Goal: Communication & Community: Answer question/provide support

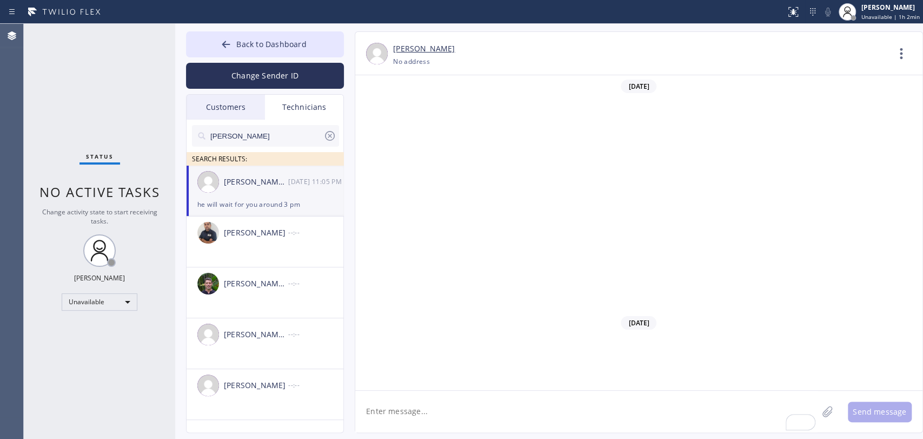
scroll to position [6281, 0]
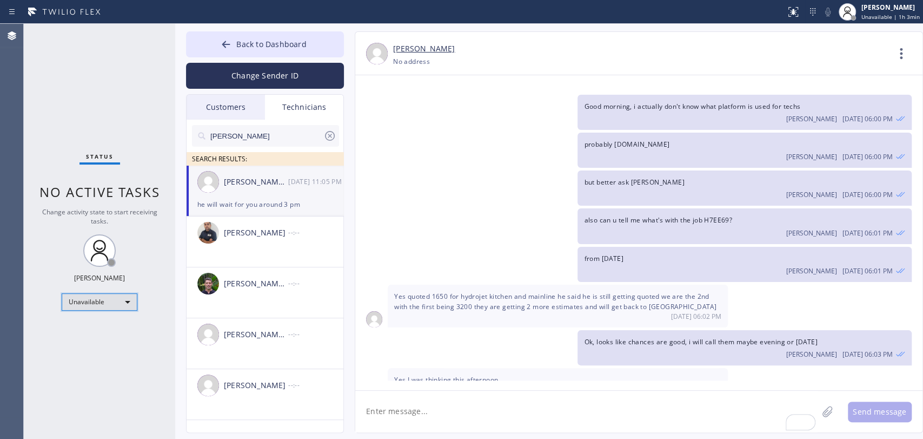
click at [83, 307] on div "Unavailable" at bounding box center [100, 301] width 76 height 17
click at [88, 327] on li "Available" at bounding box center [99, 328] width 74 height 13
click at [88, 327] on div "Status No active tasks Change activity state to start receiving tasks. [PERSON_…" at bounding box center [99, 231] width 151 height 415
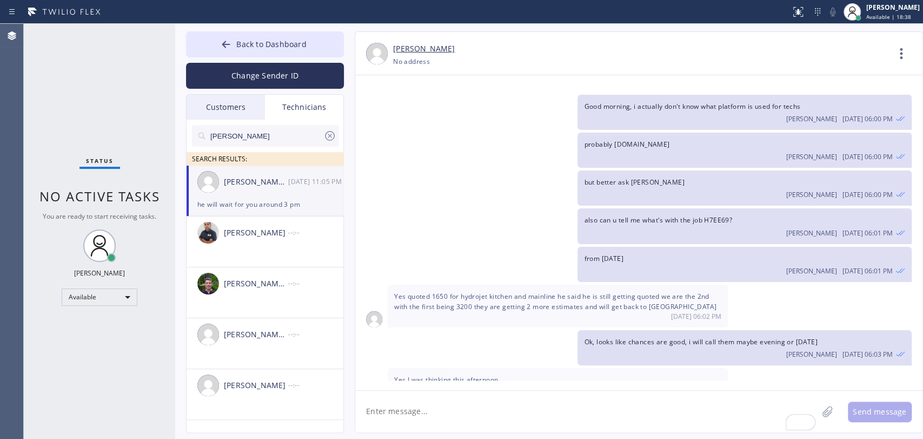
click at [329, 135] on icon at bounding box center [330, 136] width 10 height 10
drag, startPoint x: 329, startPoint y: 135, endPoint x: 418, endPoint y: 174, distance: 97.2
click at [341, 140] on div "SEARCH RESULTS:" at bounding box center [266, 143] width 158 height 46
click at [477, 292] on span "Yes quoted 1650 for hydrojet kitchen and mainline he said he is still getting q…" at bounding box center [555, 301] width 322 height 19
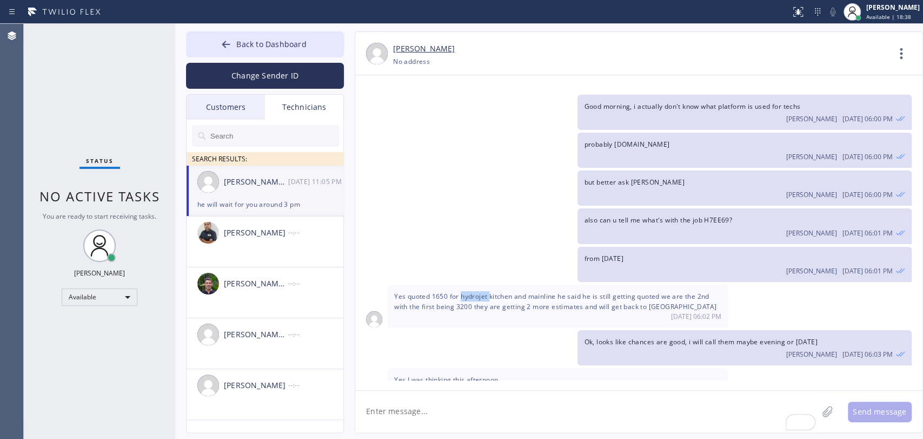
click at [478, 292] on span "Yes quoted 1650 for hydrojet kitchen and mainline he said he is still getting q…" at bounding box center [555, 301] width 322 height 19
drag, startPoint x: 478, startPoint y: 203, endPoint x: 490, endPoint y: 203, distance: 11.9
click at [479, 292] on span "Yes quoted 1650 for hydrojet kitchen and mainline he said he is still getting q…" at bounding box center [555, 301] width 322 height 19
click at [490, 285] on div "Yes quoted 1650 for hydrojet kitchen and mainline he said he is still getting q…" at bounding box center [558, 306] width 340 height 43
drag, startPoint x: 490, startPoint y: 203, endPoint x: 766, endPoint y: 261, distance: 283.0
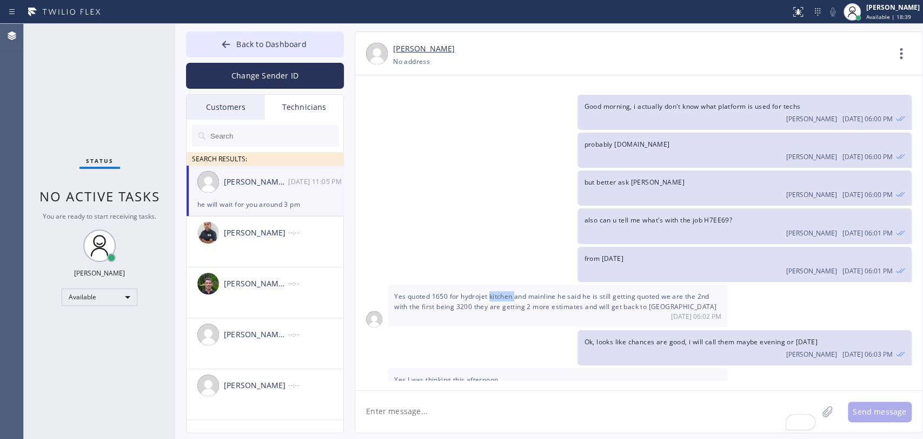
click at [494, 285] on div "Yes quoted 1650 for hydrojet kitchen and mainline he said he is still getting q…" at bounding box center [558, 306] width 340 height 43
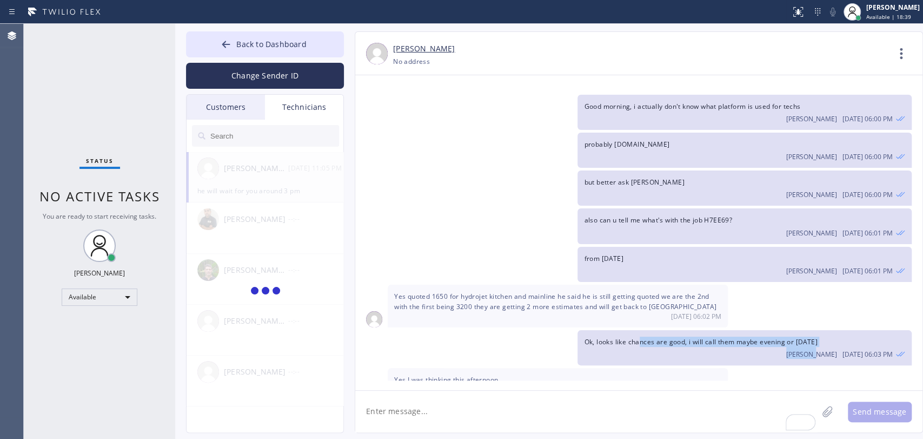
drag, startPoint x: 766, startPoint y: 261, endPoint x: 779, endPoint y: 243, distance: 21.8
click at [824, 330] on div "Ok, looks like chances are good, i will call them maybe evening or [DATE] [PERS…" at bounding box center [745, 347] width 334 height 35
click at [763, 330] on div "Ok, looks like chances are good, i will call them maybe evening or [DATE] [PERS…" at bounding box center [745, 347] width 334 height 35
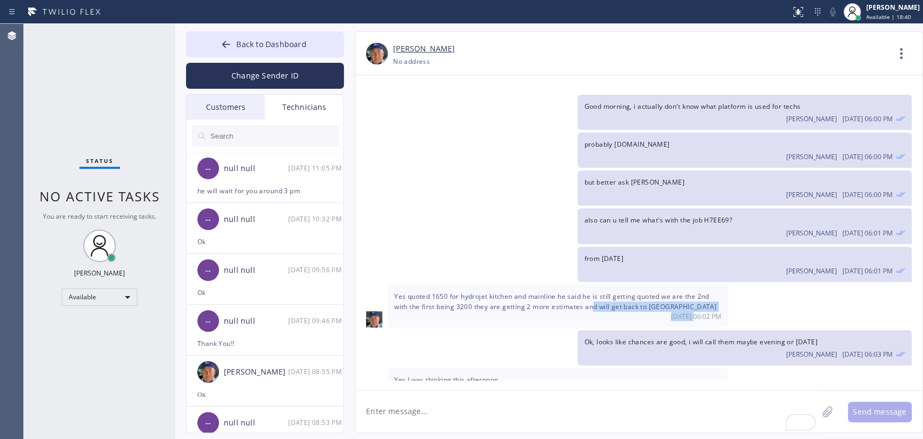
drag, startPoint x: 627, startPoint y: 213, endPoint x: 593, endPoint y: 210, distance: 34.7
click at [593, 285] on div "Yes quoted 1650 for hydrojet kitchen and mainline he said he is still getting q…" at bounding box center [558, 306] width 340 height 43
click at [592, 292] on span "Yes quoted 1650 for hydrojet kitchen and mainline he said he is still getting q…" at bounding box center [555, 301] width 322 height 19
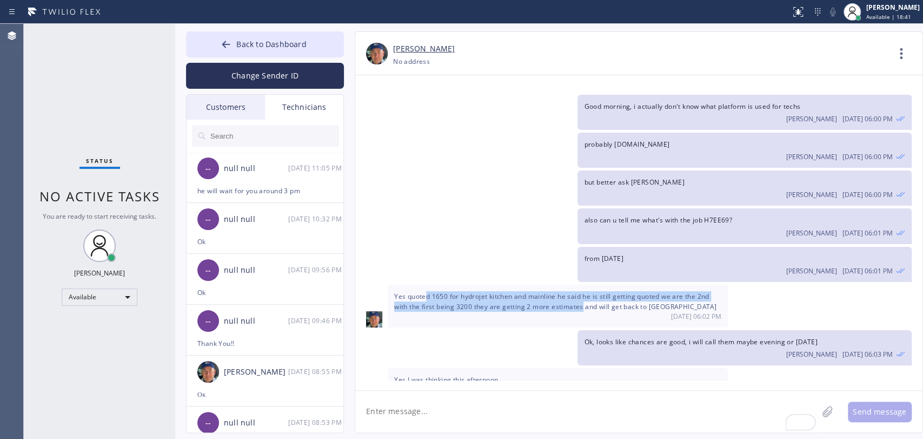
drag, startPoint x: 487, startPoint y: 209, endPoint x: 424, endPoint y: 203, distance: 63.5
click at [424, 292] on span "Yes quoted 1650 for hydrojet kitchen and mainline he said he is still getting q…" at bounding box center [555, 301] width 322 height 19
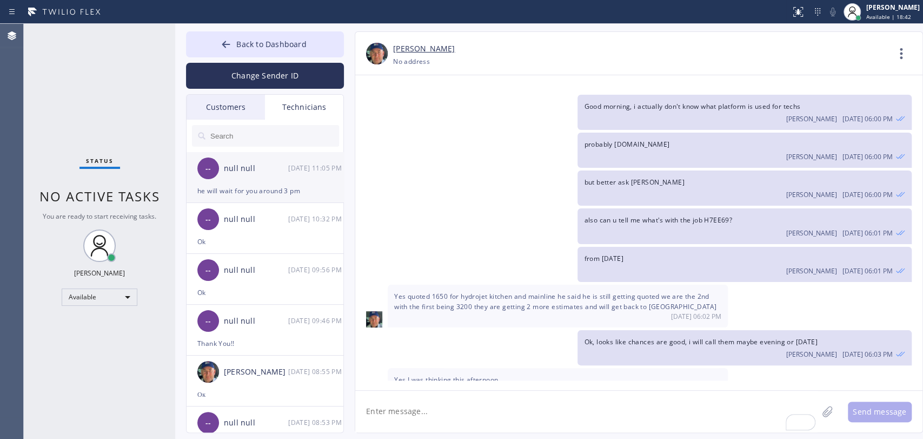
click at [254, 174] on div "null null" at bounding box center [256, 168] width 64 height 12
click at [602, 420] on div "[PERSON_NAME] [DATE] 09:53 PM" at bounding box center [744, 426] width 321 height 12
click at [290, 191] on div "he will wait for you around 3 pm" at bounding box center [264, 190] width 135 height 12
click at [216, 107] on div "Customers" at bounding box center [226, 107] width 78 height 25
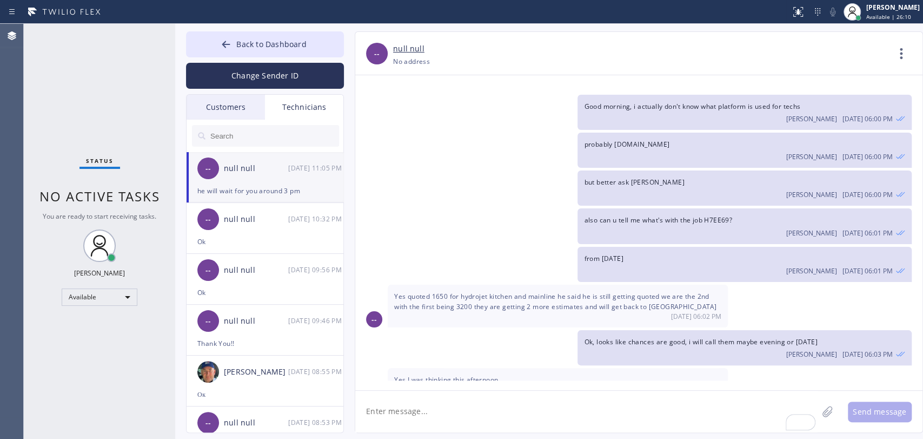
click at [0, 0] on input "text" at bounding box center [0, 0] width 0 height 0
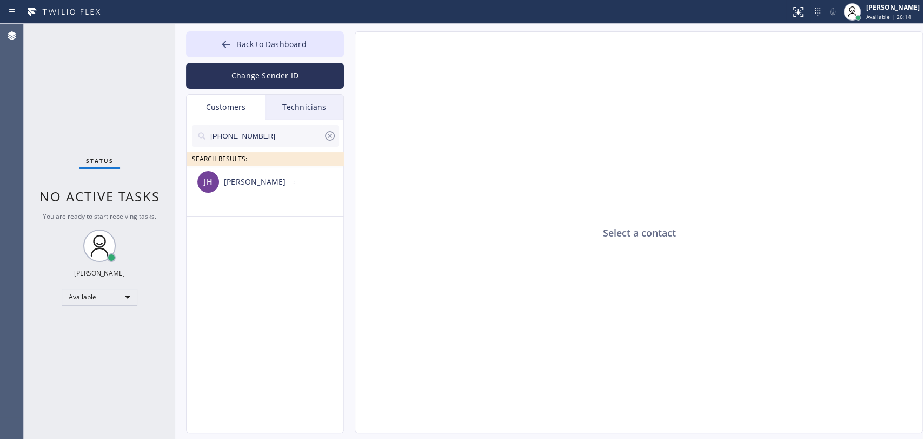
click at [239, 207] on li "[PERSON_NAME] [PERSON_NAME] --:--" at bounding box center [266, 191] width 158 height 51
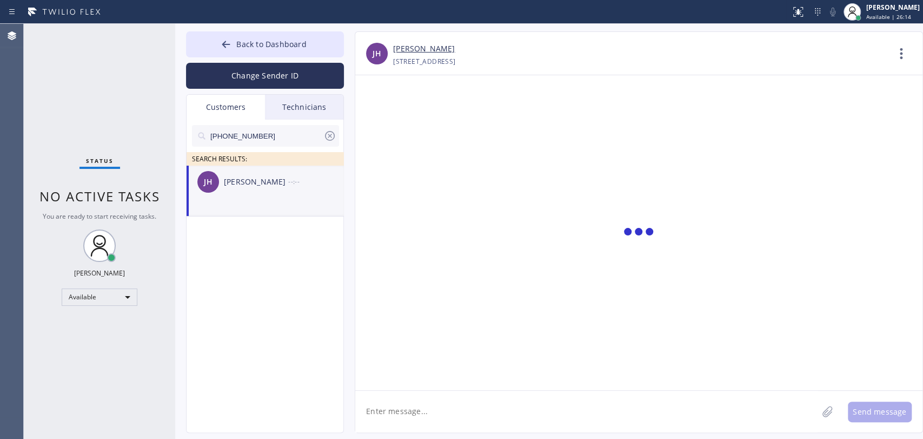
click at [408, 402] on textarea at bounding box center [586, 412] width 462 height 42
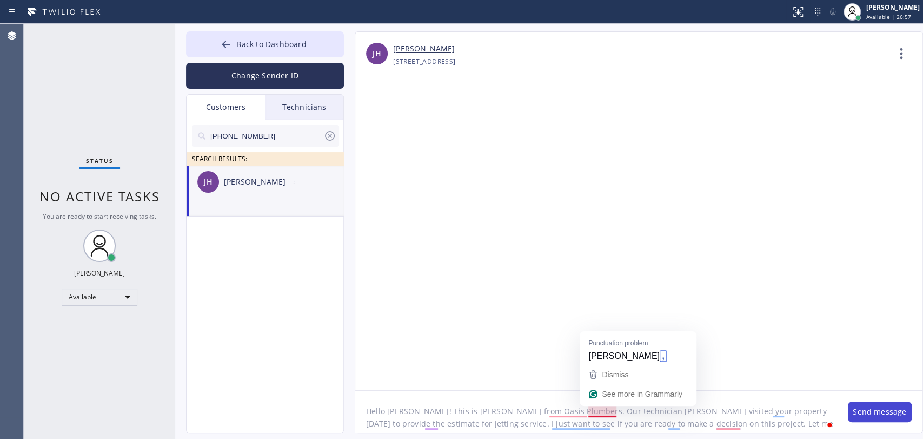
type textarea "Hello [PERSON_NAME]! This is [PERSON_NAME] from Oasis Plumbers. Our technician …"
click at [876, 408] on button "Send message" at bounding box center [880, 411] width 64 height 21
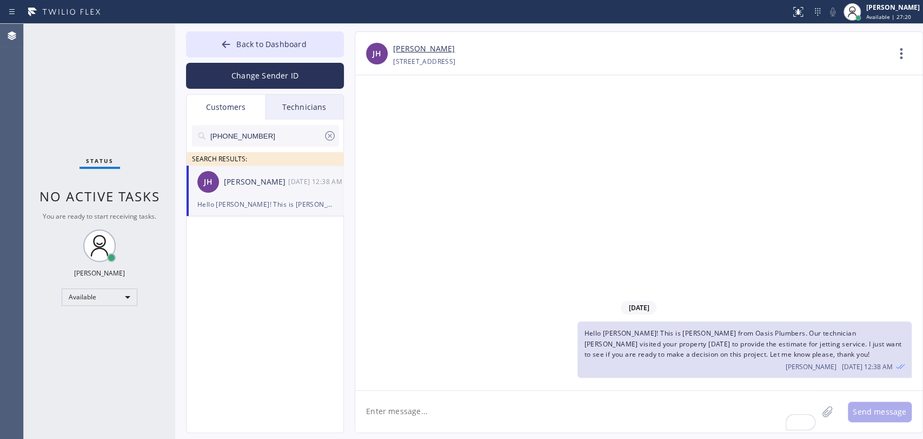
click at [610, 326] on div "Hello [PERSON_NAME]! This is [PERSON_NAME] from Oasis Plumbers. Our technician …" at bounding box center [745, 349] width 334 height 56
click at [234, 139] on input "[PHONE_NUMBER]" at bounding box center [266, 136] width 114 height 22
paste input "760) 831-7019"
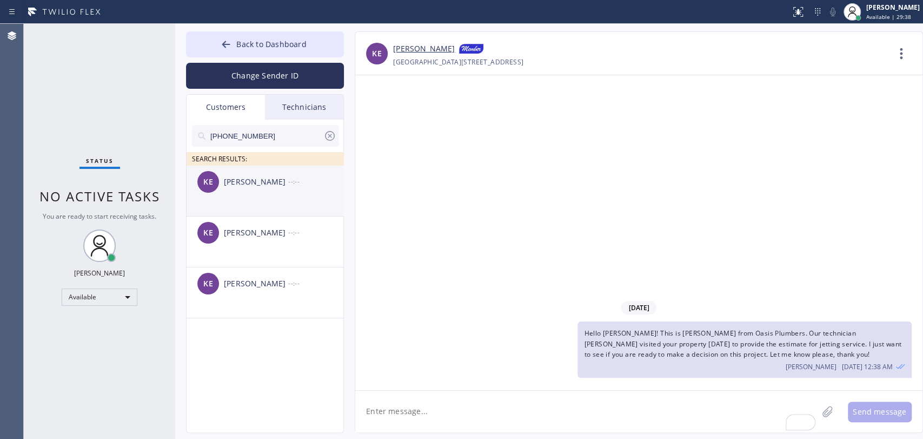
type input "[PHONE_NUMBER]"
click at [249, 216] on li "KE [PERSON_NAME] --:--" at bounding box center [266, 241] width 158 height 51
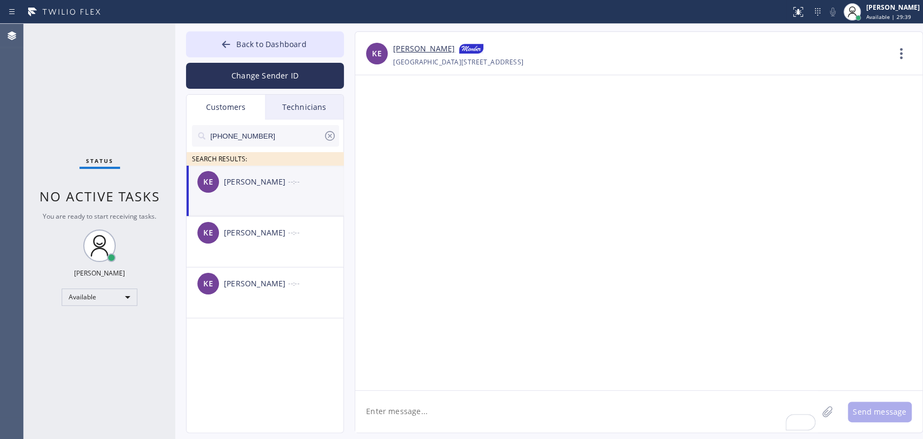
click at [433, 414] on textarea "To enrich screen reader interactions, please activate Accessibility in Grammarl…" at bounding box center [586, 412] width 462 height 42
paste textarea "Whirlpool Appliance Repair Experts"
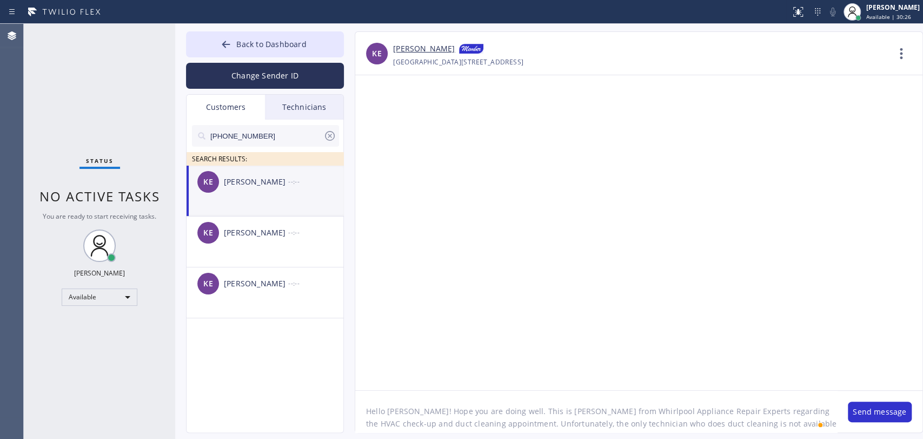
scroll to position [9, 0]
type textarea "Hello [PERSON_NAME]! Hope you are doing well. This is [PERSON_NAME] from Whirlp…"
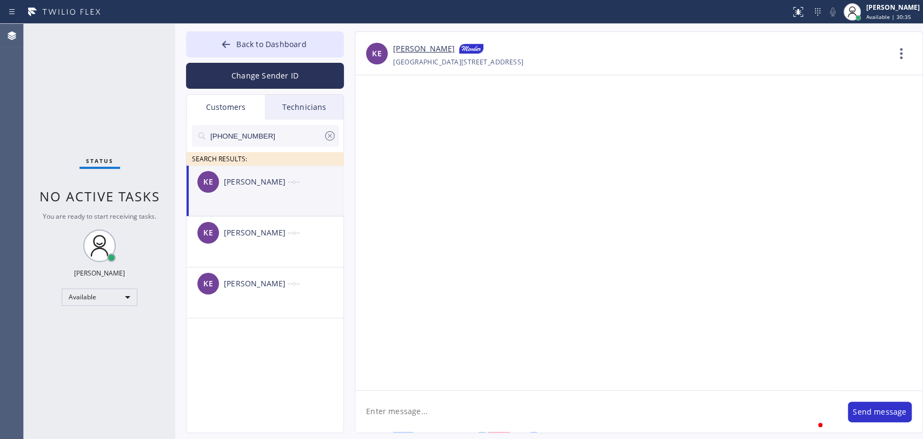
scroll to position [0, 0]
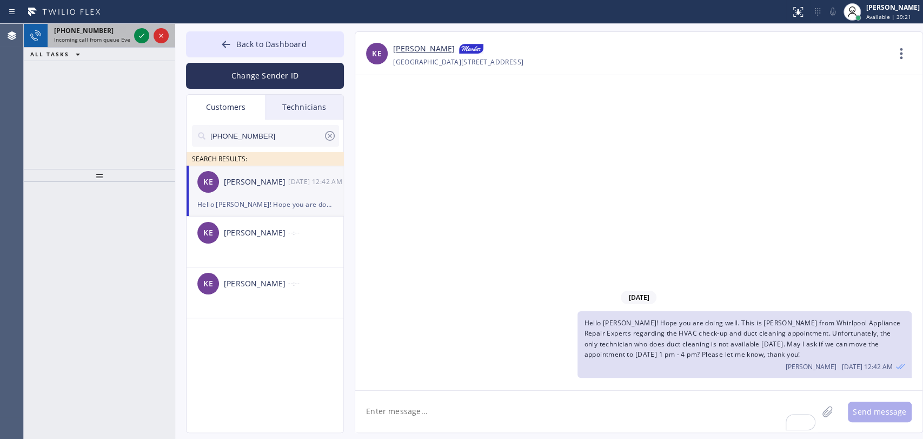
click at [104, 37] on span "Incoming call from queue Everybody" at bounding box center [101, 40] width 94 height 8
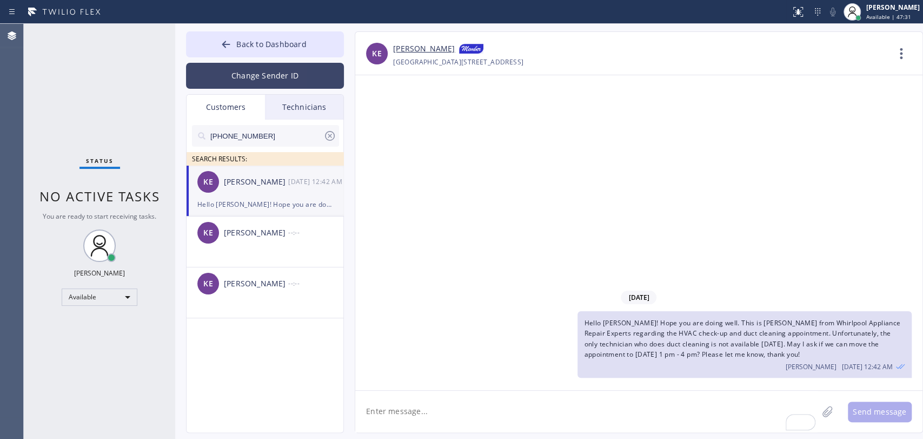
drag, startPoint x: 237, startPoint y: 36, endPoint x: 256, endPoint y: 88, distance: 54.8
click at [237, 37] on button "Back to Dashboard" at bounding box center [265, 44] width 158 height 26
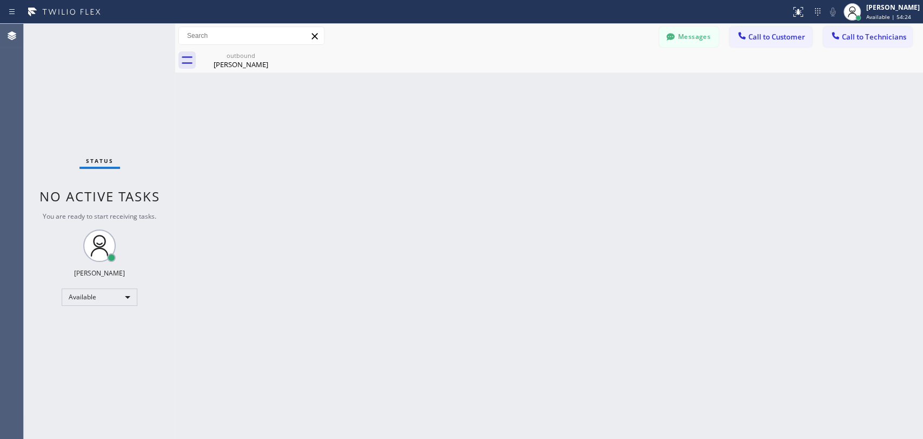
click at [860, 39] on span "Call to Technicians" at bounding box center [874, 37] width 64 height 10
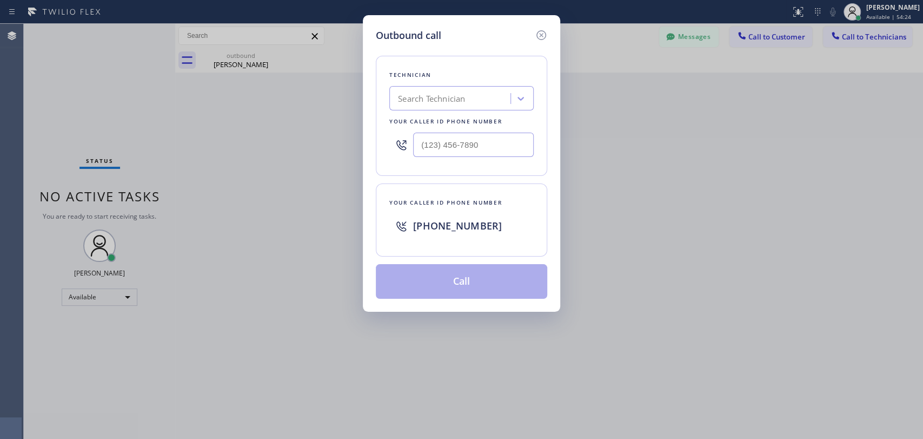
click at [450, 97] on div "Search Technician" at bounding box center [452, 98] width 118 height 19
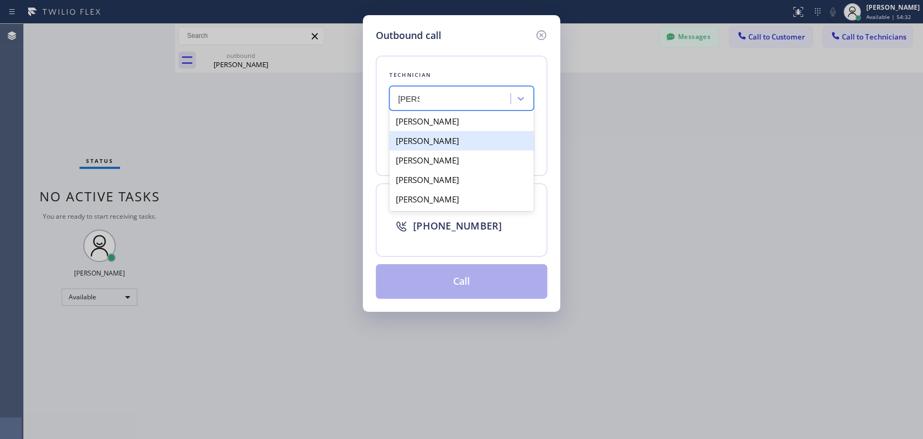
type input "[PERSON_NAME]"
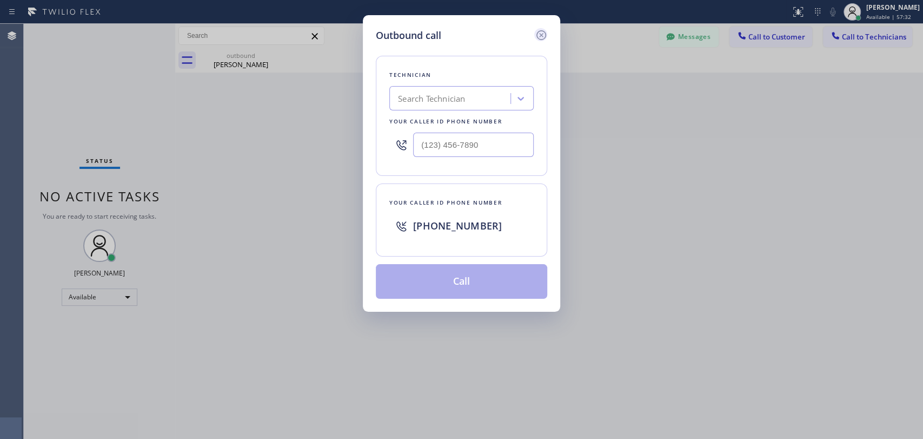
click at [541, 28] on div at bounding box center [540, 34] width 13 height 13
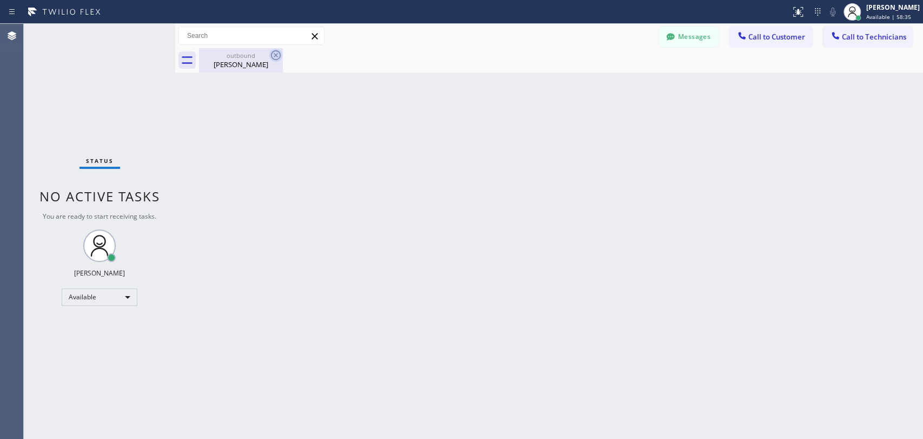
drag, startPoint x: 246, startPoint y: 64, endPoint x: 276, endPoint y: 53, distance: 32.4
click at [249, 63] on div "[PERSON_NAME]" at bounding box center [241, 65] width 82 height 10
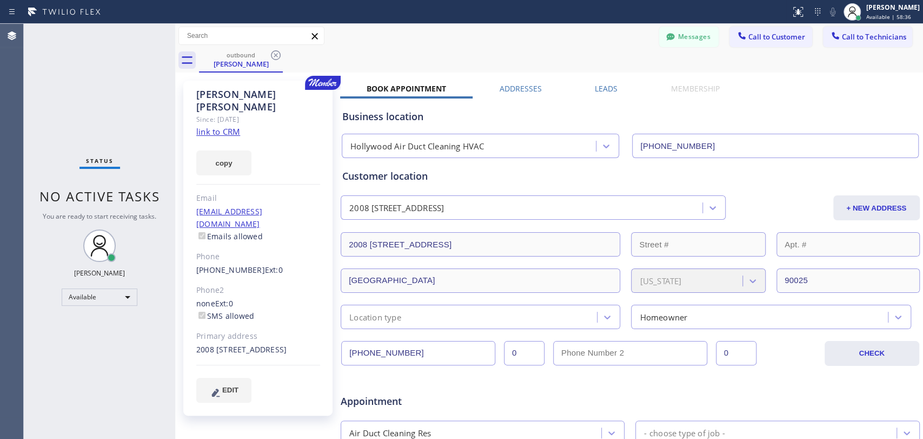
click at [277, 53] on icon at bounding box center [275, 55] width 13 height 13
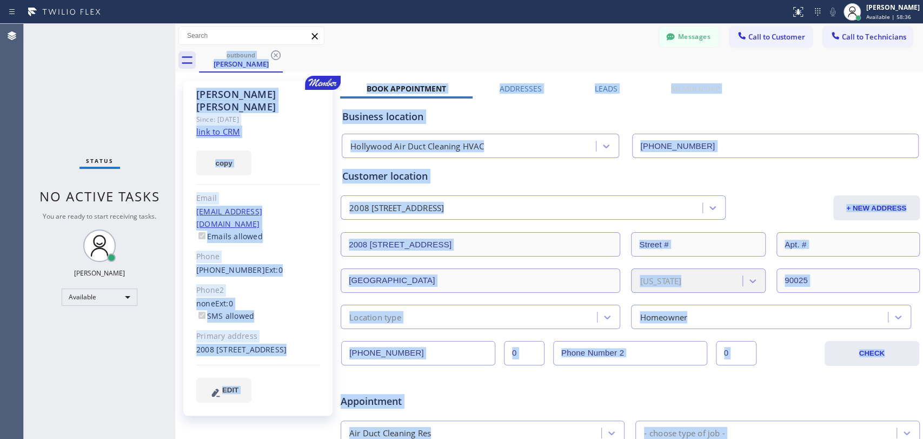
click at [277, 53] on div "outbound [PERSON_NAME]" at bounding box center [561, 60] width 724 height 24
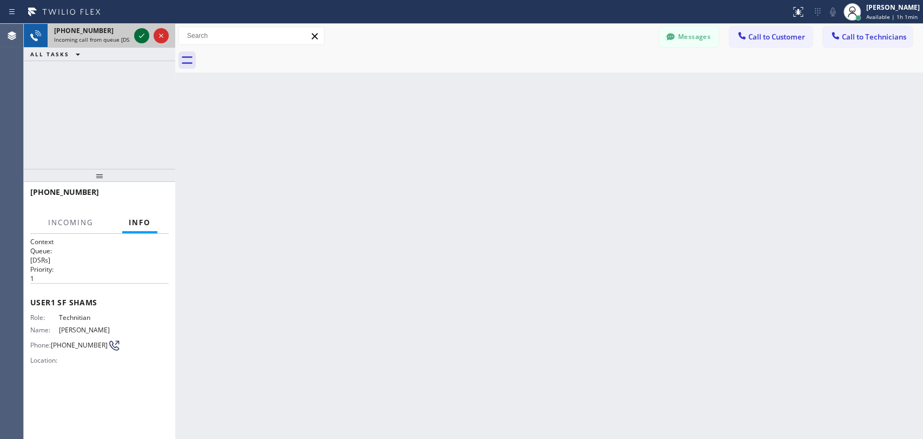
click at [144, 39] on icon at bounding box center [141, 35] width 13 height 13
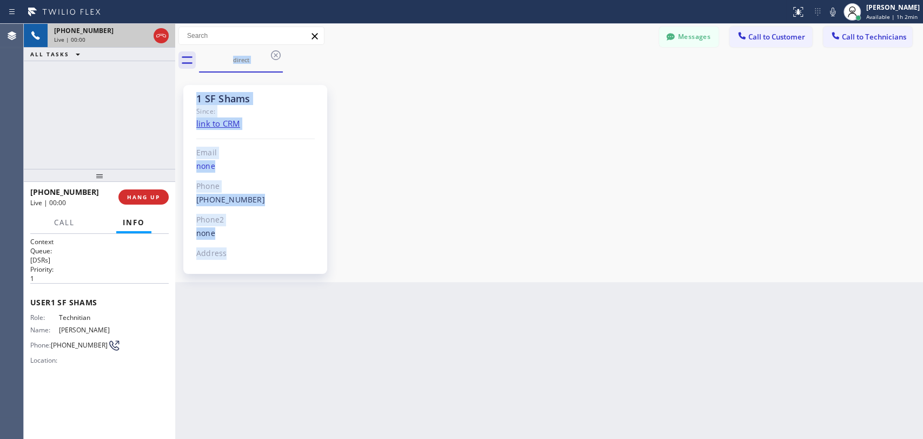
scroll to position [1238, 0]
click at [301, 351] on div "Back to Dashboard Change Sender ID Customers Technicians [PHONE_NUMBER] SEARCH …" at bounding box center [549, 231] width 748 height 415
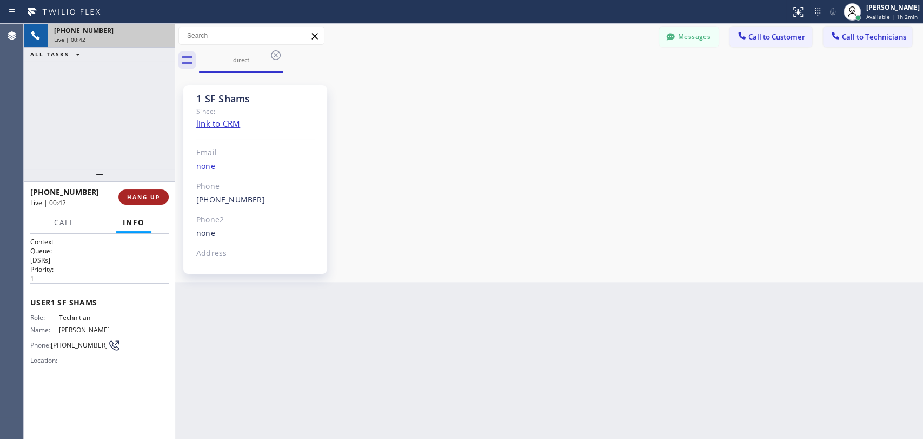
click at [152, 191] on button "HANG UP" at bounding box center [143, 196] width 50 height 15
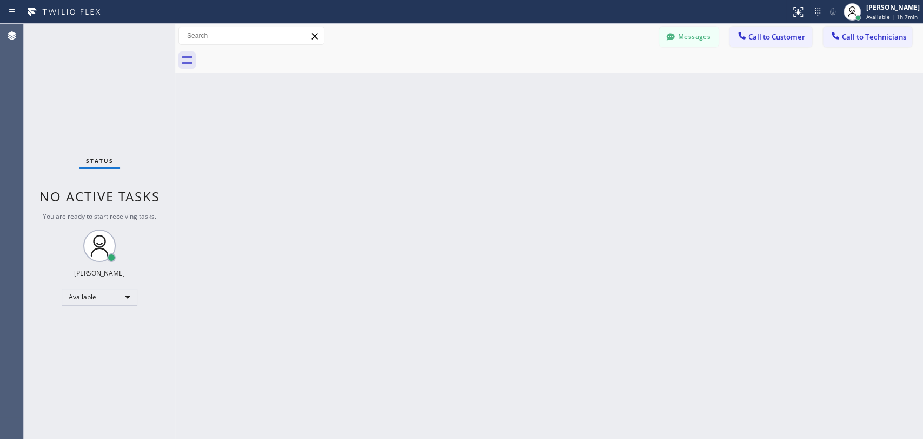
click at [819, 42] on div "Messages Call to Customer Call to Technicians Outbound call Location Hollywood …" at bounding box center [791, 36] width 264 height 19
click at [865, 50] on div at bounding box center [561, 60] width 724 height 24
click at [859, 43] on button "Call to Technicians" at bounding box center [867, 37] width 89 height 21
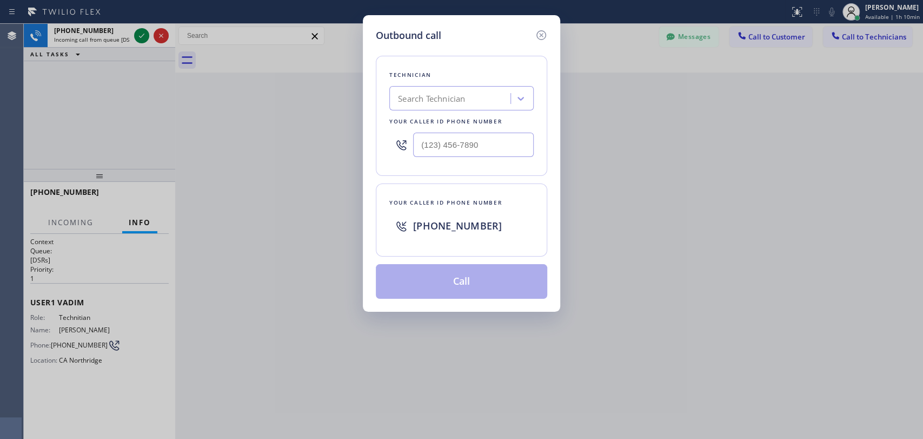
drag, startPoint x: 544, startPoint y: 31, endPoint x: 412, endPoint y: 46, distance: 132.3
click at [543, 31] on icon at bounding box center [541, 35] width 13 height 13
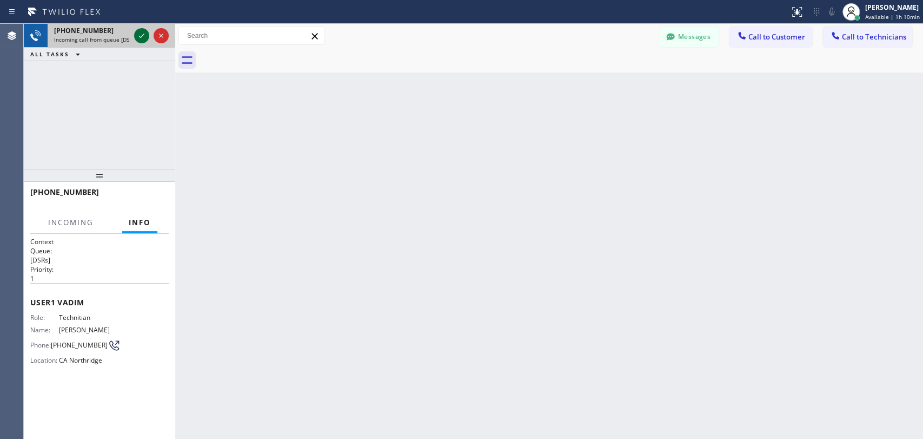
click at [137, 34] on div at bounding box center [151, 36] width 39 height 24
click at [139, 34] on icon at bounding box center [141, 35] width 13 height 13
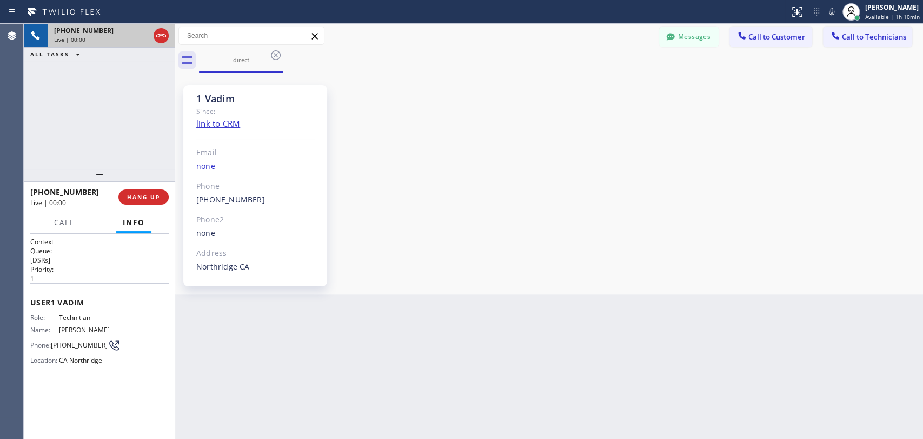
scroll to position [3828, 0]
click at [153, 191] on button "HANG UP" at bounding box center [143, 196] width 50 height 15
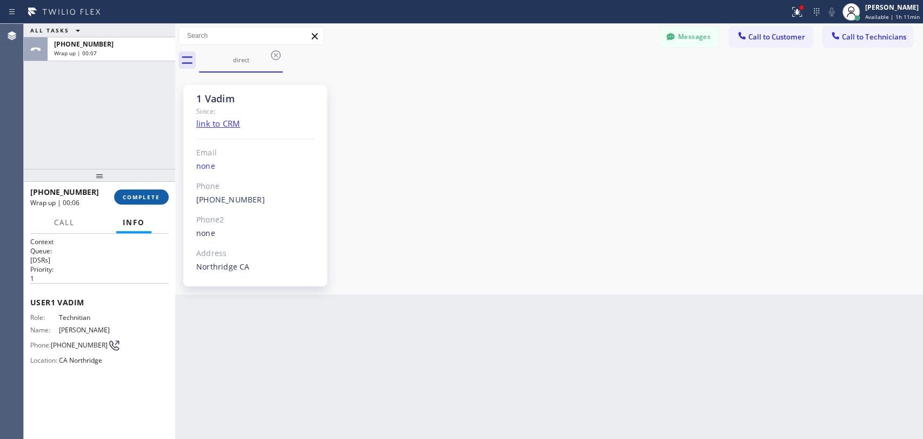
click at [151, 196] on span "COMPLETE" at bounding box center [141, 197] width 37 height 8
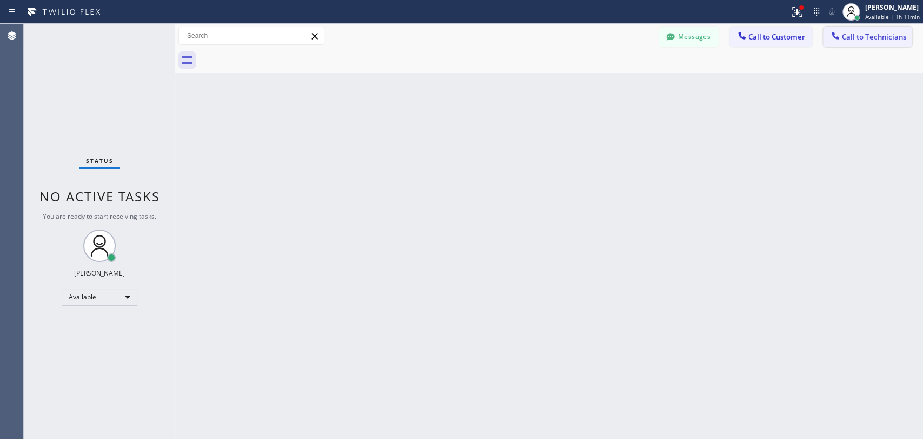
click at [857, 36] on span "Call to Technicians" at bounding box center [874, 37] width 64 height 10
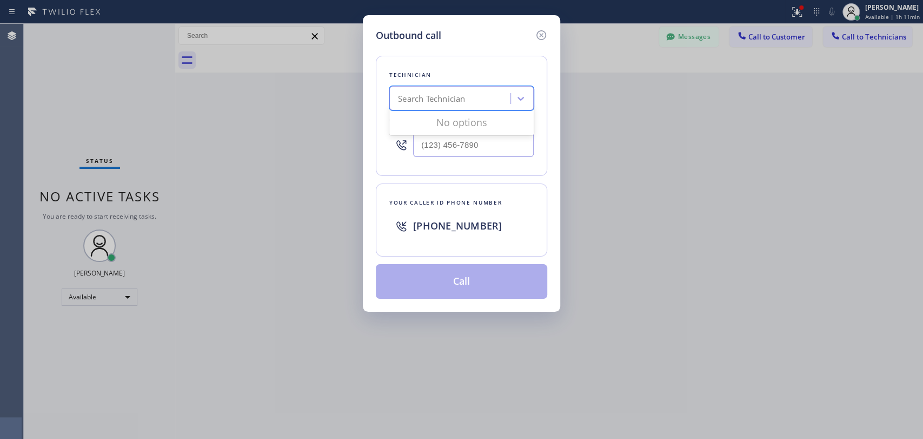
click at [499, 101] on div "Search Technician" at bounding box center [452, 98] width 118 height 19
type input "[PERSON_NAME]"
click at [451, 122] on div "[PERSON_NAME]" at bounding box center [461, 120] width 144 height 19
type input "[PHONE_NUMBER]"
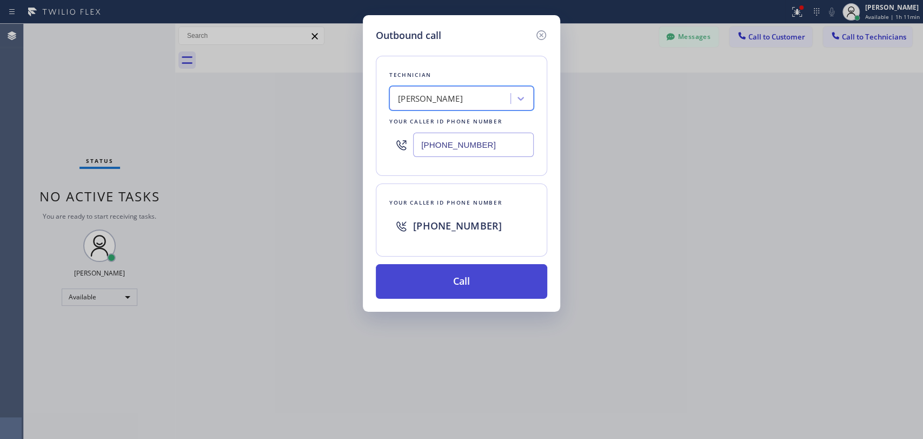
click at [424, 290] on button "Call" at bounding box center [461, 281] width 171 height 35
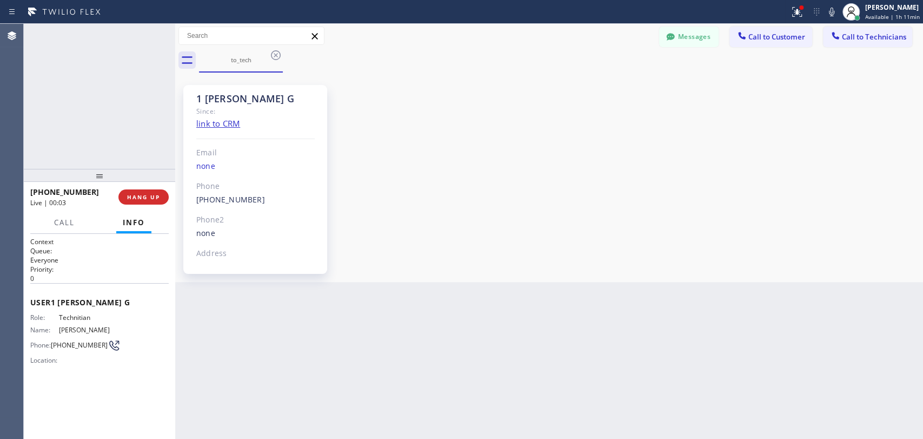
scroll to position [9220, 0]
click at [155, 193] on span "HANG UP" at bounding box center [143, 197] width 33 height 8
click at [131, 196] on span "COMPLETE" at bounding box center [141, 197] width 37 height 8
click at [744, 35] on icon at bounding box center [742, 35] width 11 height 11
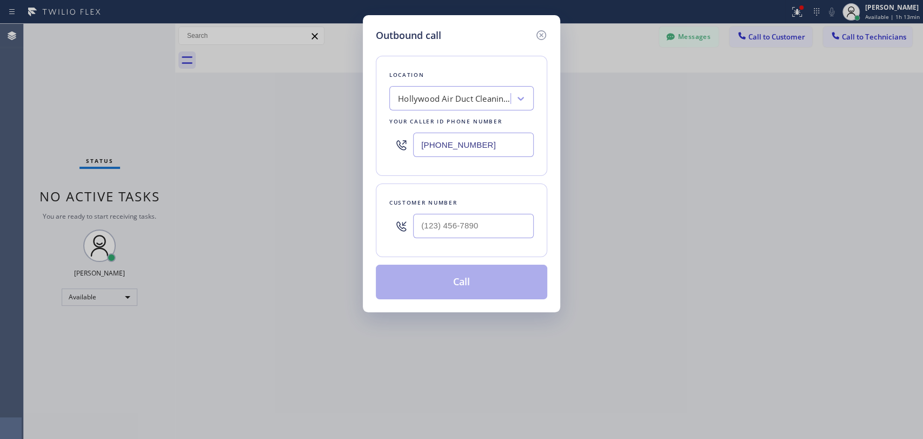
click at [447, 84] on div "Location Hollywood Air Duct Cleaning HVAC Your caller id phone number [PHONE_NU…" at bounding box center [461, 116] width 171 height 120
click at [447, 102] on div "Hollywood Air Duct Cleaning HVAC" at bounding box center [455, 98] width 114 height 12
paste input "[PHONE_NUMBER]"
type input "[PHONE_NUMBER]"
click at [446, 136] on input "[PHONE_NUMBER]" at bounding box center [473, 145] width 121 height 24
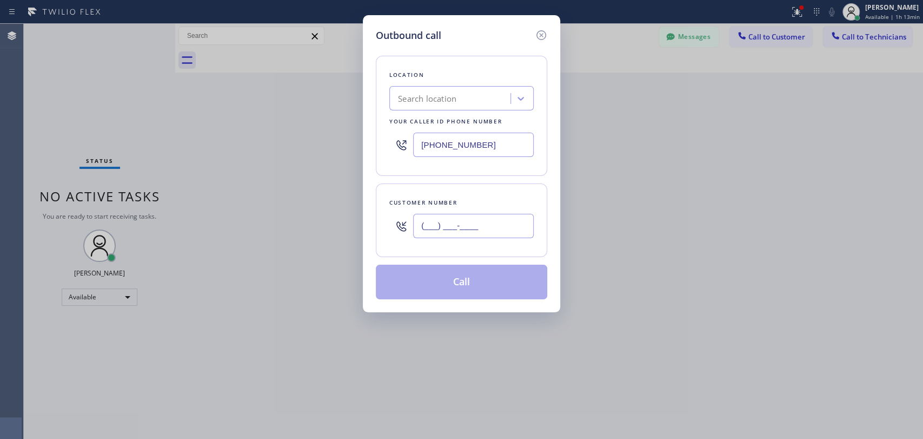
click at [444, 224] on input "(___) ___-____" at bounding box center [473, 226] width 121 height 24
paste input "215) 715-8549"
type input "[PHONE_NUMBER]"
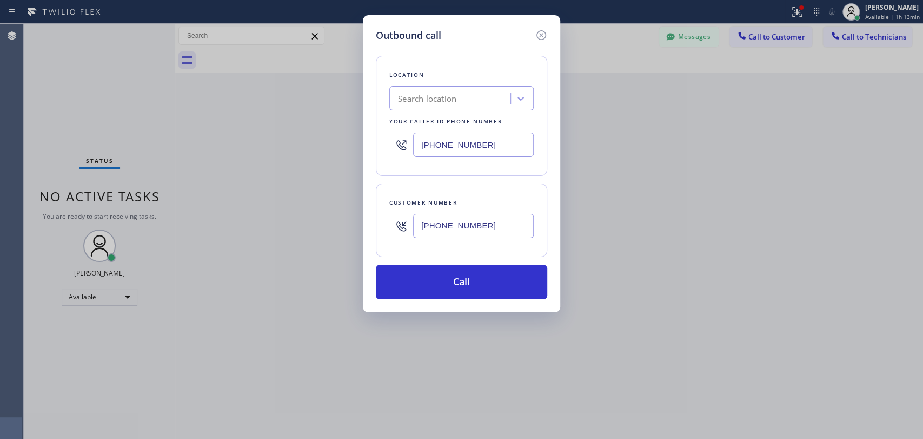
drag, startPoint x: 433, startPoint y: 81, endPoint x: 450, endPoint y: 108, distance: 31.4
click at [433, 82] on div "Location Search location Your caller id phone number [PHONE_NUMBER]" at bounding box center [461, 116] width 171 height 120
click at [450, 108] on div "Search location" at bounding box center [461, 98] width 144 height 24
paste input "Culver City Best Heating and Air Conditioning"
type input "Culver City Best Heating and Air Conditioning"
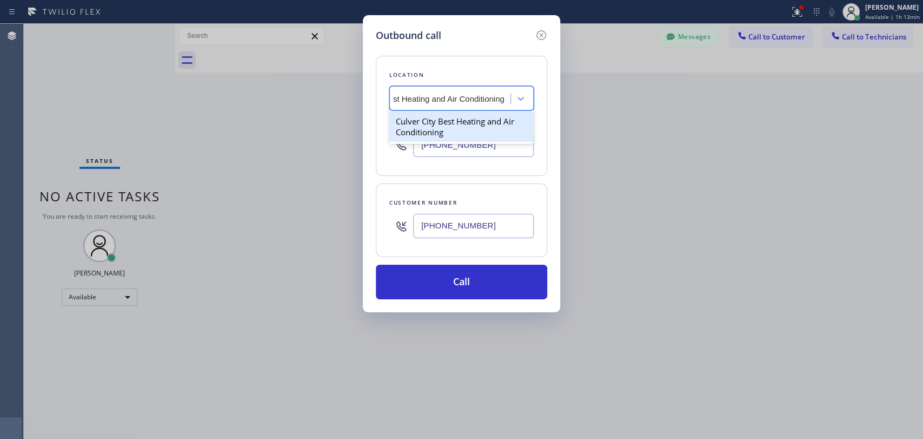
click at [442, 118] on div "Culver City Best Heating and Air Conditioning" at bounding box center [461, 126] width 144 height 30
type input "[PHONE_NUMBER]"
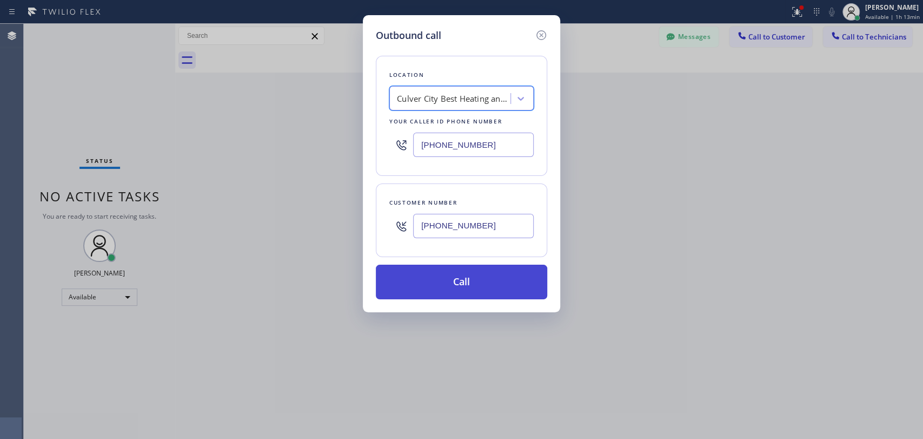
scroll to position [0, 1]
click at [446, 278] on button "Call" at bounding box center [461, 282] width 171 height 35
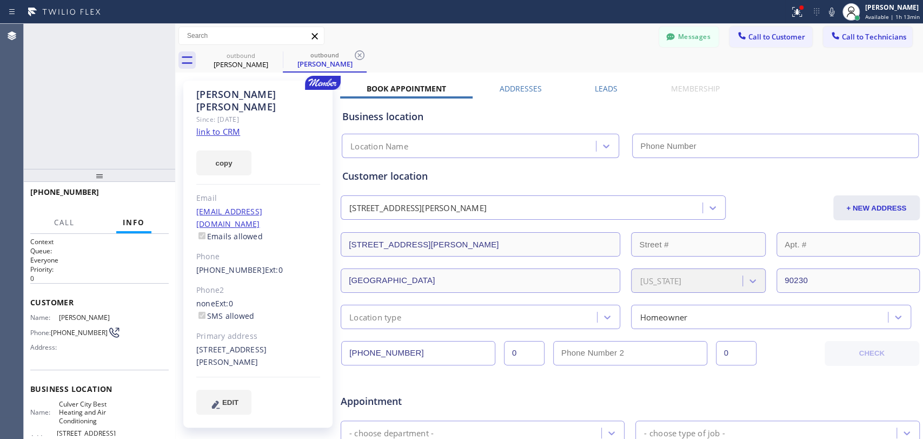
type input "[PHONE_NUMBER]"
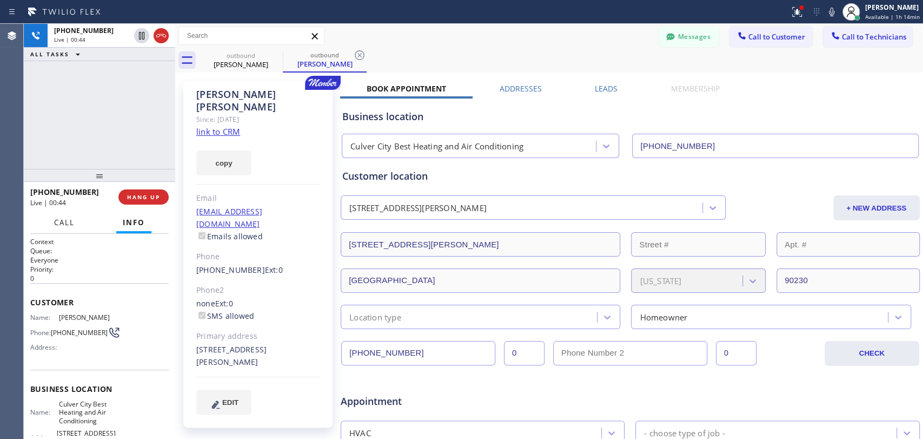
click at [80, 226] on button "Call" at bounding box center [65, 222] width 34 height 21
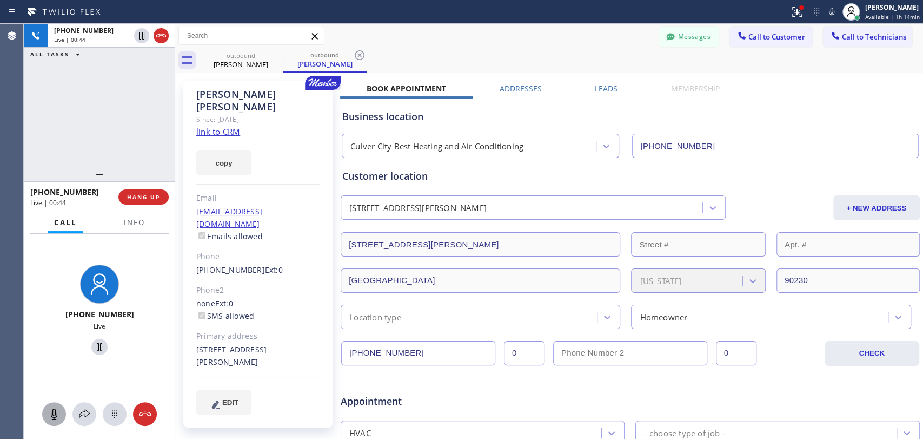
click at [61, 406] on button at bounding box center [54, 414] width 24 height 24
drag, startPoint x: 54, startPoint y: 412, endPoint x: 35, endPoint y: 414, distance: 19.6
click at [54, 412] on rect at bounding box center [54, 413] width 9 height 9
click at [151, 197] on span "HANG UP" at bounding box center [143, 197] width 33 height 8
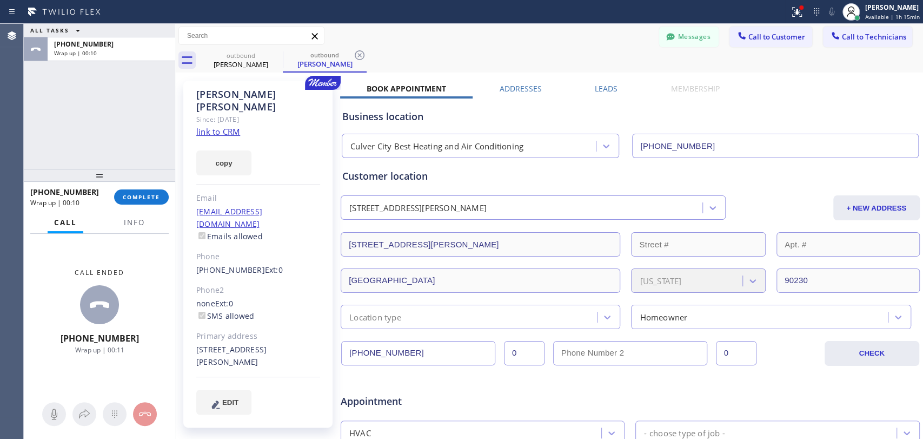
click at [145, 181] on div at bounding box center [99, 175] width 151 height 13
click at [143, 196] on span "COMPLETE" at bounding box center [141, 198] width 37 height 8
click at [138, 137] on div "ALL TASKS ALL TASKS ACTIVE TASKS TASKS IN WRAP UP [PHONE_NUMBER] Wrap up | 00:11" at bounding box center [99, 97] width 151 height 146
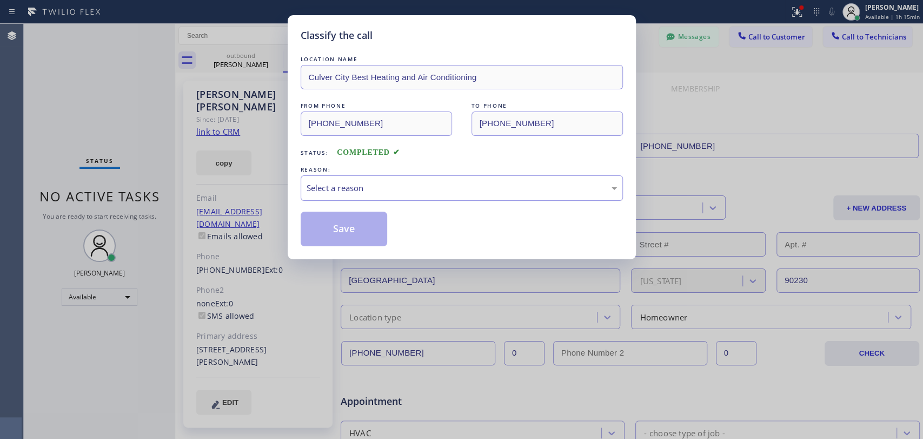
click at [382, 194] on div "Select a reason" at bounding box center [462, 187] width 322 height 25
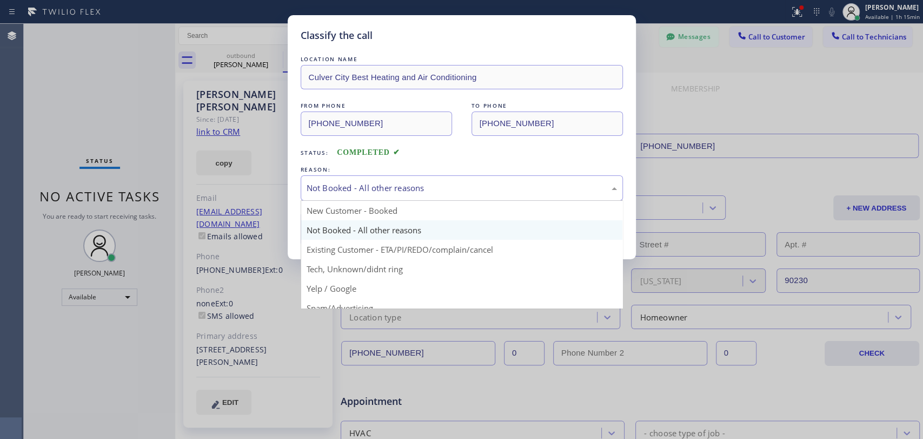
click at [353, 178] on div "Not Booked - All other reasons" at bounding box center [462, 187] width 322 height 25
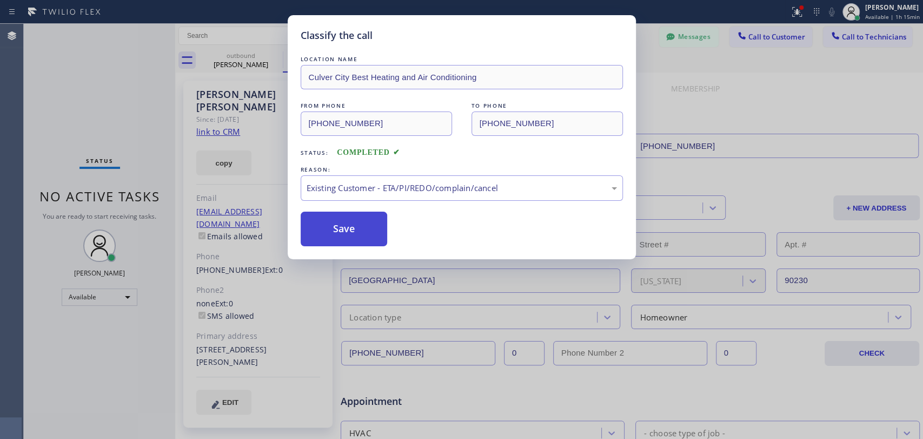
click at [341, 234] on button "Save" at bounding box center [344, 229] width 87 height 35
click at [863, 38] on span "Call to Technicians" at bounding box center [874, 37] width 64 height 10
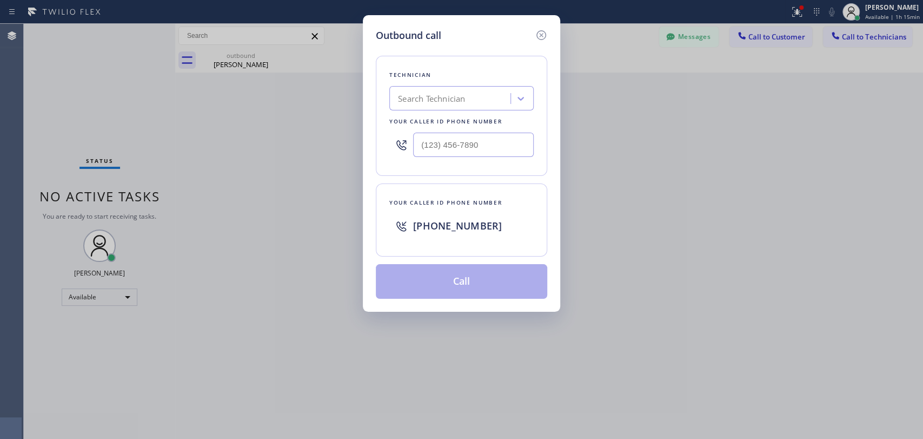
click at [429, 95] on div "Search Technician" at bounding box center [431, 98] width 67 height 12
type input "[PERSON_NAME]"
click at [426, 123] on div "[PERSON_NAME] [PERSON_NAME]" at bounding box center [461, 120] width 144 height 19
type input "[PHONE_NUMBER]"
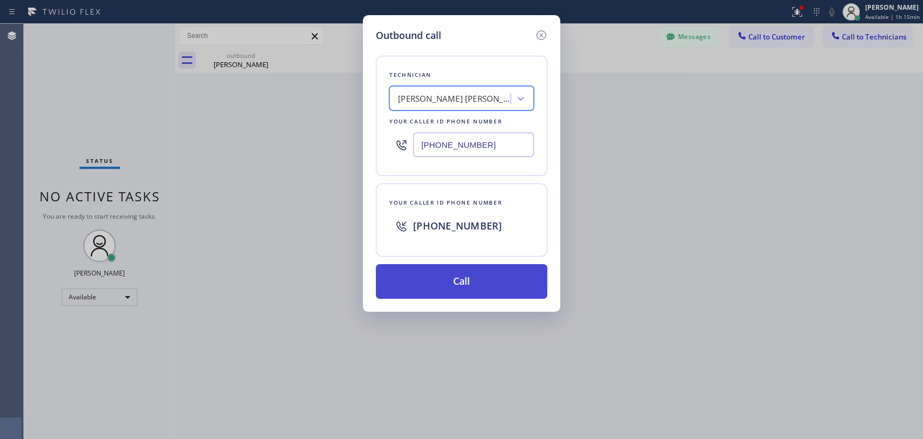
click at [428, 269] on button "Call" at bounding box center [461, 281] width 171 height 35
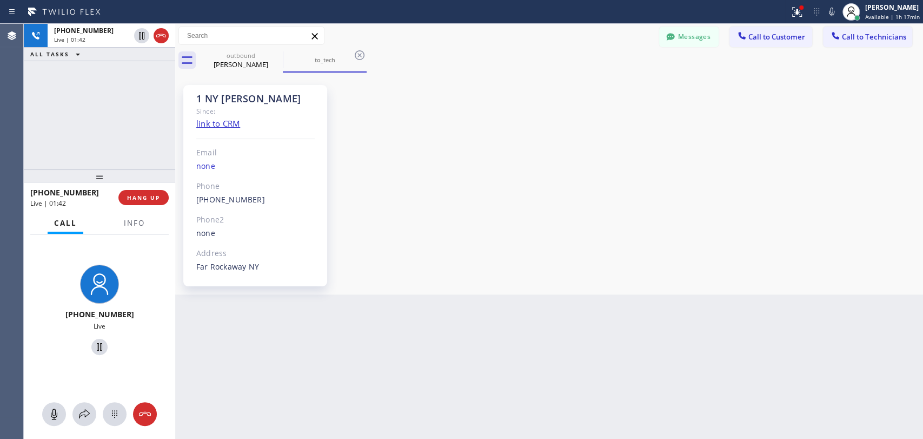
click at [238, 100] on div "1 NY [PERSON_NAME]" at bounding box center [255, 98] width 118 height 12
click at [236, 99] on div "1 NY [PERSON_NAME]" at bounding box center [255, 98] width 118 height 12
click at [234, 98] on div "1 NY [PERSON_NAME]" at bounding box center [255, 98] width 118 height 12
click at [147, 197] on span "HANG UP" at bounding box center [143, 198] width 33 height 8
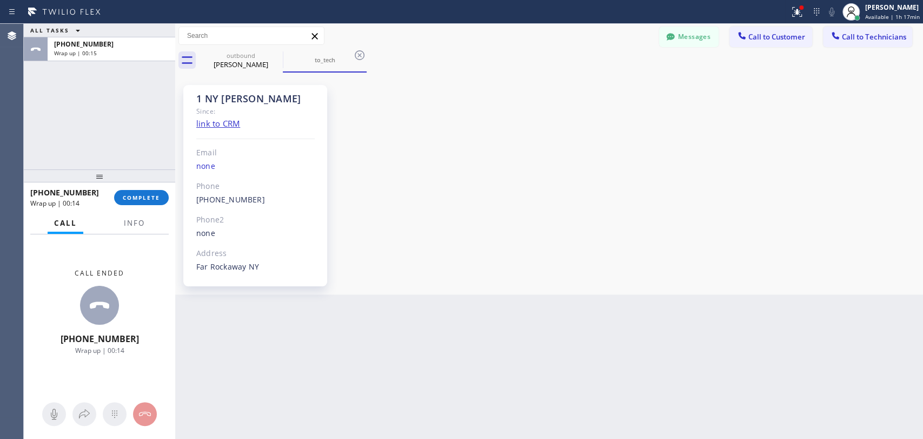
click at [143, 196] on span "COMPLETE" at bounding box center [141, 198] width 37 height 8
click at [126, 162] on div "ALL TASKS ALL TASKS ACTIVE TASKS TASKS IN WRAP UP [PHONE_NUMBER] Wrap up | 00:15" at bounding box center [99, 97] width 151 height 146
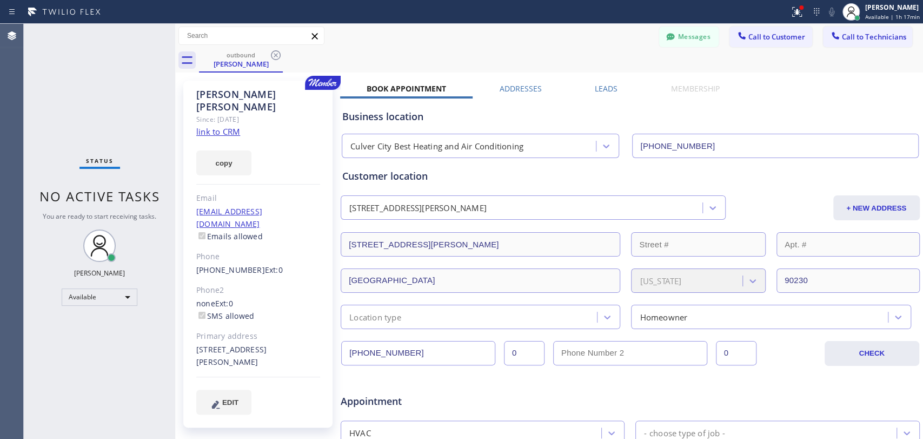
click at [119, 182] on div "Status No active tasks You are ready to start receiving tasks. [PERSON_NAME] Av…" at bounding box center [99, 231] width 151 height 415
click at [84, 207] on div "Status No active tasks You are ready to start receiving tasks. [PERSON_NAME] Av…" at bounding box center [99, 231] width 151 height 415
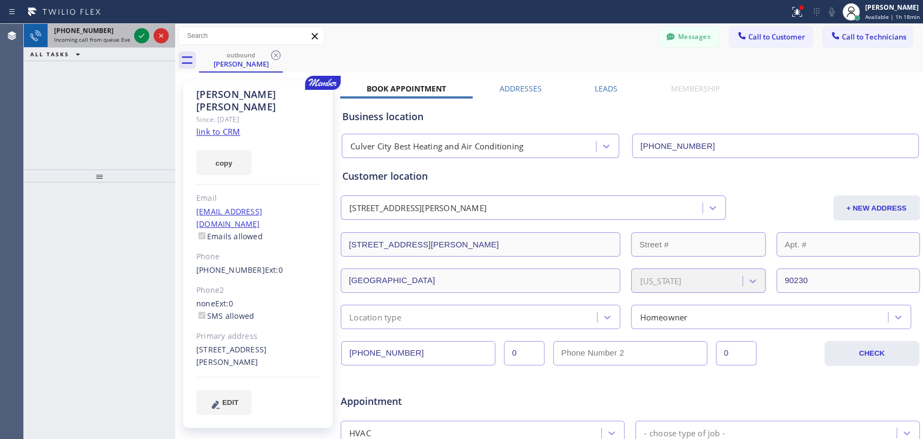
click at [63, 24] on div "[PHONE_NUMBER] Incoming call from queue Everybody" at bounding box center [90, 36] width 84 height 24
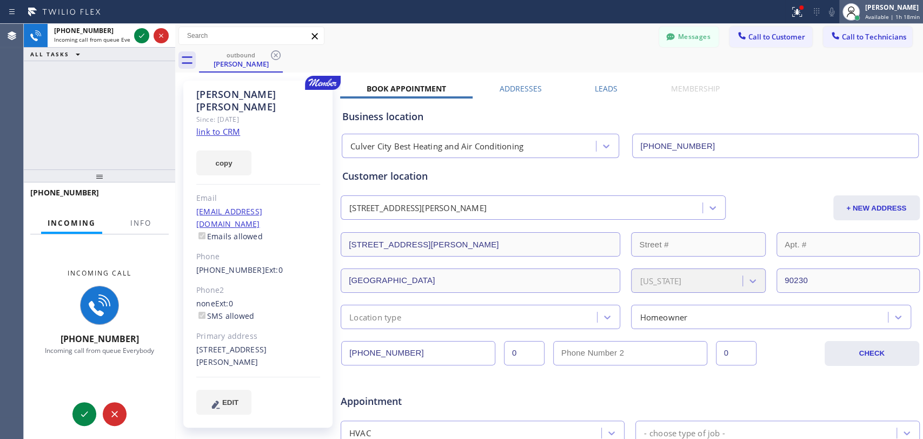
click at [874, 10] on div "[PERSON_NAME]" at bounding box center [892, 7] width 55 height 9
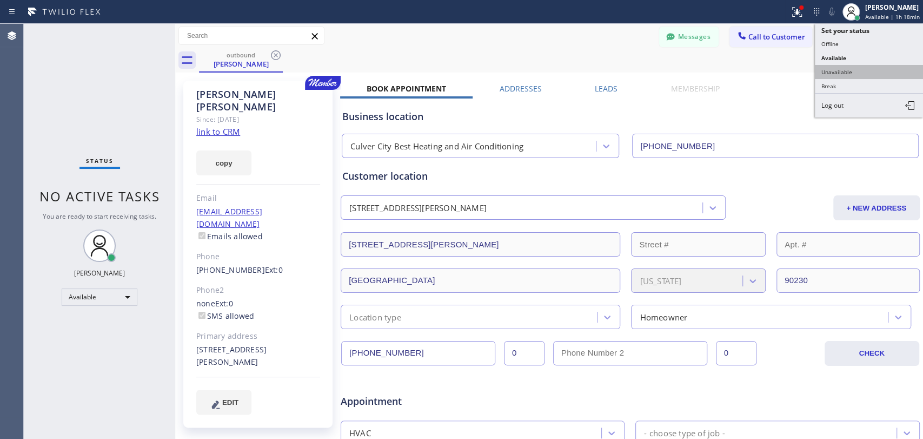
click at [852, 70] on button "Unavailable" at bounding box center [869, 72] width 108 height 14
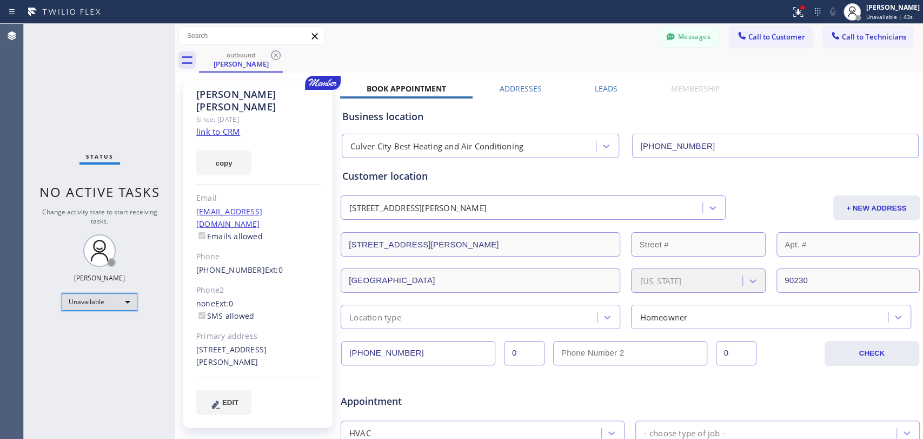
click at [107, 302] on div "Unavailable" at bounding box center [100, 301] width 76 height 17
click at [95, 329] on li "Available" at bounding box center [99, 328] width 74 height 13
click at [106, 209] on div "Status No active tasks Change activity state to start receiving tasks. [PERSON_…" at bounding box center [99, 231] width 151 height 415
click at [106, 209] on div "Status No active tasks You are ready to start receiving tasks. [PERSON_NAME] Av…" at bounding box center [99, 231] width 151 height 415
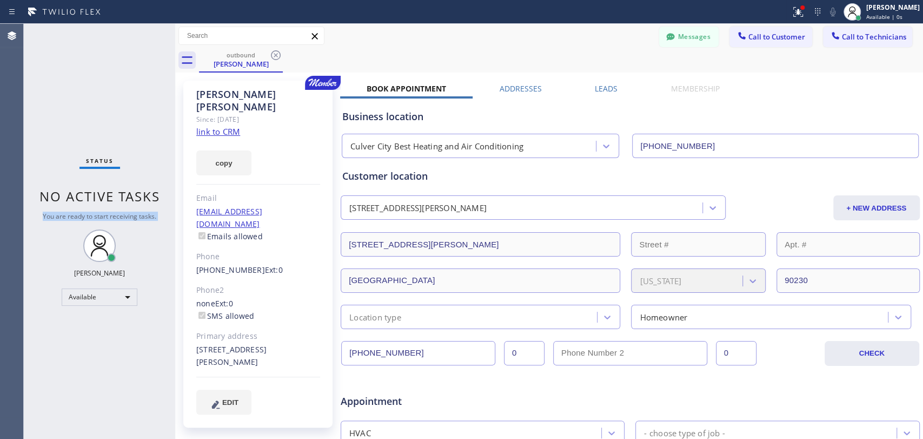
click at [106, 209] on div "Status No active tasks You are ready to start receiving tasks. [PERSON_NAME] Av…" at bounding box center [99, 231] width 151 height 415
click at [107, 203] on span "No active tasks" at bounding box center [99, 196] width 121 height 18
click at [857, 30] on button "Call to Technicians" at bounding box center [867, 37] width 89 height 21
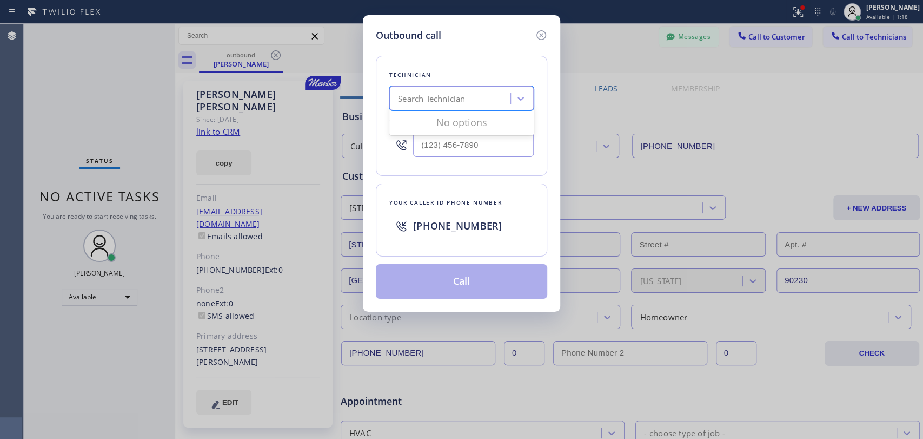
click at [420, 107] on div "Search Technician" at bounding box center [452, 98] width 118 height 19
type input "[PERSON_NAME]"
drag, startPoint x: 420, startPoint y: 114, endPoint x: 427, endPoint y: 139, distance: 25.9
click at [427, 139] on div "[PERSON_NAME] [PERSON_NAME]" at bounding box center [461, 130] width 144 height 43
click at [427, 139] on div "[PERSON_NAME]" at bounding box center [461, 140] width 144 height 19
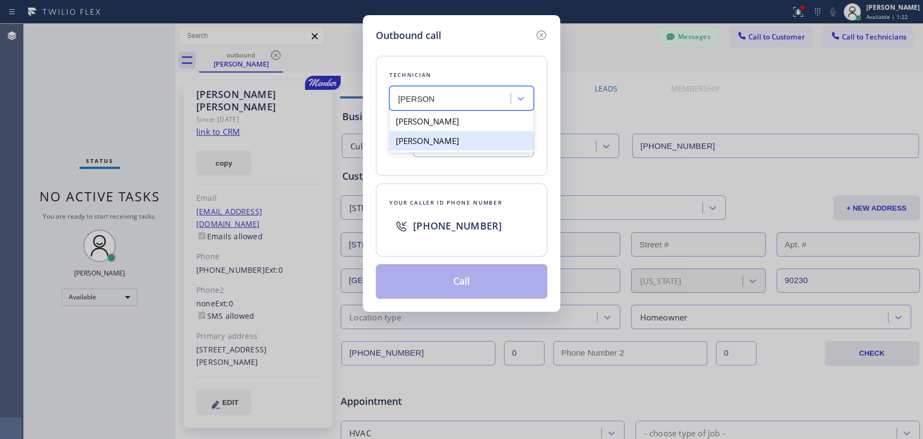
type input "[PHONE_NUMBER]"
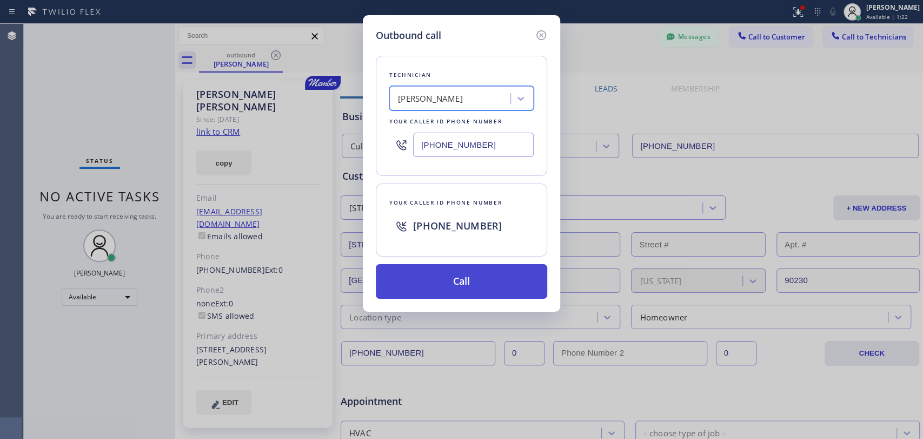
click at [419, 291] on button "Call" at bounding box center [461, 281] width 171 height 35
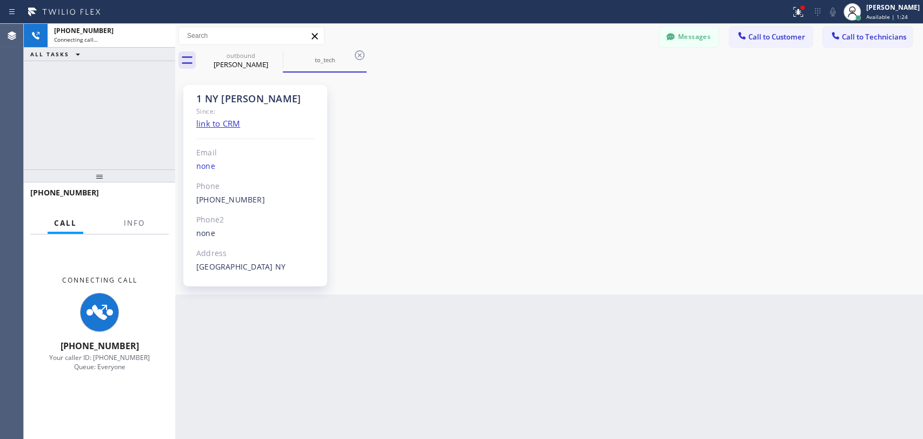
scroll to position [1424, 0]
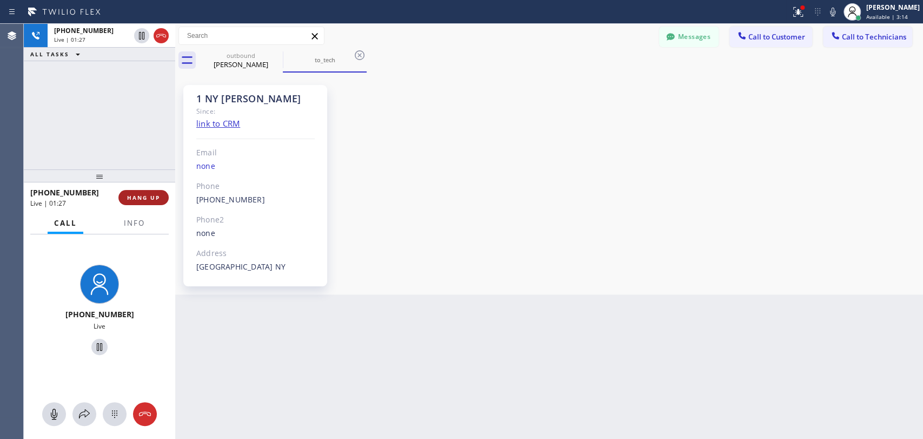
click at [154, 199] on span "HANG UP" at bounding box center [143, 198] width 33 height 8
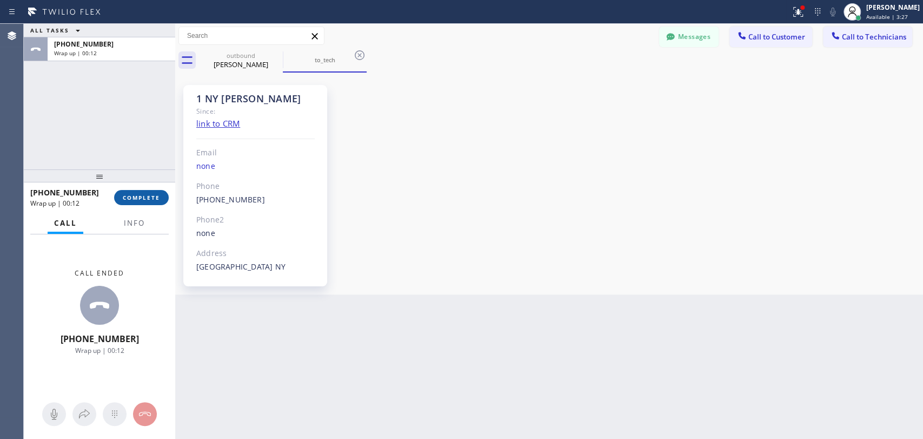
click at [125, 194] on span "COMPLETE" at bounding box center [141, 198] width 37 height 8
click at [136, 125] on div "ALL TASKS ALL TASKS ACTIVE TASKS TASKS IN WRAP UP [PHONE_NUMBER] Wrap up | 00:12" at bounding box center [99, 97] width 151 height 146
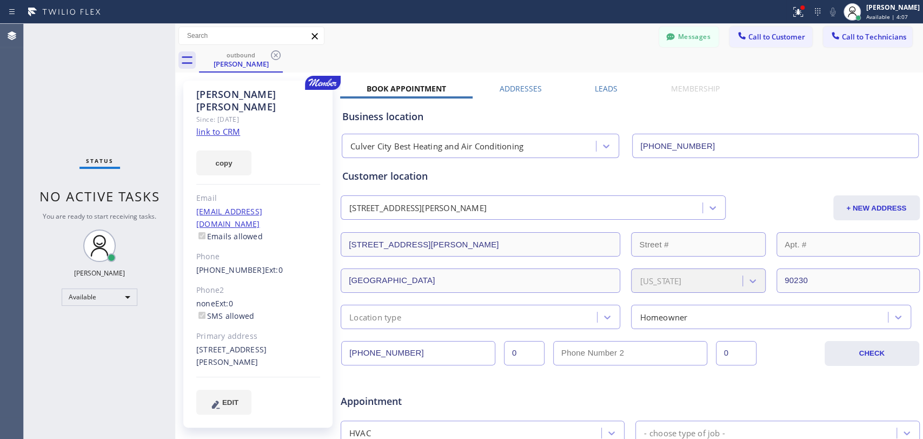
click at [675, 39] on button "Messages" at bounding box center [689, 37] width 60 height 21
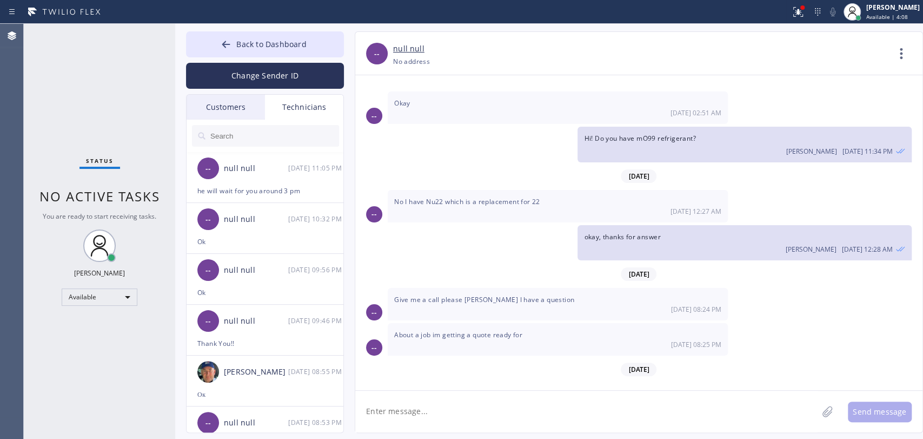
click at [280, 135] on input "text" at bounding box center [274, 136] width 130 height 22
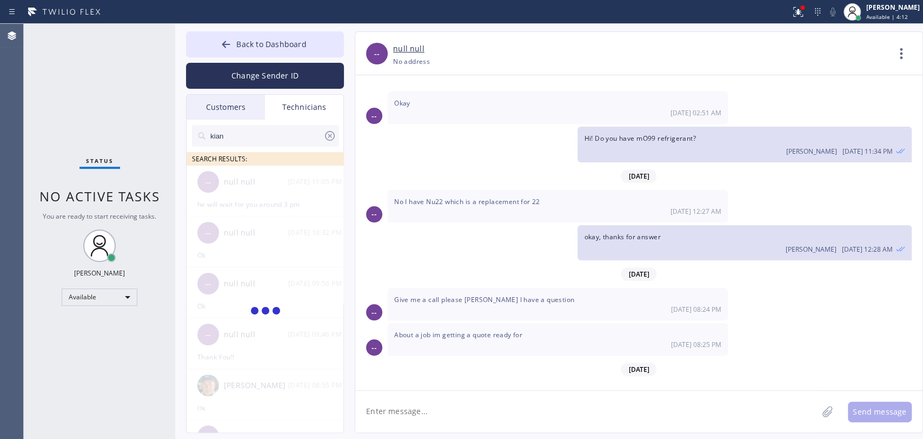
type input "kianu"
click at [241, 141] on input "kianu" at bounding box center [266, 136] width 114 height 22
type input "Kia"
click at [234, 137] on input "Kia" at bounding box center [266, 136] width 114 height 22
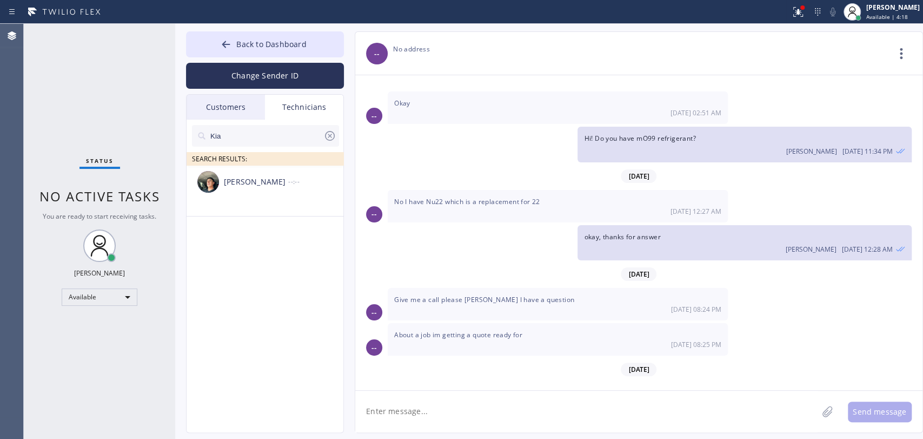
click at [234, 137] on input "Kia" at bounding box center [266, 136] width 114 height 22
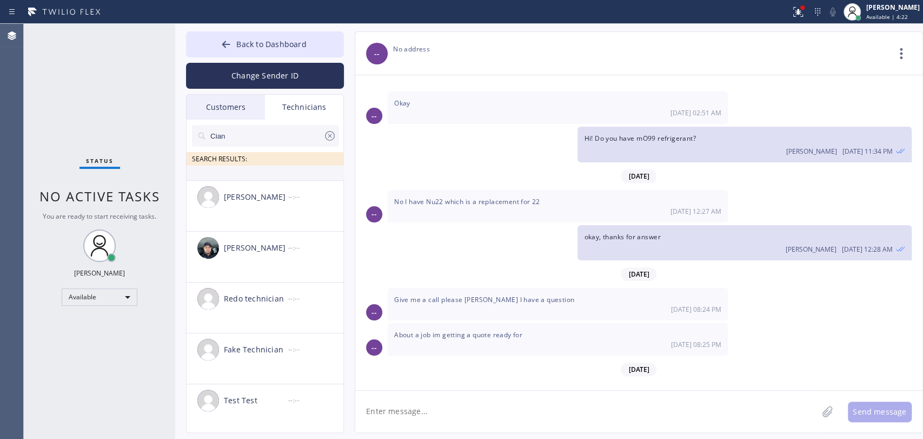
scroll to position [38, 0]
type input "Cian"
click at [235, 31] on div "Back to Dashboard Change Sender ID Customers Technicians [PHONE_NUMBER] SEARCH …" at bounding box center [549, 231] width 748 height 415
click at [240, 36] on button "Back to Dashboard" at bounding box center [265, 44] width 158 height 26
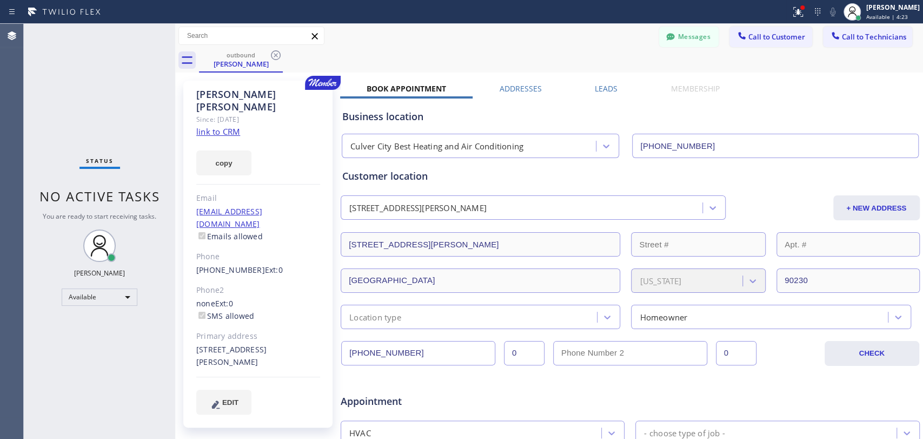
click at [861, 42] on button "Call to Technicians" at bounding box center [867, 37] width 89 height 21
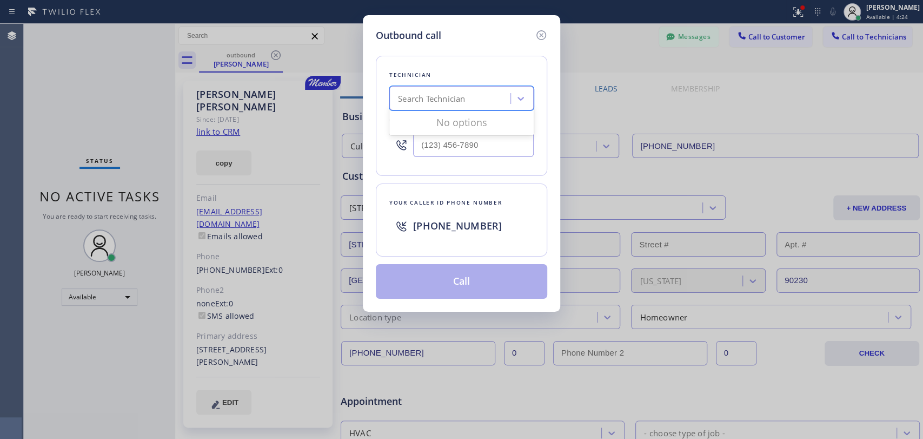
click at [457, 87] on div "Search Technician" at bounding box center [461, 98] width 144 height 24
type input "k"
type input "c"
type input "k"
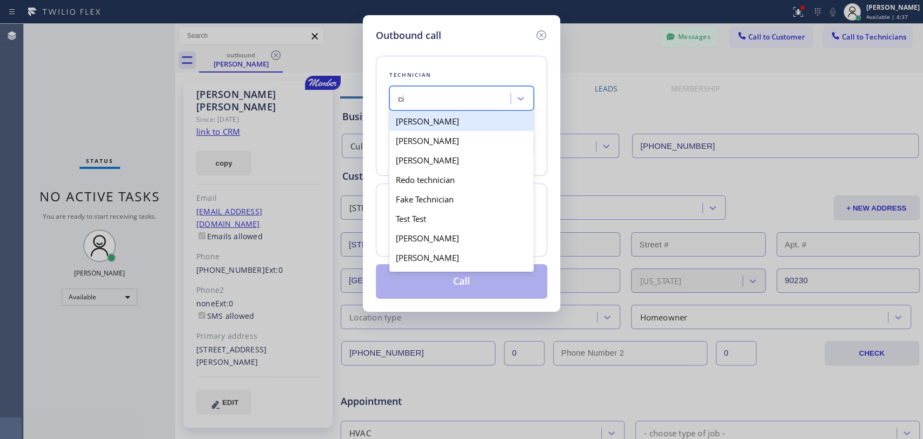
type input "c"
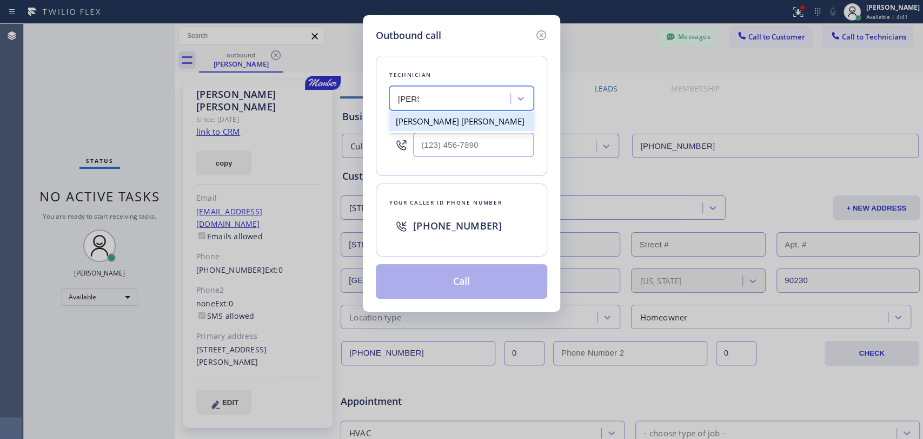
type input "[PERSON_NAME]"
drag, startPoint x: 532, startPoint y: 37, endPoint x: 554, endPoint y: 35, distance: 21.7
click at [533, 36] on div "Outbound call" at bounding box center [461, 35] width 171 height 15
click at [539, 34] on icon at bounding box center [541, 35] width 13 height 13
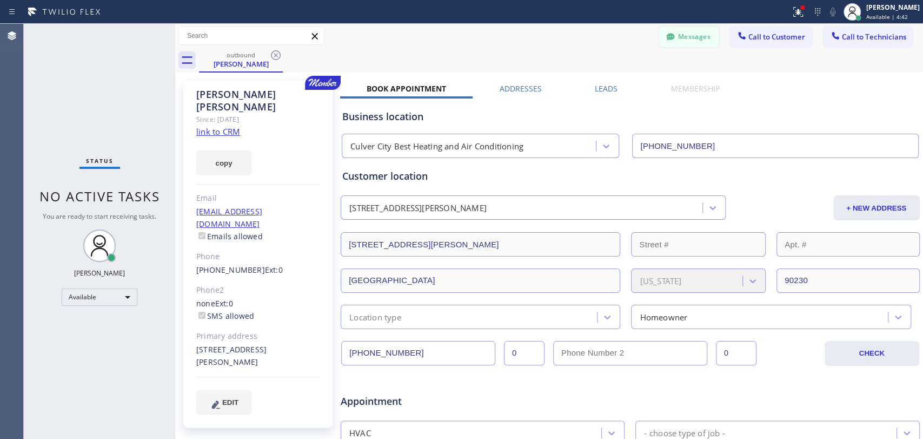
click at [683, 40] on button "Messages" at bounding box center [689, 37] width 60 height 21
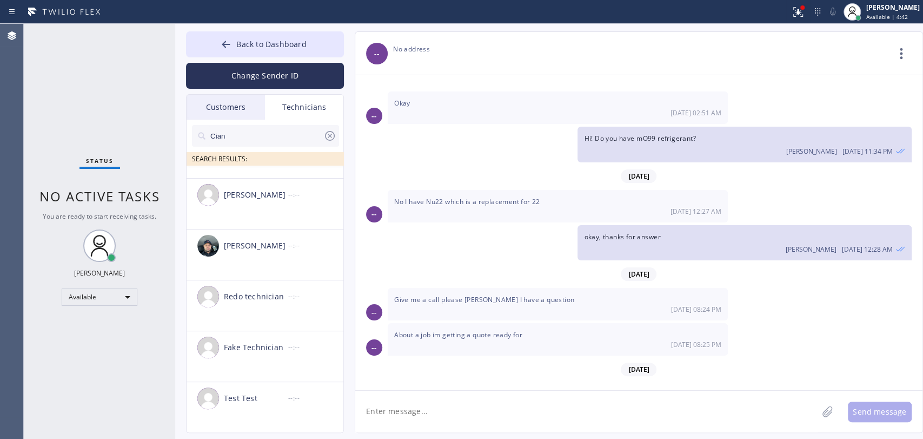
click at [234, 137] on input "Cian" at bounding box center [266, 136] width 114 height 22
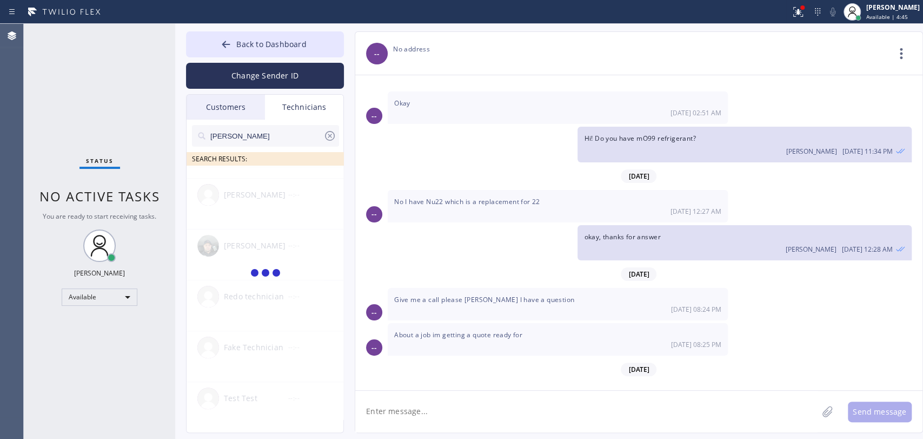
scroll to position [0, 0]
type input "[PERSON_NAME]"
click at [264, 171] on div "[PERSON_NAME] [PERSON_NAME] --:--" at bounding box center [266, 182] width 158 height 32
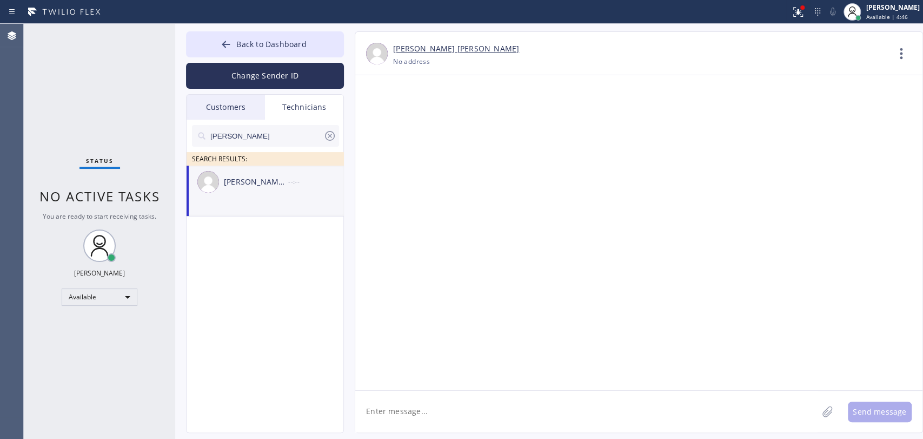
click at [390, 403] on textarea at bounding box center [586, 412] width 462 height 42
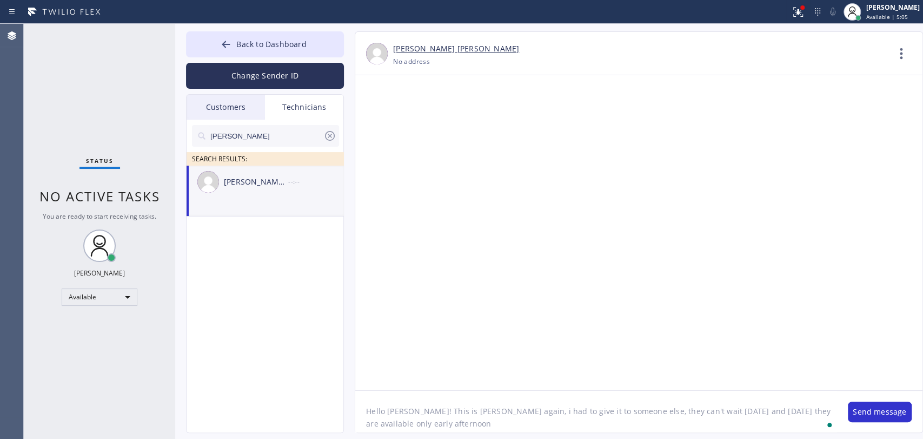
type textarea "Hello [PERSON_NAME]! This is [PERSON_NAME] again, i had to give it to someone e…"
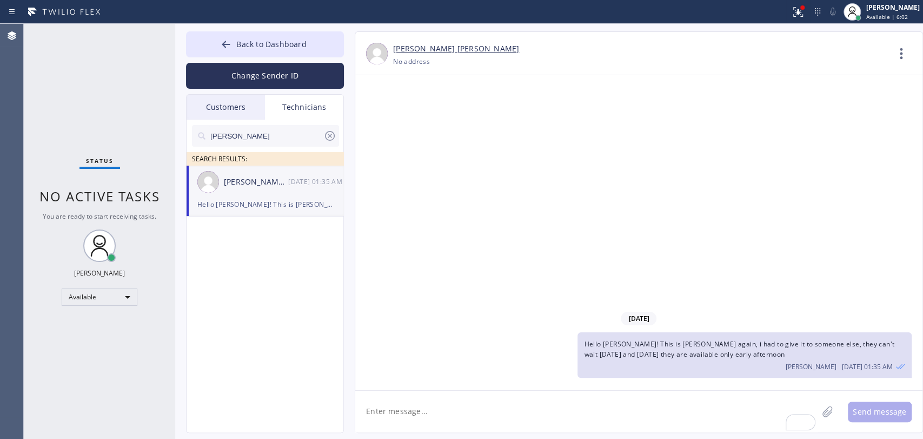
click at [244, 118] on div "Customers" at bounding box center [226, 107] width 78 height 25
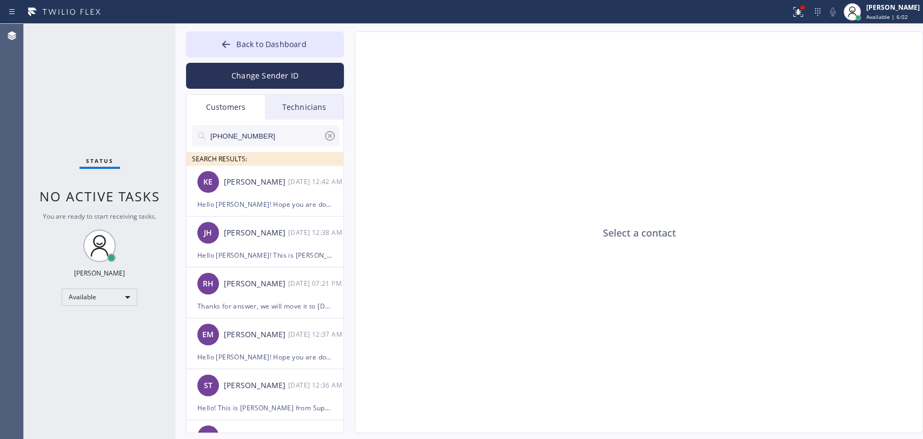
click at [241, 109] on div "Customers" at bounding box center [226, 107] width 78 height 25
drag, startPoint x: 291, startPoint y: 10, endPoint x: 252, endPoint y: 51, distance: 57.0
click at [242, 48] on span "Back to Dashboard" at bounding box center [271, 44] width 70 height 10
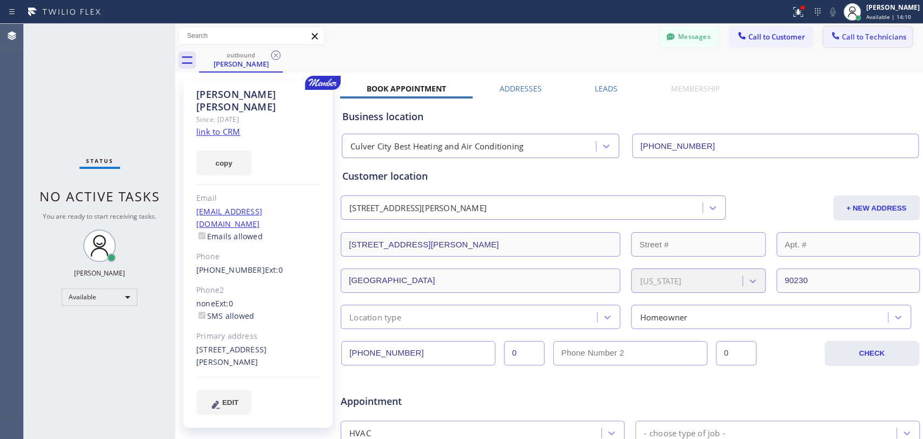
click at [857, 41] on button "Call to Technicians" at bounding box center [867, 37] width 89 height 21
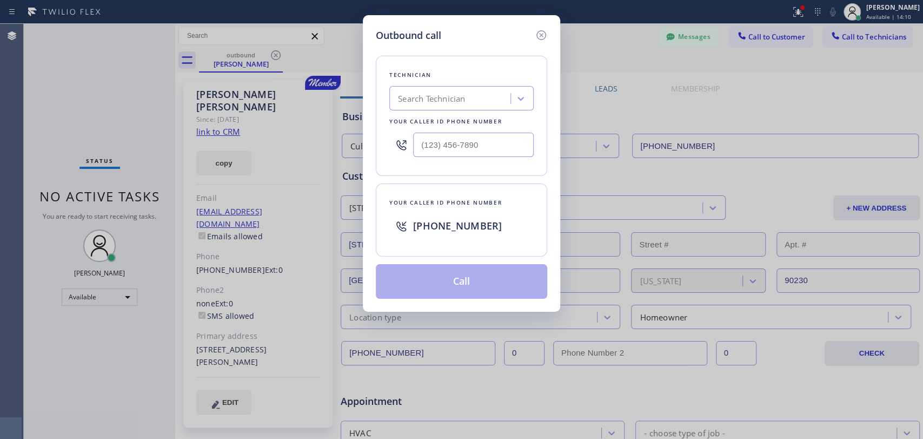
click at [459, 95] on div "Search Technician" at bounding box center [431, 98] width 67 height 12
type input "seva"
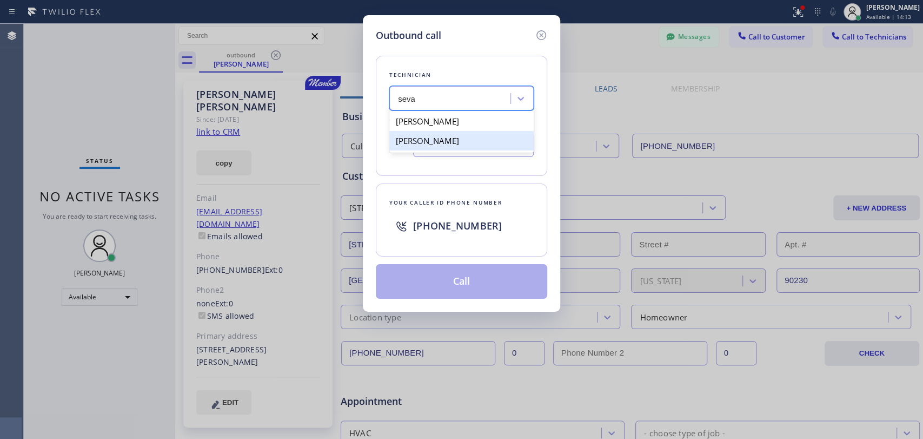
click at [437, 131] on div "[PERSON_NAME]" at bounding box center [461, 140] width 144 height 19
type input "[PHONE_NUMBER]"
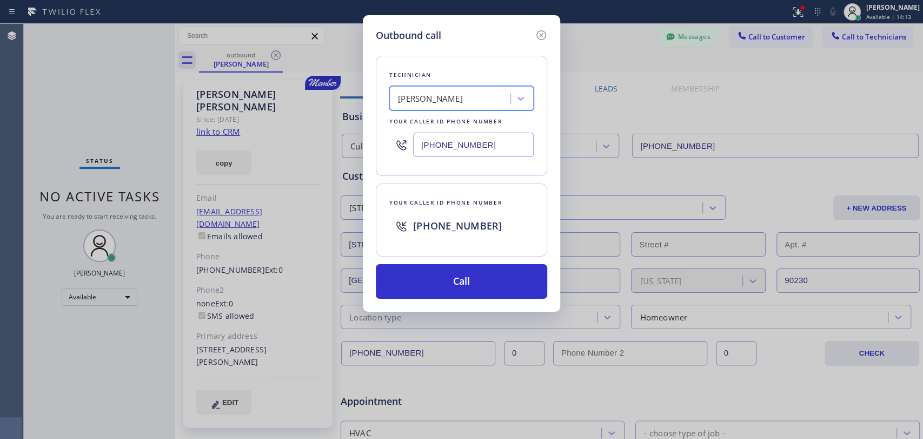
click at [406, 301] on div "Outbound call Technician option [PERSON_NAME], selected. 2 results available. S…" at bounding box center [461, 163] width 197 height 296
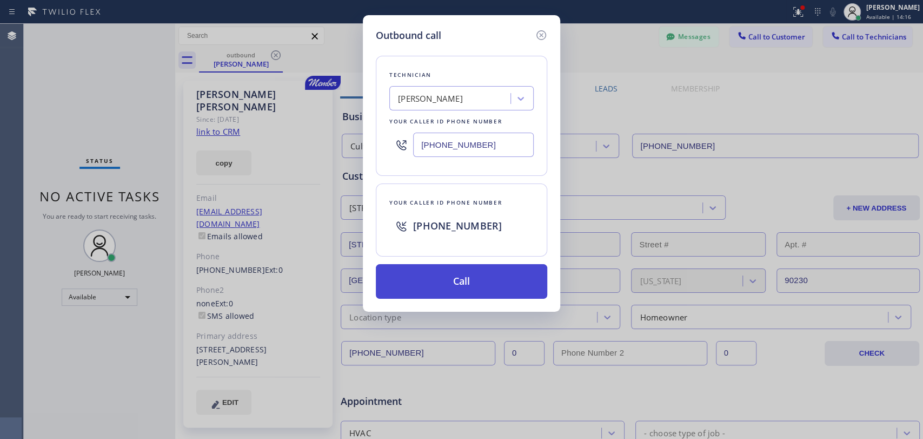
click at [453, 275] on button "Call" at bounding box center [461, 281] width 171 height 35
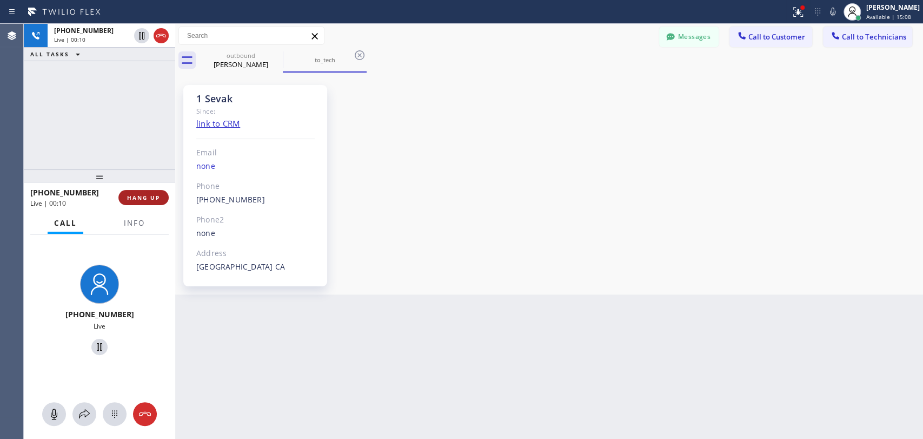
drag, startPoint x: 130, startPoint y: 204, endPoint x: 138, endPoint y: 193, distance: 14.7
click at [130, 205] on div "[PHONE_NUMBER] Live | 00:10 HANG UP" at bounding box center [99, 197] width 138 height 28
click at [138, 192] on button "HANG UP" at bounding box center [143, 197] width 50 height 15
click at [141, 193] on button "HANG UP" at bounding box center [143, 197] width 50 height 15
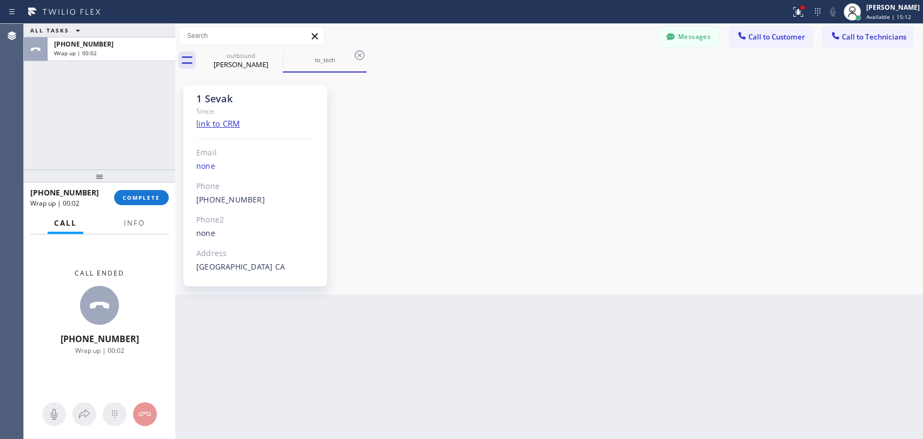
drag, startPoint x: 117, startPoint y: 235, endPoint x: 143, endPoint y: 211, distance: 35.2
click at [117, 235] on div "Call ended [PHONE_NUMBER] Wrap up | 00:02" at bounding box center [99, 311] width 151 height 155
click at [143, 211] on div "[PHONE_NUMBER] Wrap up | 00:02 COMPLETE" at bounding box center [99, 197] width 151 height 30
click at [145, 201] on span "COMPLETE" at bounding box center [141, 198] width 37 height 8
click at [141, 131] on div "ALL TASKS ALL TASKS ACTIVE TASKS TASKS IN WRAP UP [PHONE_NUMBER] Wrap up | 00:02" at bounding box center [99, 97] width 151 height 146
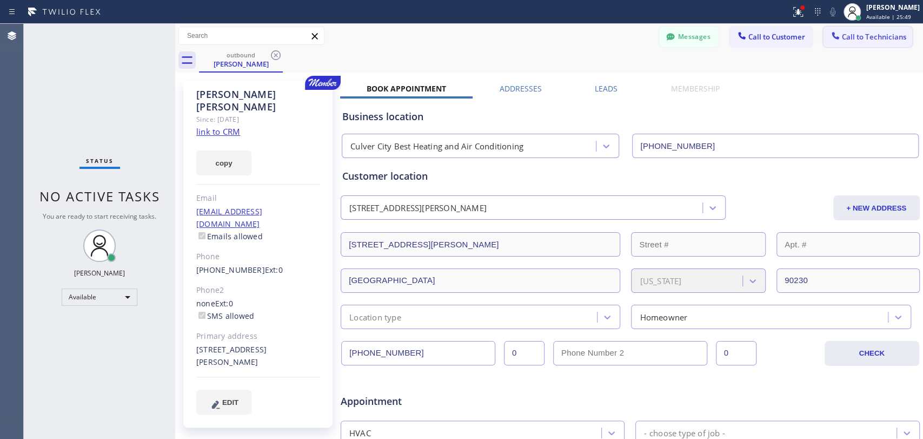
click at [843, 31] on button "Call to Technicians" at bounding box center [867, 37] width 89 height 21
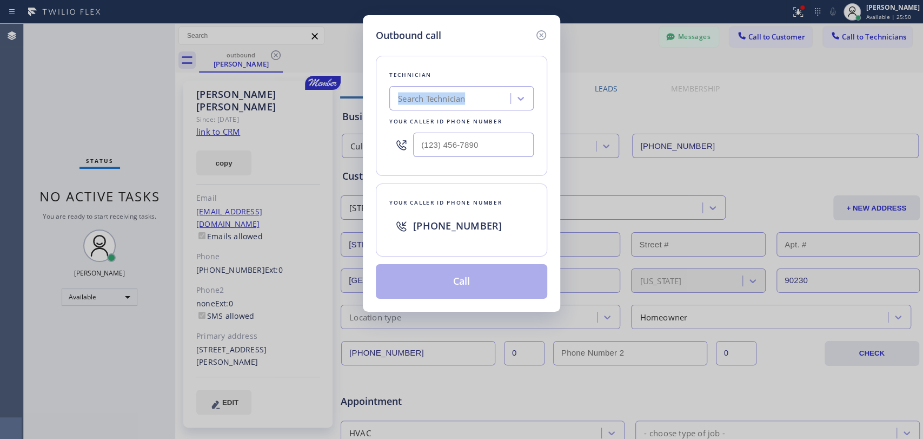
click at [433, 84] on div "Technician Search Technician Your caller id phone number" at bounding box center [461, 116] width 171 height 120
click at [432, 96] on div "Search Technician" at bounding box center [452, 98] width 118 height 19
type input "de"
click at [432, 96] on div "de" at bounding box center [441, 98] width 96 height 19
type input "dav"
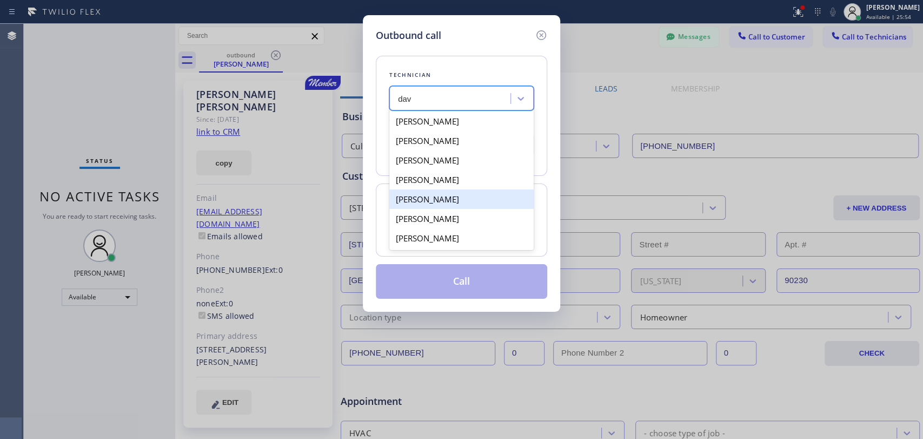
drag, startPoint x: 421, startPoint y: 190, endPoint x: 424, endPoint y: 183, distance: 7.5
click at [424, 183] on div "[PERSON_NAME] [PERSON_NAME] [PERSON_NAME] [PERSON_NAME] [PERSON_NAME] [PERSON_N…" at bounding box center [461, 179] width 144 height 141
click at [424, 182] on div "[PERSON_NAME]" at bounding box center [461, 179] width 144 height 19
type input "[PHONE_NUMBER]"
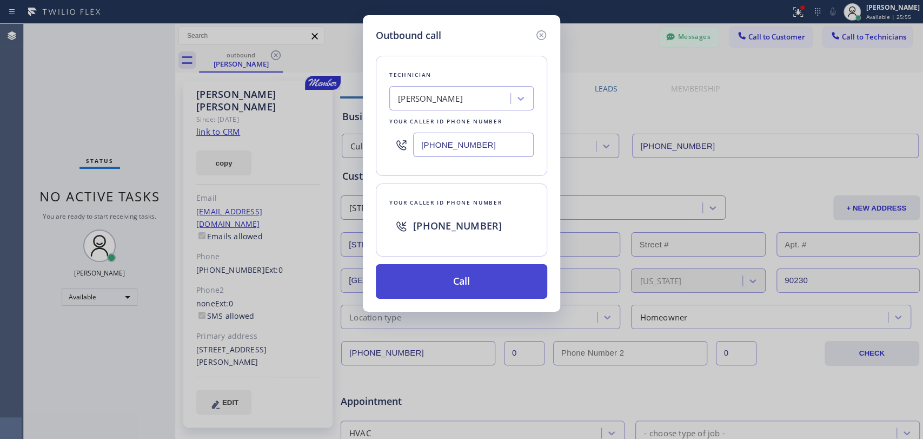
click at [433, 265] on button "Call" at bounding box center [461, 281] width 171 height 35
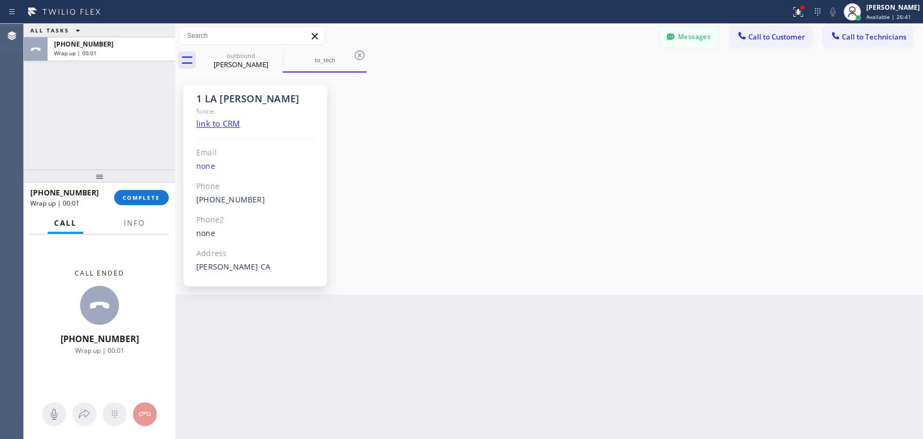
click at [149, 182] on div at bounding box center [99, 175] width 151 height 13
click at [151, 194] on button "COMPLETE" at bounding box center [141, 197] width 55 height 15
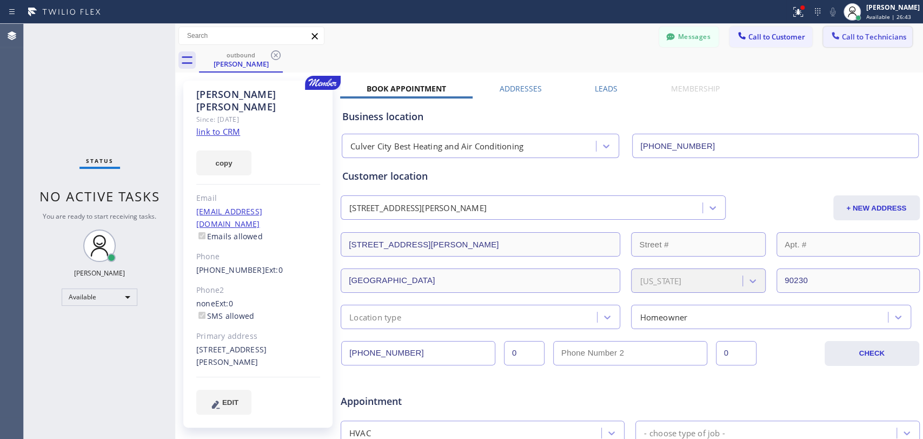
drag, startPoint x: 889, startPoint y: 42, endPoint x: 861, endPoint y: 44, distance: 27.7
click at [889, 41] on button "Call to Technicians" at bounding box center [867, 37] width 89 height 21
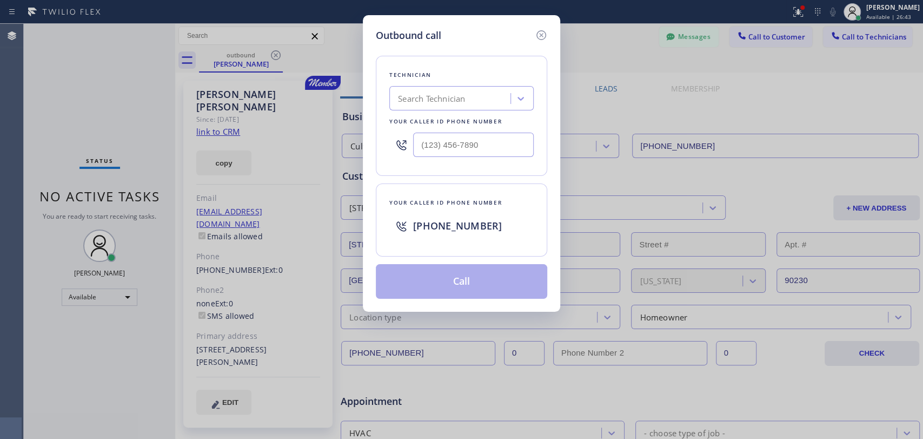
click at [461, 110] on div "Search Technician" at bounding box center [461, 98] width 144 height 24
type input "dacv"
click at [459, 105] on div "dacv" at bounding box center [441, 98] width 96 height 19
type input "dav"
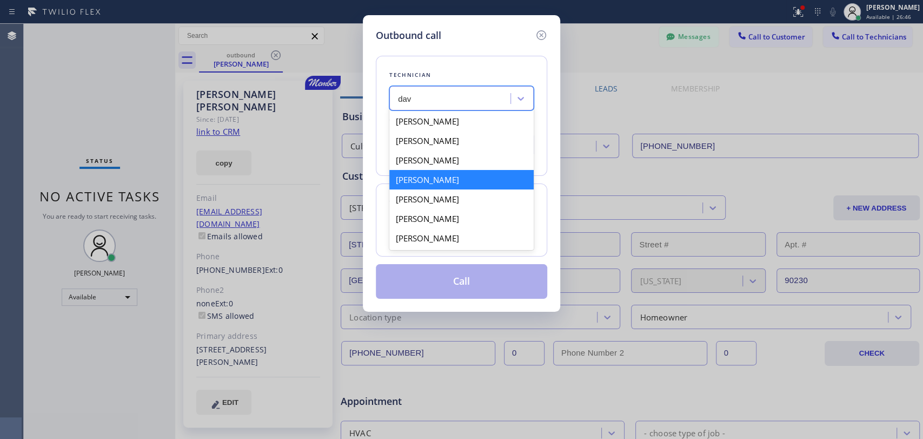
drag, startPoint x: 420, startPoint y: 181, endPoint x: 420, endPoint y: 192, distance: 11.4
click at [421, 180] on div "[PERSON_NAME]" at bounding box center [461, 179] width 144 height 19
type input "[PHONE_NUMBER]"
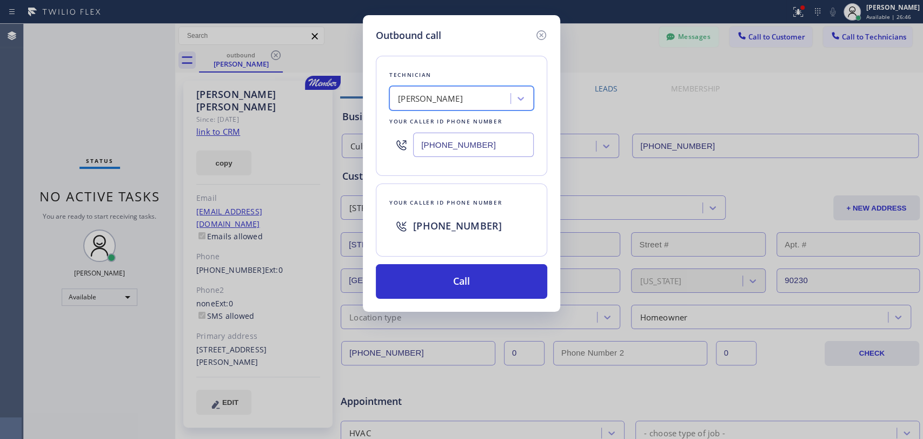
drag, startPoint x: 428, startPoint y: 275, endPoint x: 508, endPoint y: 312, distance: 87.9
click at [429, 276] on button "Call" at bounding box center [461, 281] width 171 height 35
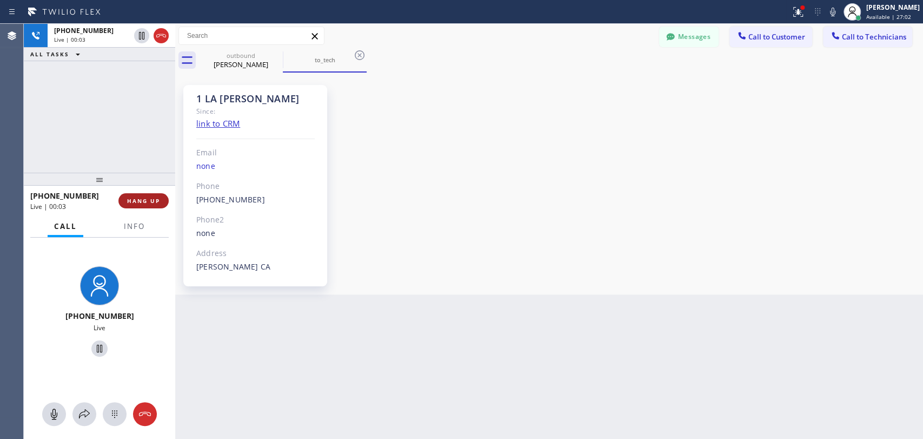
click at [131, 198] on span "HANG UP" at bounding box center [143, 201] width 33 height 8
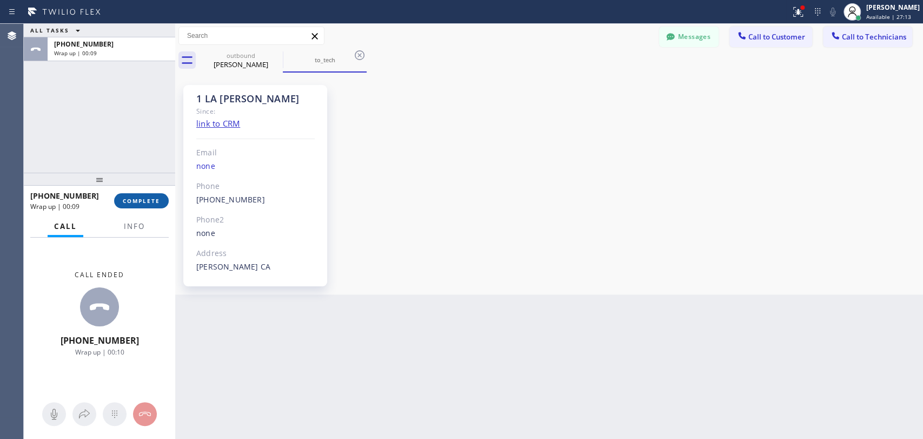
click at [125, 196] on button "COMPLETE" at bounding box center [141, 200] width 55 height 15
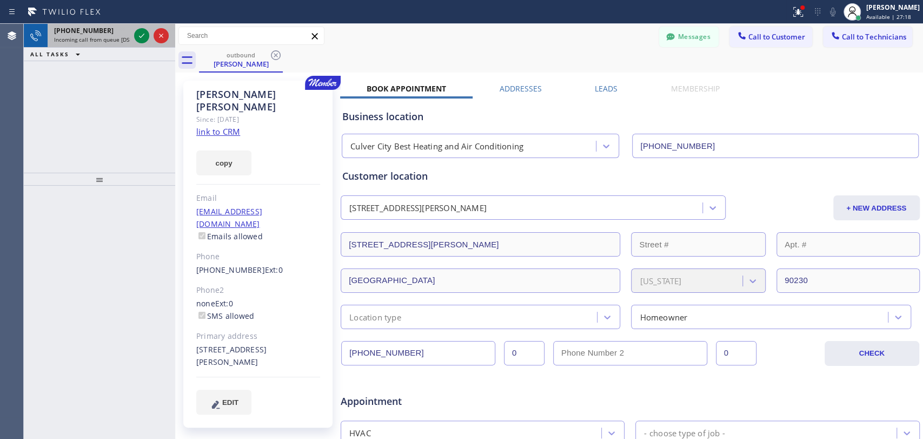
click at [92, 39] on span "Incoming call from queue [DSRs]" at bounding box center [95, 40] width 83 height 8
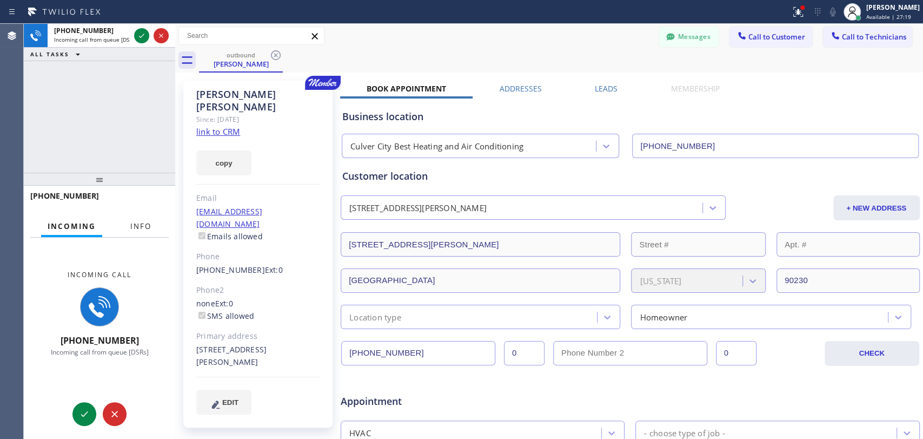
click at [138, 218] on button "Info" at bounding box center [141, 226] width 34 height 21
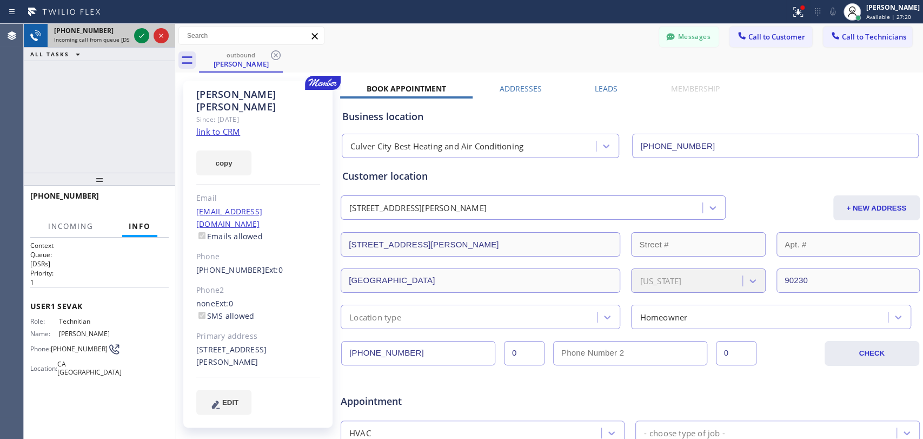
click at [138, 45] on div at bounding box center [151, 36] width 39 height 24
click at [140, 31] on icon at bounding box center [141, 35] width 13 height 13
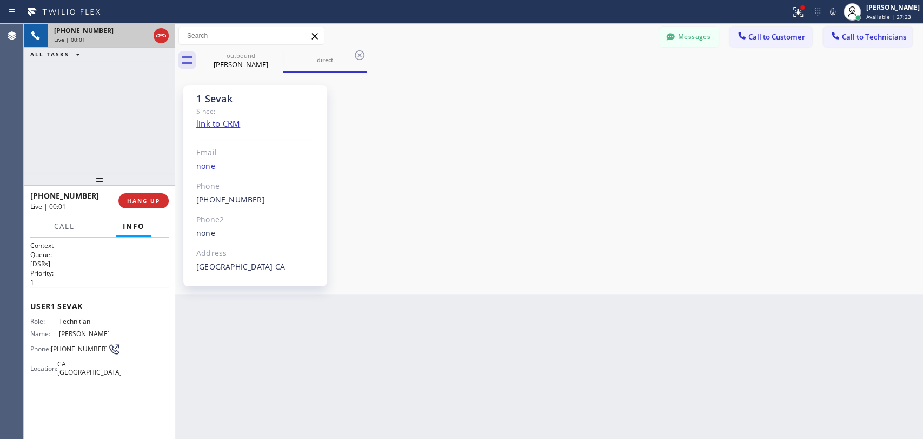
scroll to position [5575, 0]
click at [147, 203] on span "HANG UP" at bounding box center [143, 201] width 33 height 8
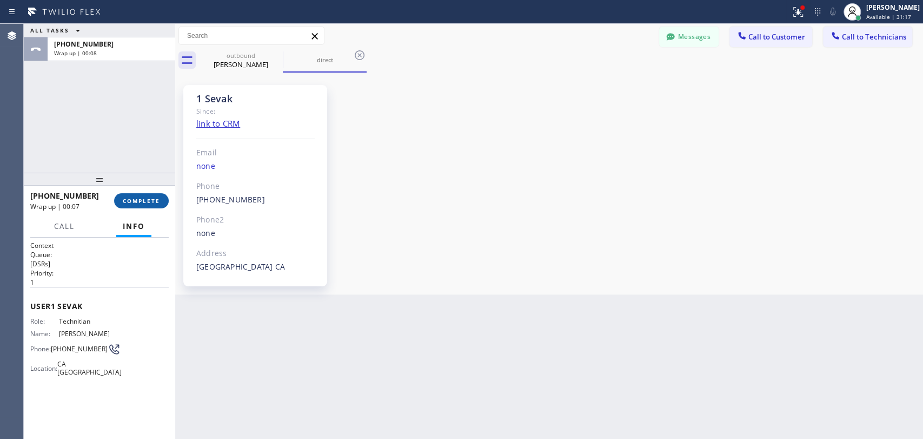
click at [148, 195] on button "COMPLETE" at bounding box center [141, 200] width 55 height 15
click at [143, 174] on div at bounding box center [99, 179] width 151 height 13
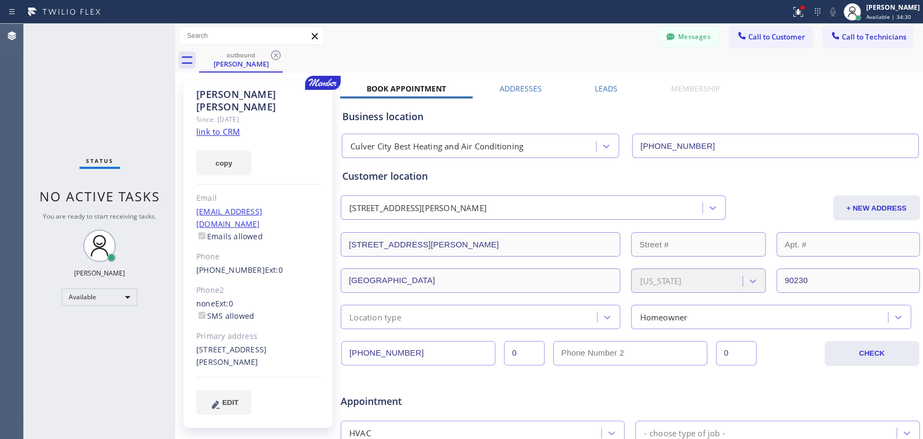
click at [148, 193] on span "No active tasks" at bounding box center [99, 196] width 121 height 18
click at [120, 193] on span "No active tasks" at bounding box center [99, 196] width 121 height 18
click at [289, 52] on div "outbound [PERSON_NAME]" at bounding box center [561, 60] width 724 height 24
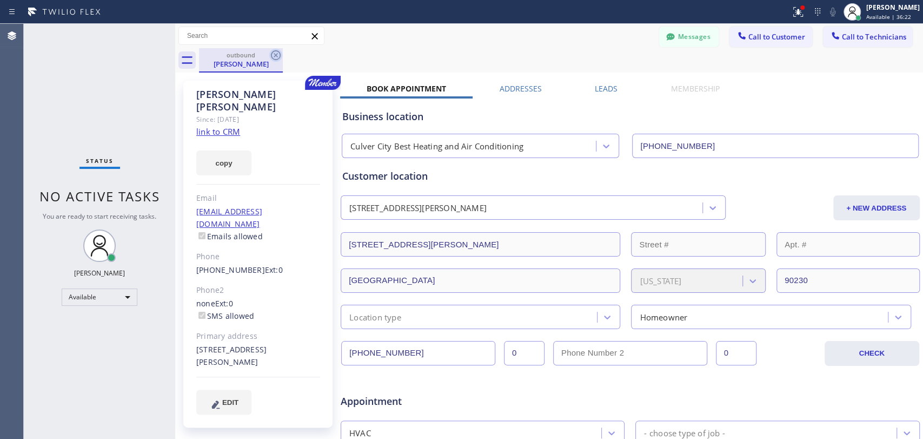
click at [277, 55] on icon at bounding box center [275, 55] width 13 height 13
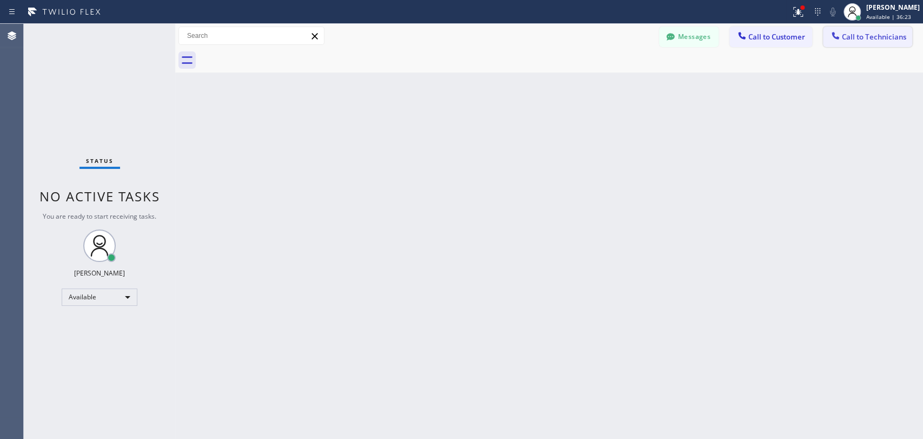
click at [848, 42] on button "Call to Technicians" at bounding box center [867, 37] width 89 height 21
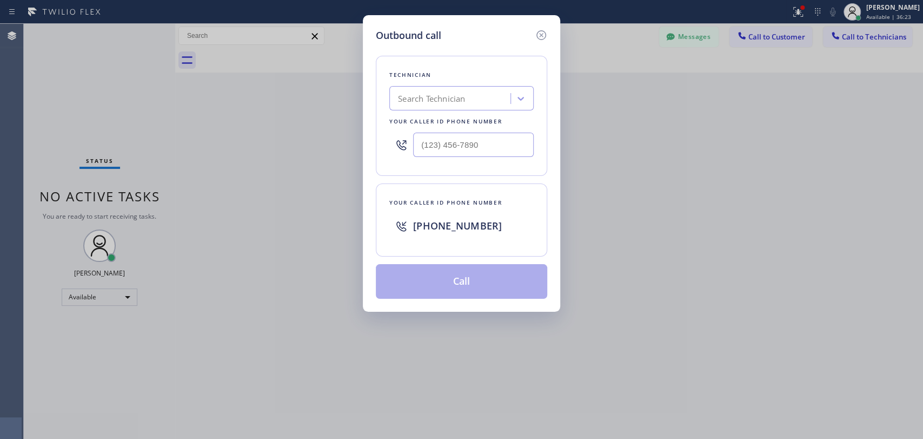
click at [499, 103] on div "Search Technician" at bounding box center [452, 98] width 118 height 19
type input "seva"
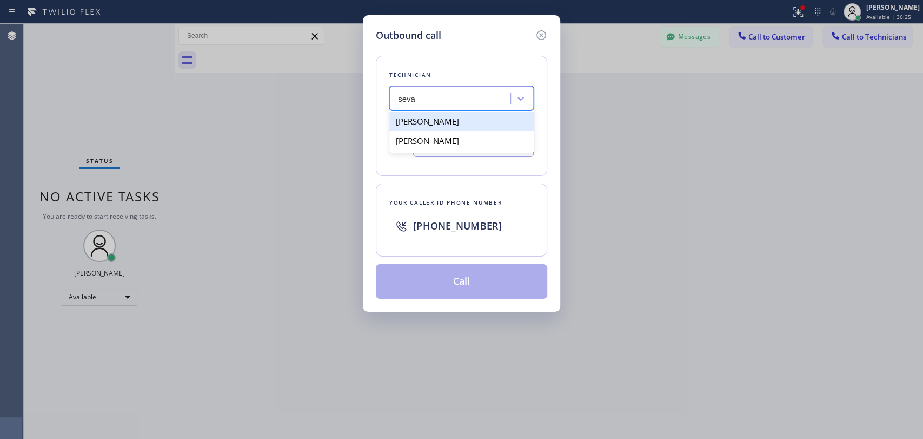
click at [447, 127] on div "[PERSON_NAME]" at bounding box center [461, 120] width 144 height 19
type input "[PHONE_NUMBER]"
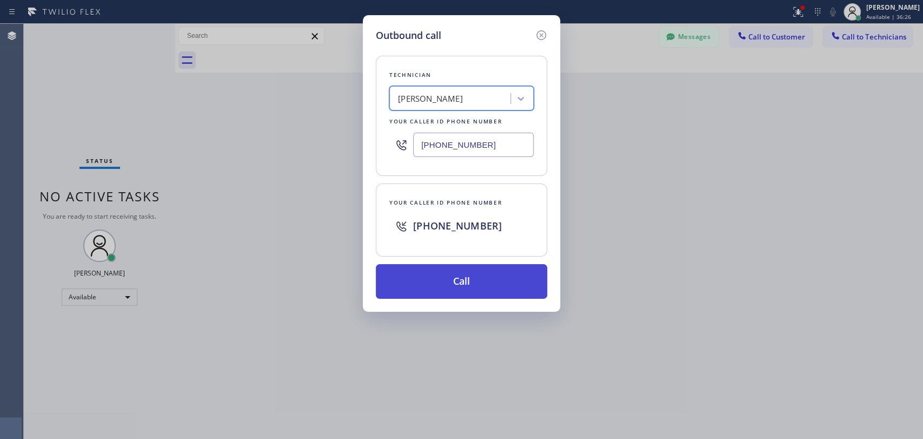
click at [428, 274] on button "Call" at bounding box center [461, 281] width 171 height 35
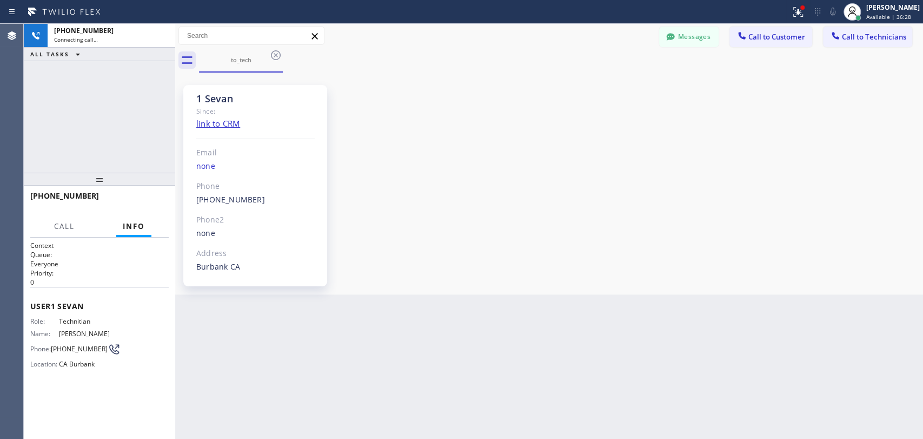
scroll to position [3246, 0]
click at [160, 194] on div "[PHONE_NUMBER] Live | 00:29 HANG UP" at bounding box center [99, 201] width 138 height 28
click at [160, 194] on button "HANG UP" at bounding box center [143, 200] width 50 height 15
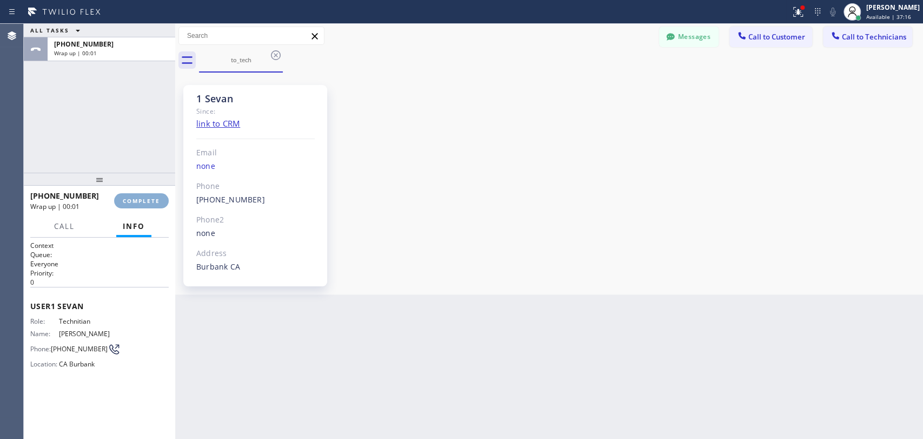
click at [158, 195] on button "COMPLETE" at bounding box center [141, 200] width 55 height 15
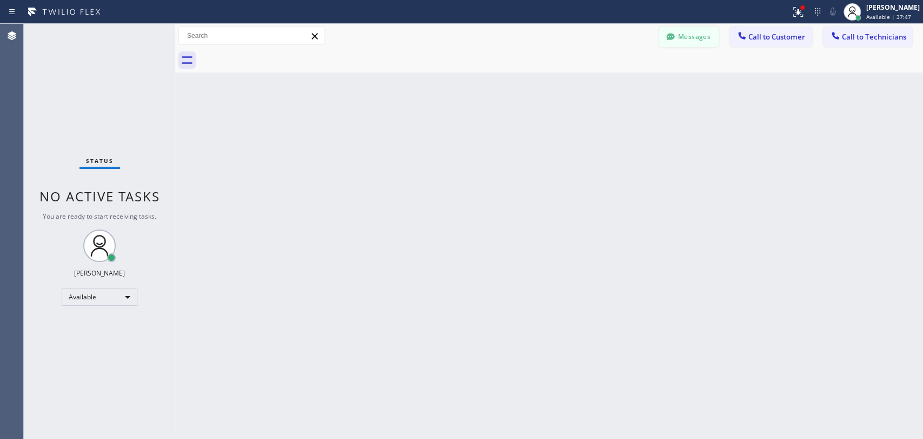
click at [697, 30] on button "Messages" at bounding box center [689, 37] width 60 height 21
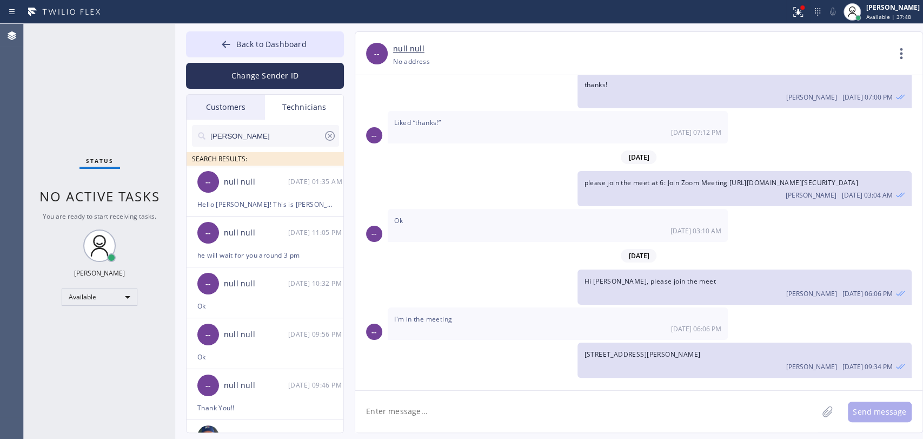
click at [215, 127] on input "[PERSON_NAME]" at bounding box center [266, 136] width 114 height 22
click at [273, 230] on div "null null" at bounding box center [256, 233] width 64 height 12
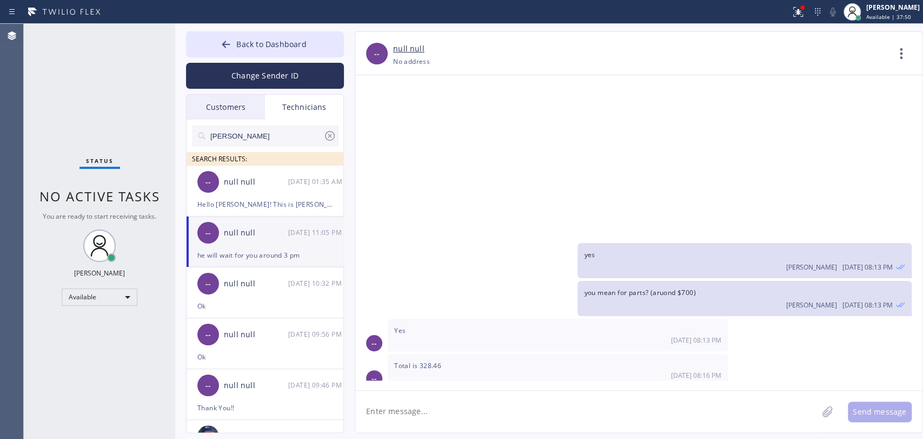
scroll to position [6281, 0]
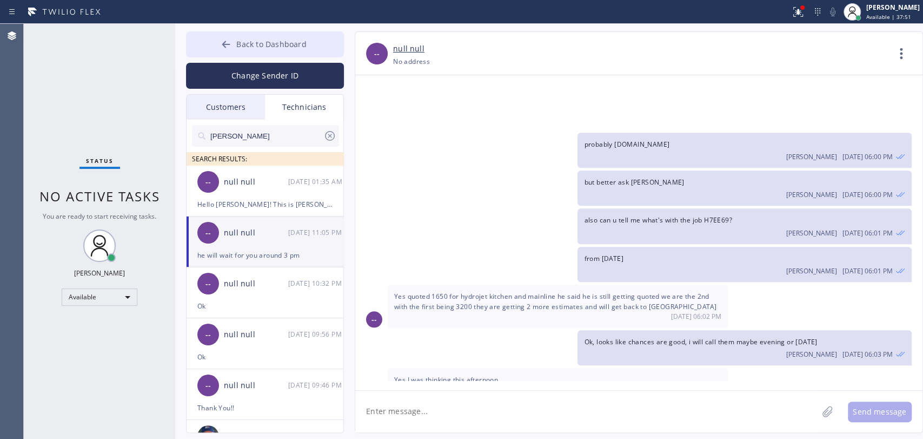
click at [247, 43] on span "Back to Dashboard" at bounding box center [271, 44] width 70 height 10
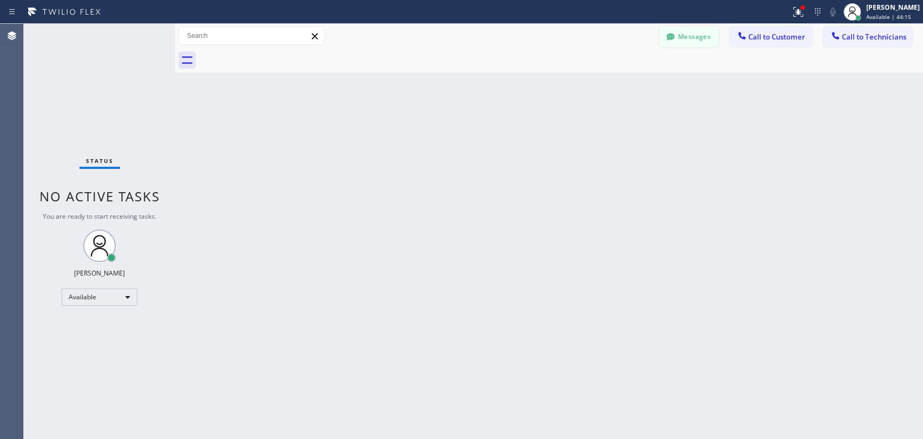
click at [696, 31] on button "Messages" at bounding box center [689, 37] width 60 height 21
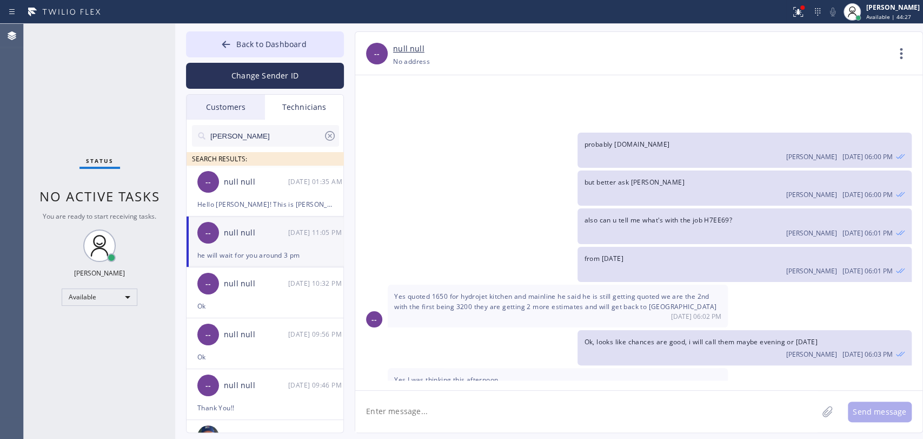
click at [302, 129] on input "[PERSON_NAME]" at bounding box center [266, 136] width 114 height 22
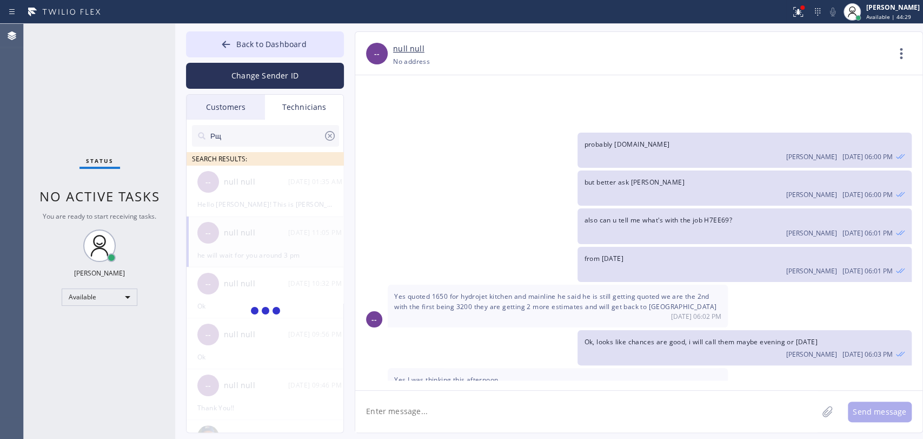
type input "Р"
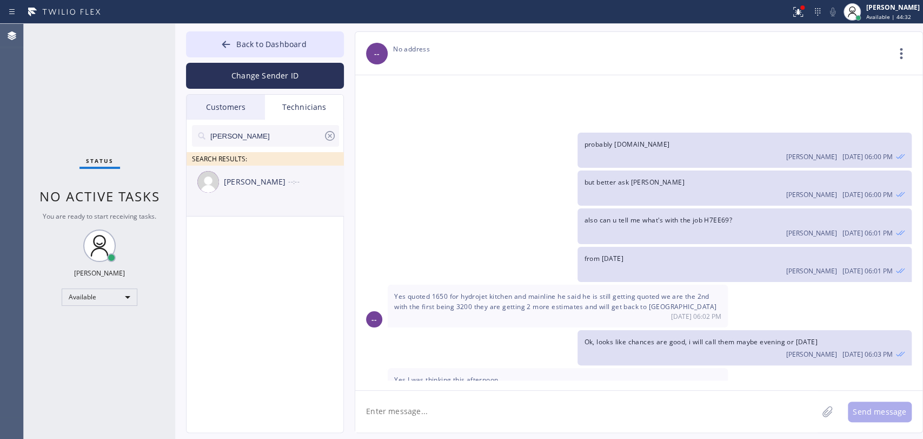
type input "[PERSON_NAME]"
click at [227, 199] on li "[PERSON_NAME] --:--" at bounding box center [266, 191] width 158 height 51
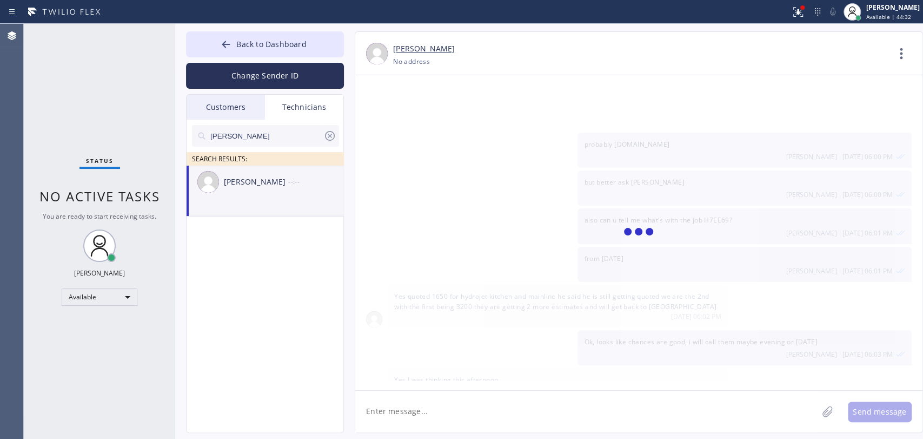
click at [392, 414] on textarea at bounding box center [586, 412] width 462 height 42
paste textarea "3-6/ no scf/house-ho/leak detection outside the property, I see water coming ou…"
type textarea "3-6/ no scf/house-ho/leak detection outside the property, I see water coming ou…"
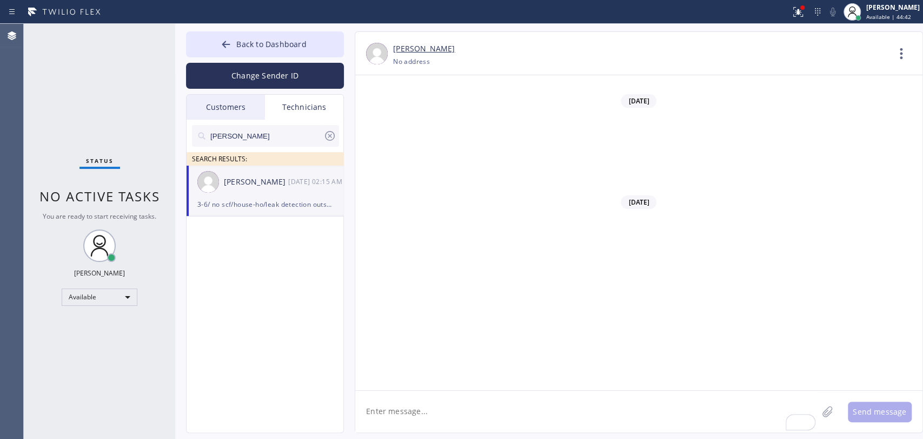
scroll to position [85603, 0]
click at [422, 422] on textarea "To enrich screen reader interactions, please activate Accessibility in Grammarl…" at bounding box center [586, 412] width 462 height 42
paste textarea "12-3 | Free estimate on Maintenance service Tankless Water heater | [DEMOGRAPHI…"
type textarea "12-3 | Free estimate on Maintenance service Tankless Water heater | [DEMOGRAPHI…"
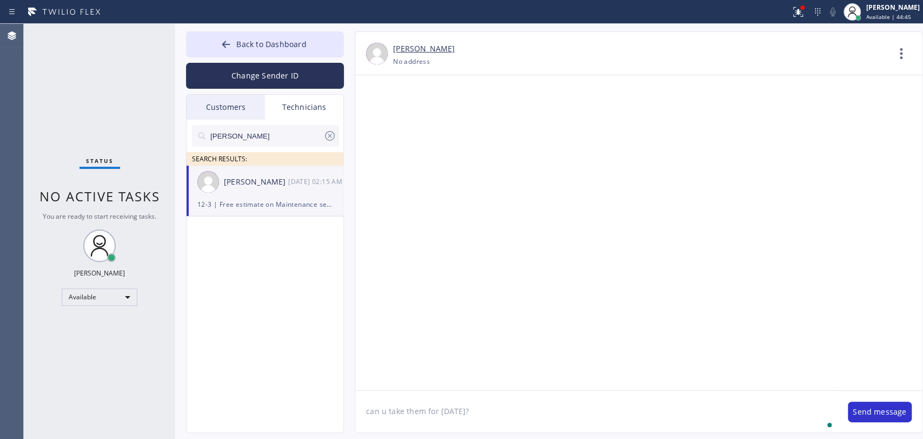
type textarea "can u take them for [DATE]?"
copy span "91325"
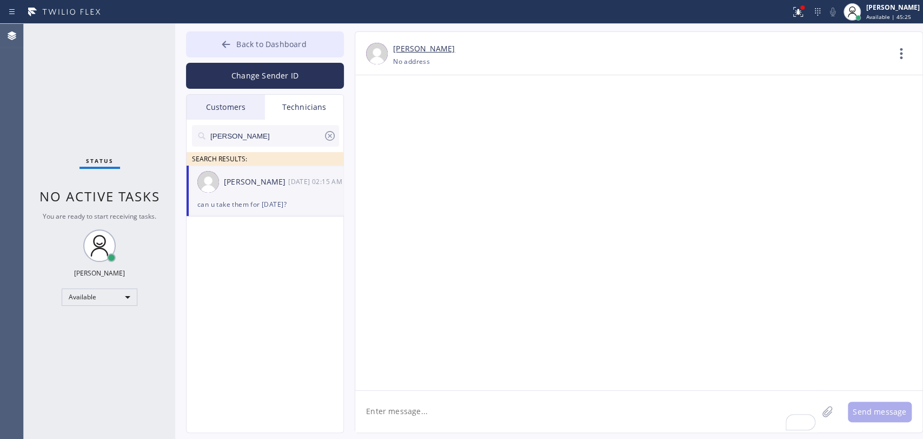
click at [308, 44] on button "Back to Dashboard" at bounding box center [265, 44] width 158 height 26
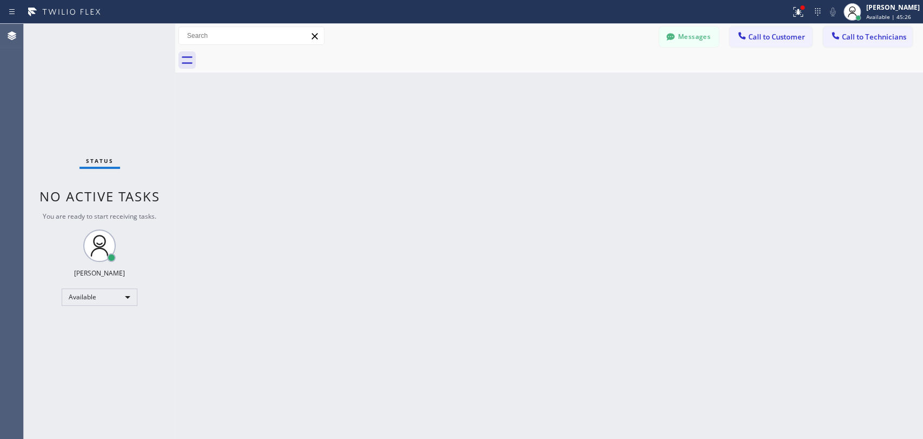
click at [883, 30] on button "Call to Technicians" at bounding box center [867, 37] width 89 height 21
click at [0, 0] on div "Outbound call Technician Search Technician Your caller id phone number Your cal…" at bounding box center [0, 0] width 0 height 0
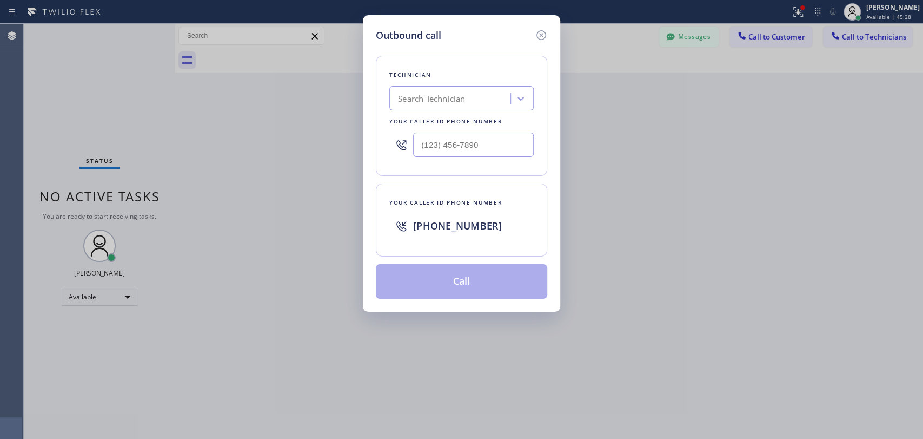
click at [437, 104] on div "Search Technician" at bounding box center [452, 98] width 118 height 19
type input "sham"
click at [424, 118] on div "[PERSON_NAME]" at bounding box center [461, 120] width 144 height 19
type input "[PHONE_NUMBER]"
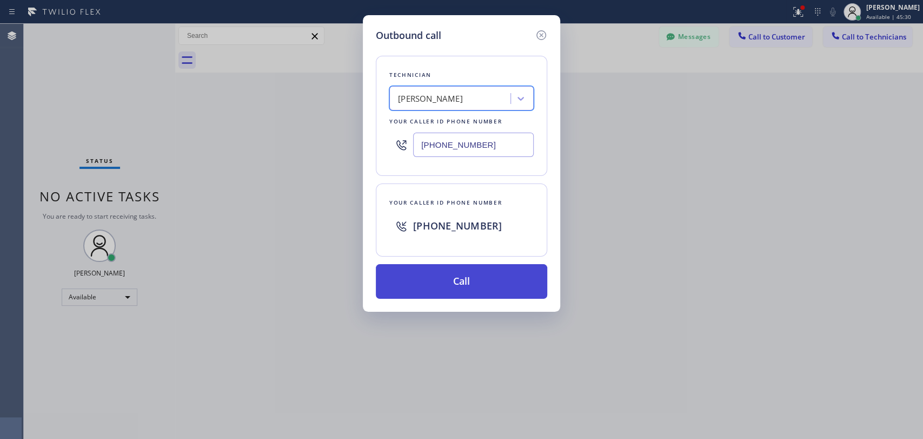
click at [455, 282] on button "Call" at bounding box center [461, 281] width 171 height 35
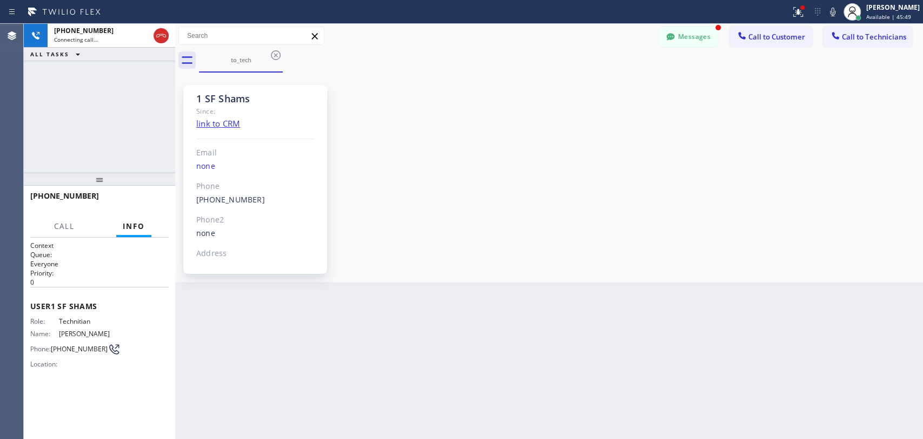
click at [680, 44] on button "Messages" at bounding box center [689, 37] width 60 height 21
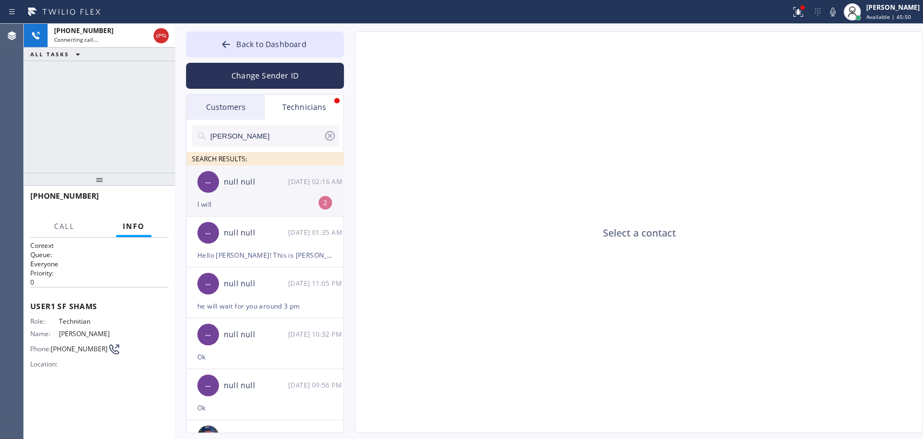
click at [255, 186] on div "null null" at bounding box center [256, 182] width 64 height 12
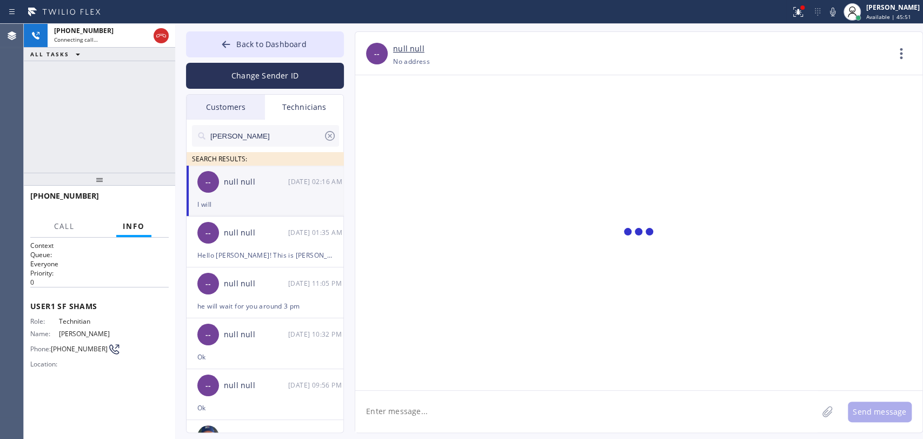
click at [469, 408] on textarea at bounding box center [586, 412] width 462 height 42
click at [417, 405] on textarea "To enrich screen reader interactions, please activate Accessibility in Grammarl…" at bounding box center [586, 412] width 462 height 42
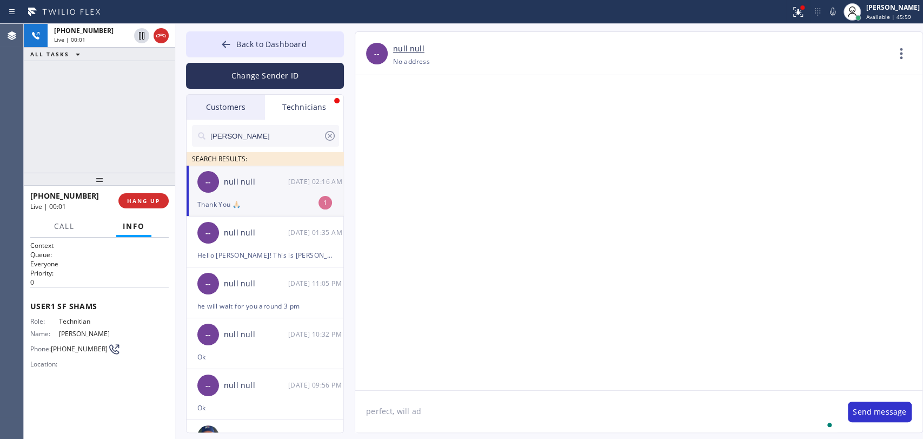
type textarea "perfect, will add"
click at [136, 194] on div "+19167068130 Live | 01:22 HANG UP" at bounding box center [99, 201] width 138 height 28
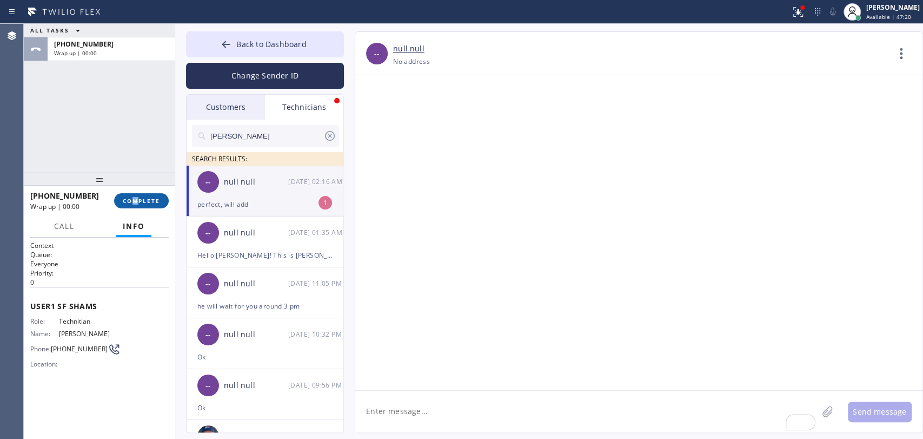
click at [137, 200] on span "COMPLETE" at bounding box center [141, 201] width 37 height 8
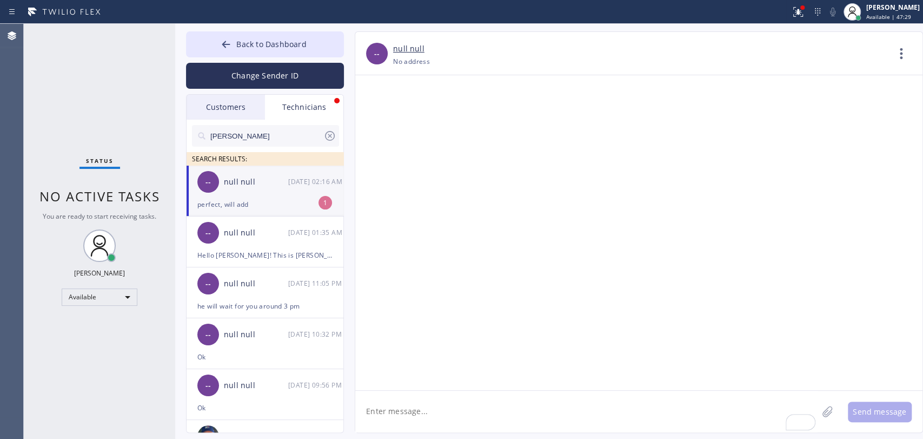
click at [249, 209] on div "perfect, will add" at bounding box center [264, 204] width 135 height 12
click at [249, 200] on div "Liked “perfect, will add”" at bounding box center [264, 204] width 135 height 12
drag, startPoint x: 679, startPoint y: 114, endPoint x: 690, endPoint y: 144, distance: 31.8
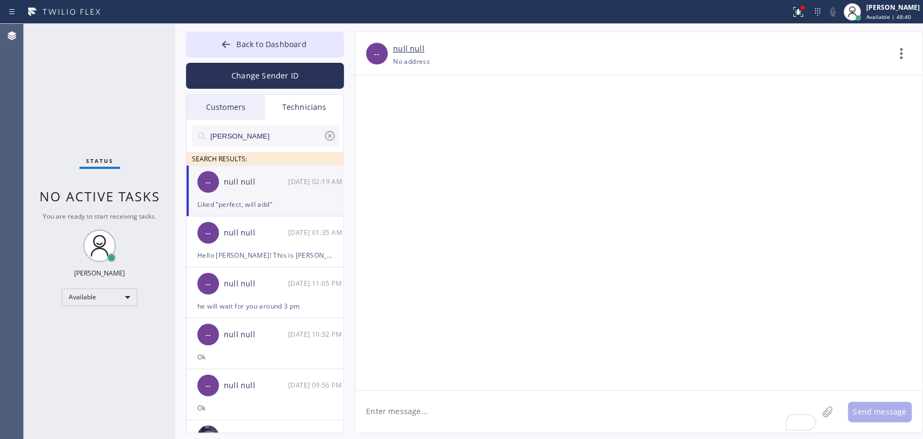
drag, startPoint x: 690, startPoint y: 144, endPoint x: 584, endPoint y: 114, distance: 110.3
drag, startPoint x: 584, startPoint y: 114, endPoint x: 646, endPoint y: 130, distance: 64.3
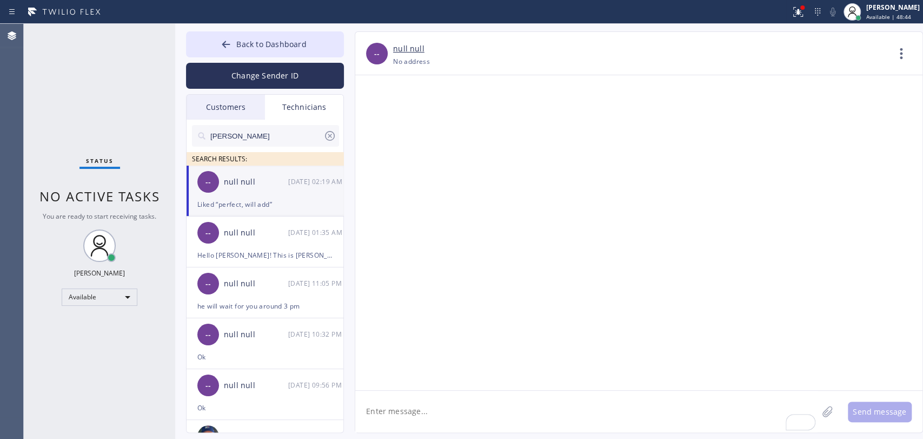
click at [255, 137] on input "[PERSON_NAME]" at bounding box center [266, 136] width 114 height 22
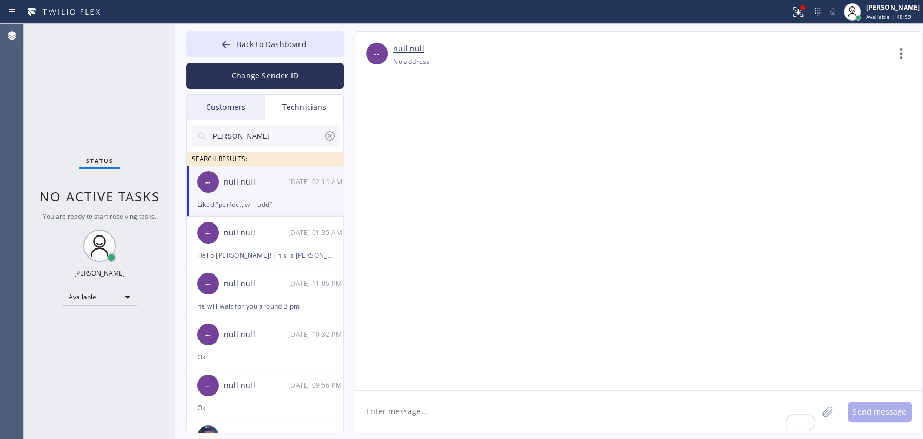
click at [255, 137] on input "[PERSON_NAME]" at bounding box center [266, 136] width 114 height 22
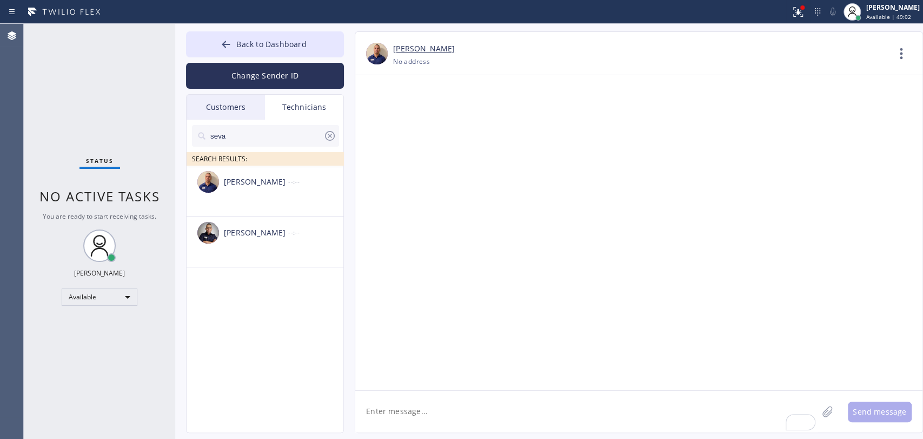
type input "seva"
click at [263, 197] on div "Sevan Parseghian --:--" at bounding box center [266, 182] width 158 height 32
click at [399, 421] on textarea "To enrich screen reader interactions, please activate Accessibility in Grammarl…" at bounding box center [586, 412] width 462 height 42
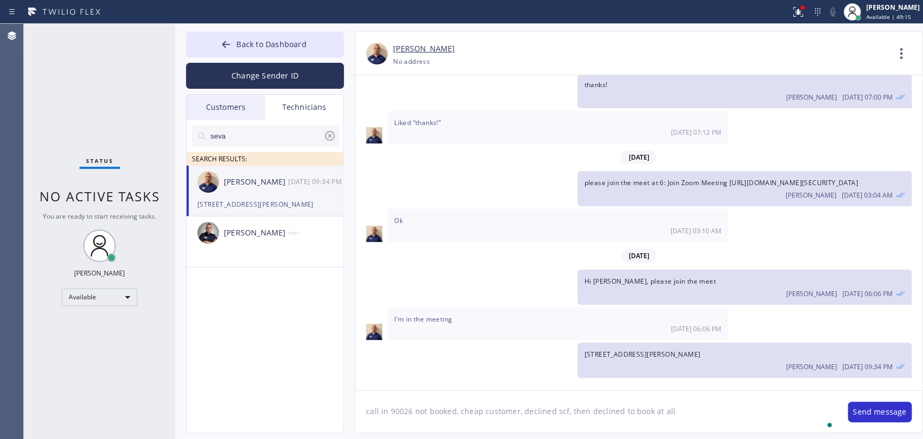
type textarea "call in 90026 not booked, cheap customer, declined scf, then declined to book a…"
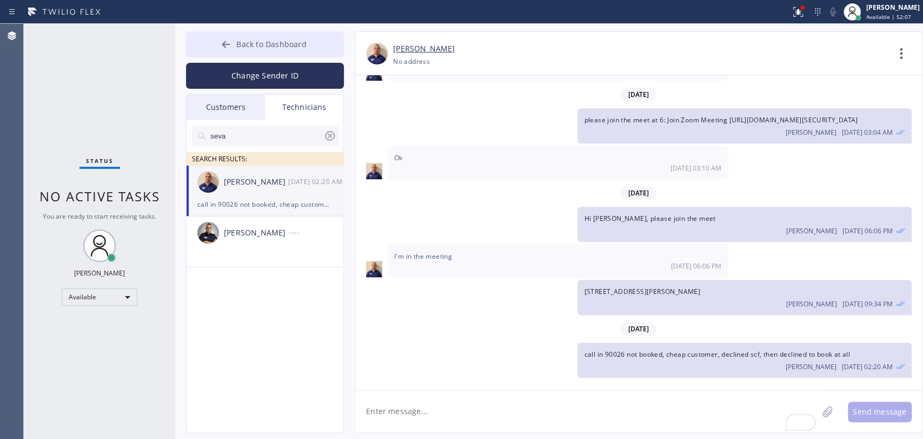
click at [334, 43] on button "Back to Dashboard" at bounding box center [265, 44] width 158 height 26
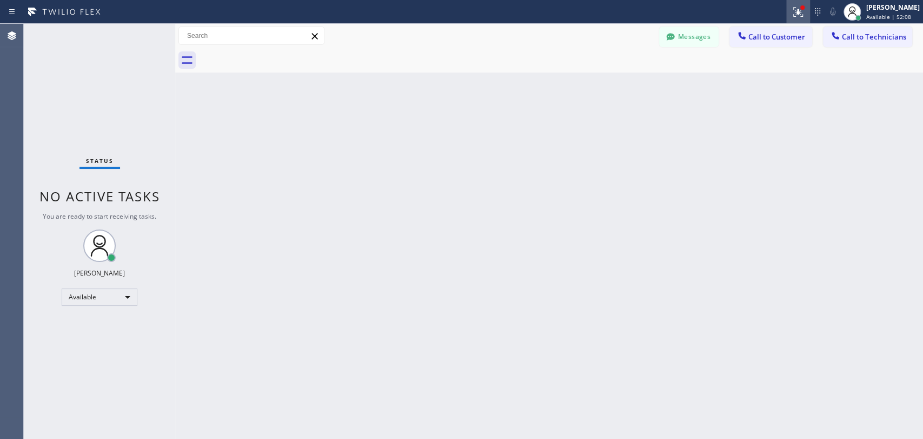
click at [796, 23] on button at bounding box center [799, 12] width 24 height 24
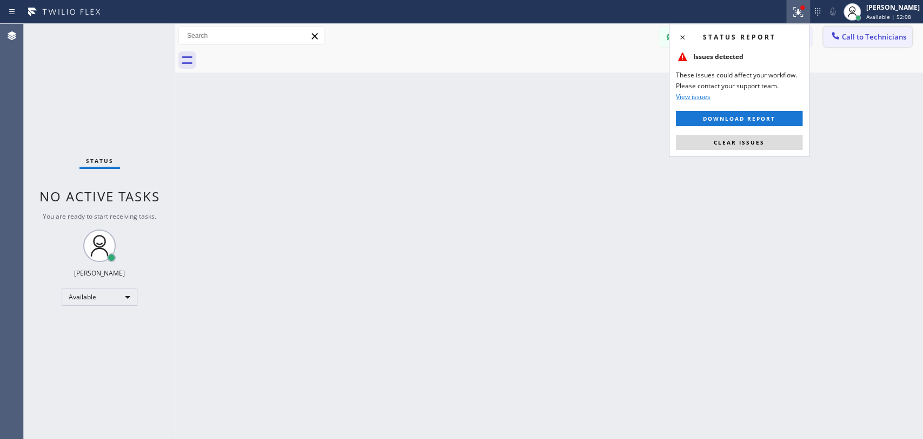
click at [852, 34] on span "Call to Technicians" at bounding box center [874, 37] width 64 height 10
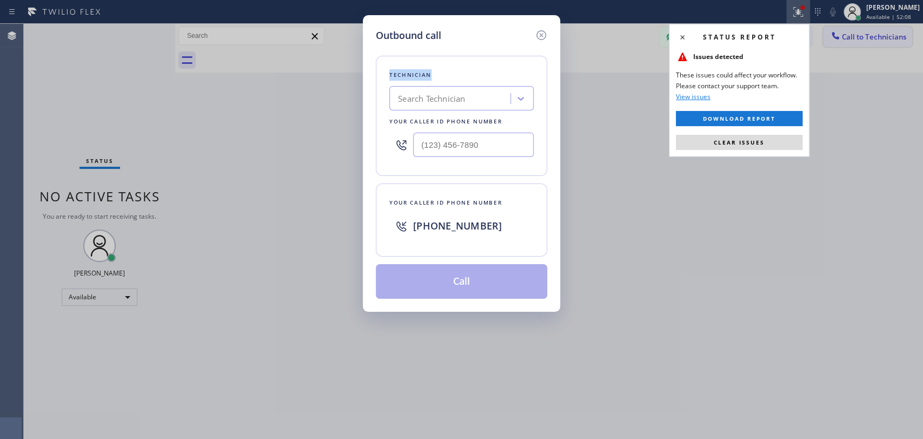
click at [852, 34] on div "Outbound call Technician Search Technician Your caller id phone number Your cal…" at bounding box center [461, 219] width 923 height 439
click at [484, 72] on div "Technician" at bounding box center [461, 74] width 144 height 11
click at [480, 91] on div "Search Technician" at bounding box center [452, 98] width 118 height 19
type input "anthon"
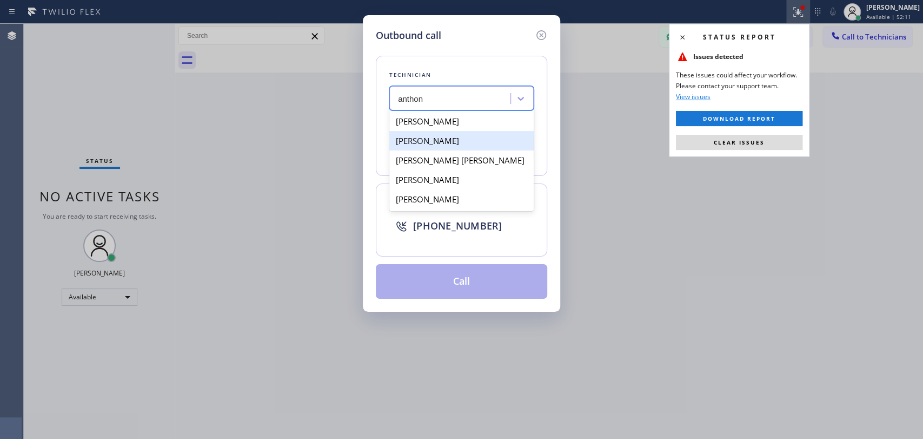
click at [431, 136] on div "Anthony Arias" at bounding box center [461, 140] width 144 height 19
type input "(858) 333-3301"
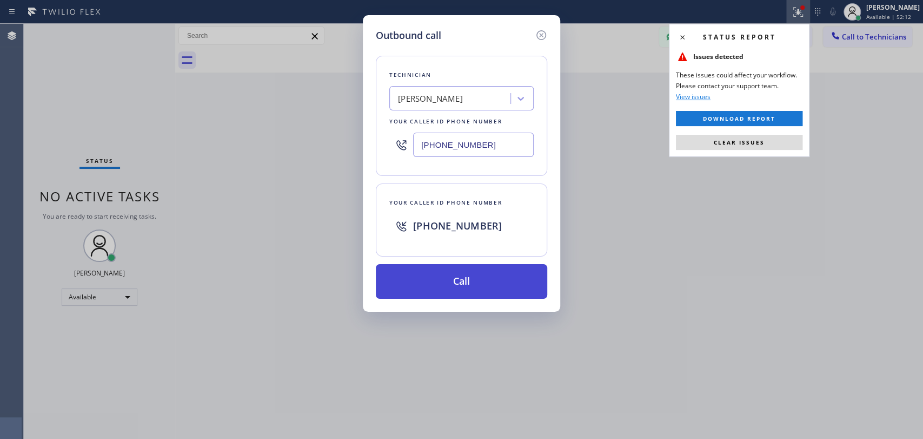
click at [422, 285] on button "Call" at bounding box center [461, 281] width 171 height 35
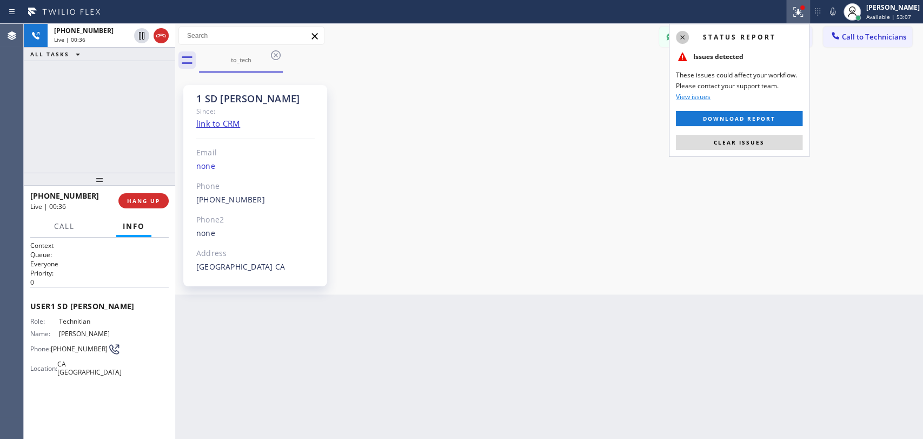
click at [687, 42] on icon at bounding box center [682, 37] width 13 height 13
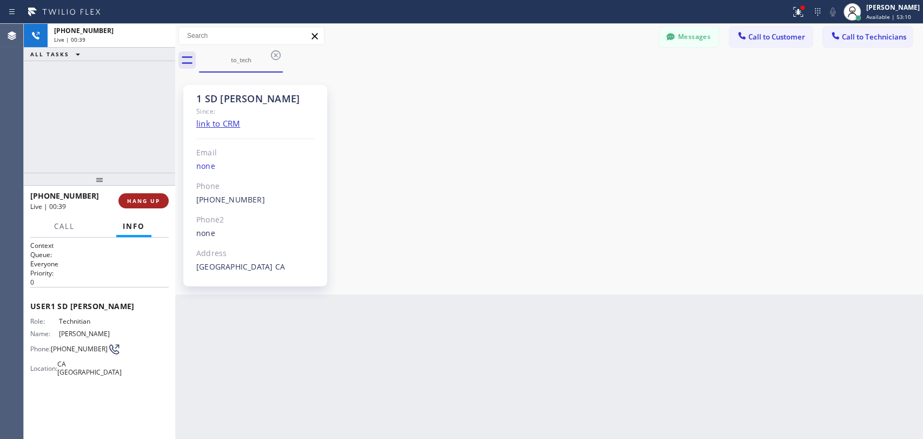
click at [146, 198] on span "HANG UP" at bounding box center [143, 201] width 33 height 8
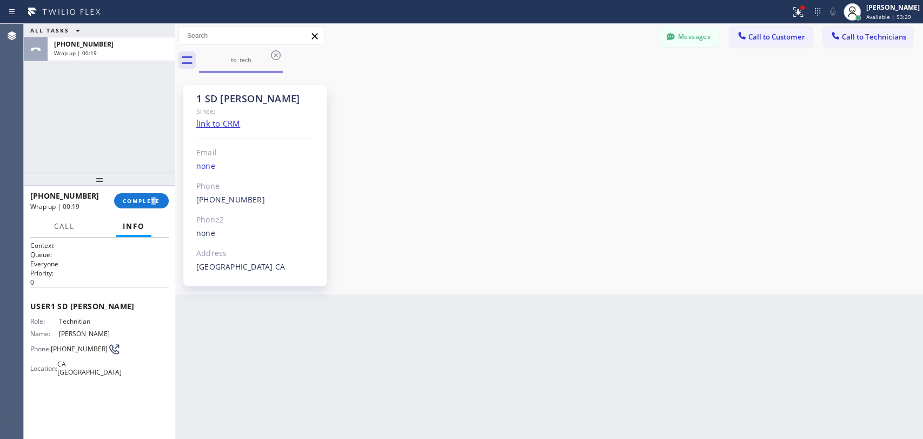
click at [151, 190] on div "+18583333301 Wrap up | 00:19 COMPLETE" at bounding box center [99, 201] width 138 height 28
click at [147, 201] on span "COMPLETE" at bounding box center [141, 201] width 37 height 8
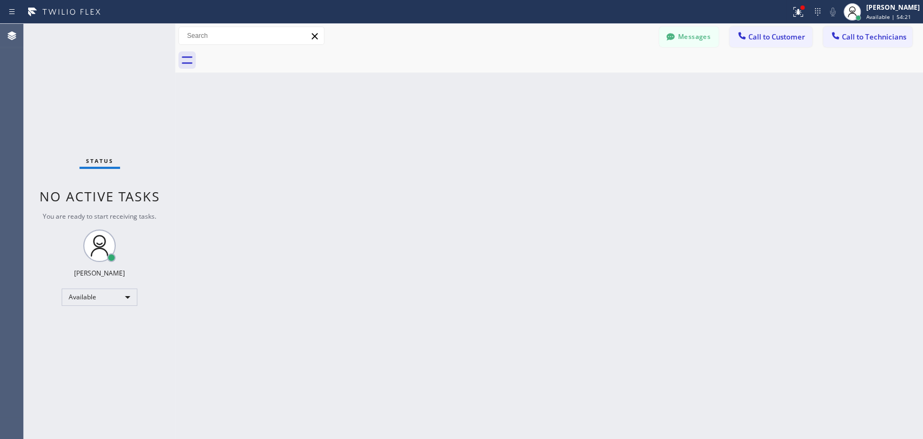
click at [809, 34] on button "Call to Customer" at bounding box center [771, 37] width 83 height 21
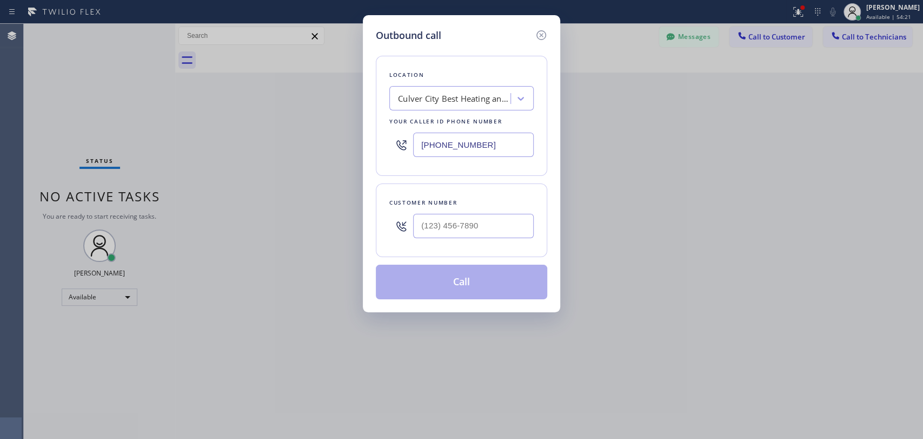
click at [824, 34] on div "Outbound call Location Culver City Best Heating and Air Conditioning Your calle…" at bounding box center [461, 219] width 923 height 439
drag, startPoint x: 550, startPoint y: 36, endPoint x: 541, endPoint y: 31, distance: 10.2
click at [551, 36] on div "Outbound call Location Culver City Best Heating and Air Conditioning Your calle…" at bounding box center [461, 163] width 197 height 297
click at [541, 31] on icon at bounding box center [541, 35] width 13 height 13
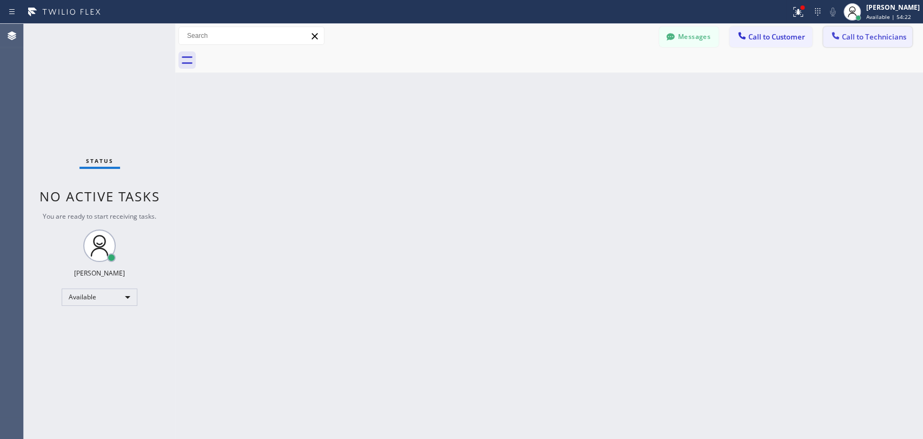
click at [863, 29] on button "Call to Technicians" at bounding box center [867, 37] width 89 height 21
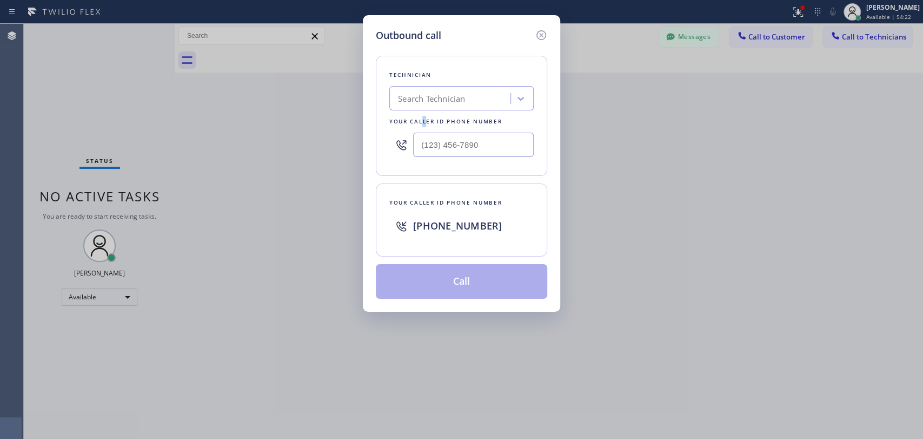
click at [420, 116] on div "Your caller id phone number" at bounding box center [461, 121] width 144 height 11
click at [417, 102] on div "Search Technician" at bounding box center [431, 98] width 67 height 12
type input "seva"
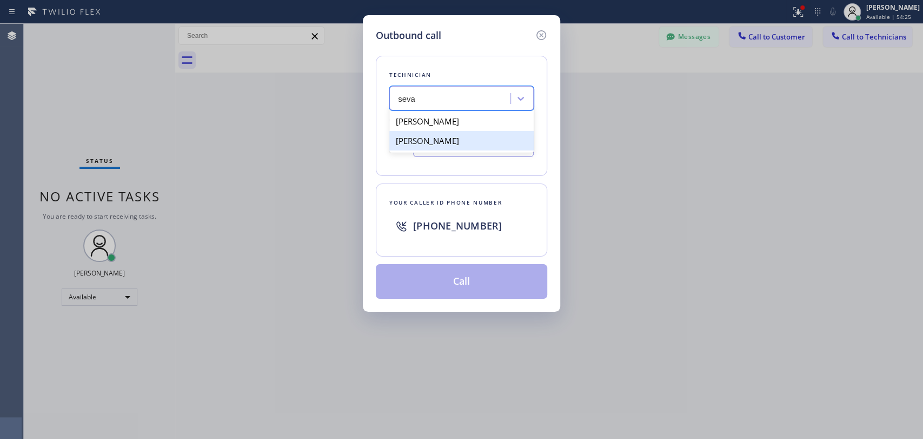
click at [433, 121] on div "[PERSON_NAME]" at bounding box center [461, 120] width 144 height 19
type input "[PHONE_NUMBER]"
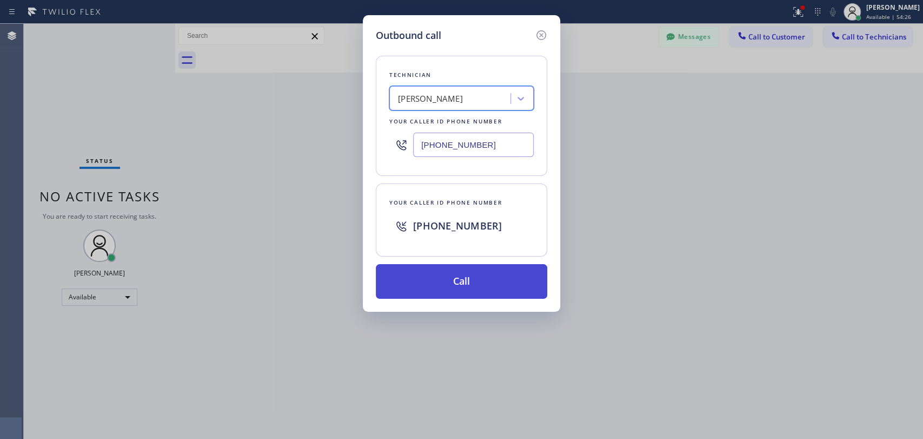
click at [435, 285] on button "Call" at bounding box center [461, 281] width 171 height 35
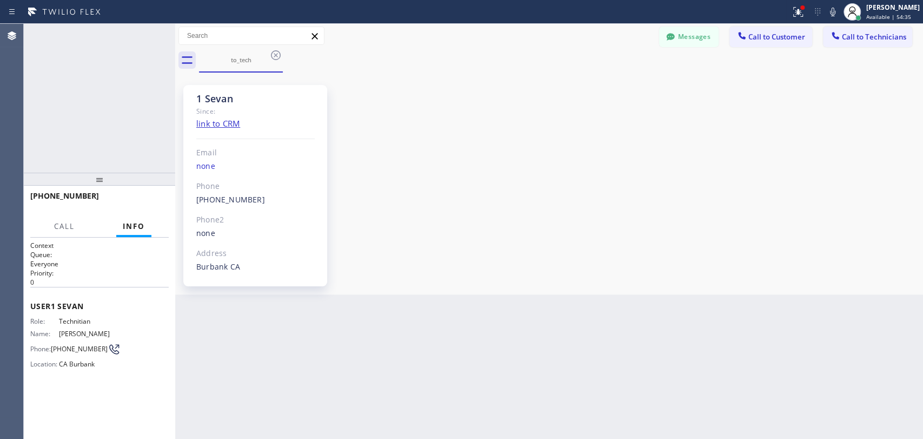
scroll to position [3308, 0]
click at [205, 102] on div "1 Sevan" at bounding box center [255, 98] width 118 height 12
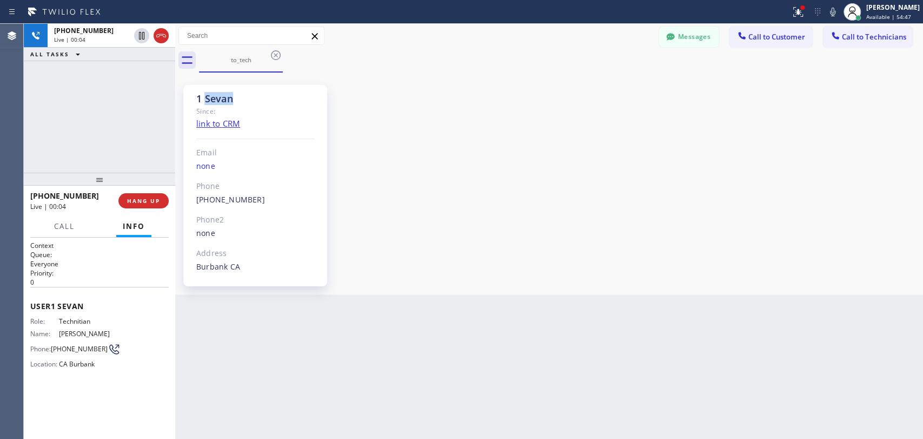
click at [205, 101] on div "1 Sevan" at bounding box center [255, 98] width 118 height 12
click at [200, 101] on div "1 Sevan" at bounding box center [255, 98] width 118 height 12
click at [203, 96] on div "1 Sevan" at bounding box center [255, 98] width 118 height 12
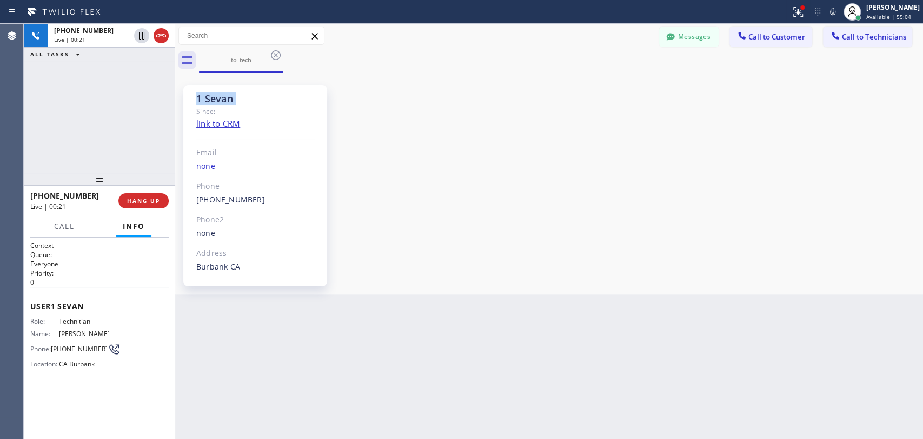
click at [203, 96] on div "1 Sevan" at bounding box center [255, 98] width 118 height 12
click at [195, 99] on div "1 Sevan Since: link to CRM Email none Phone (818) 480-0219 Outbound call Techni…" at bounding box center [255, 185] width 144 height 201
click at [136, 182] on div at bounding box center [99, 179] width 151 height 13
click at [147, 204] on span "HANG UP" at bounding box center [143, 203] width 33 height 8
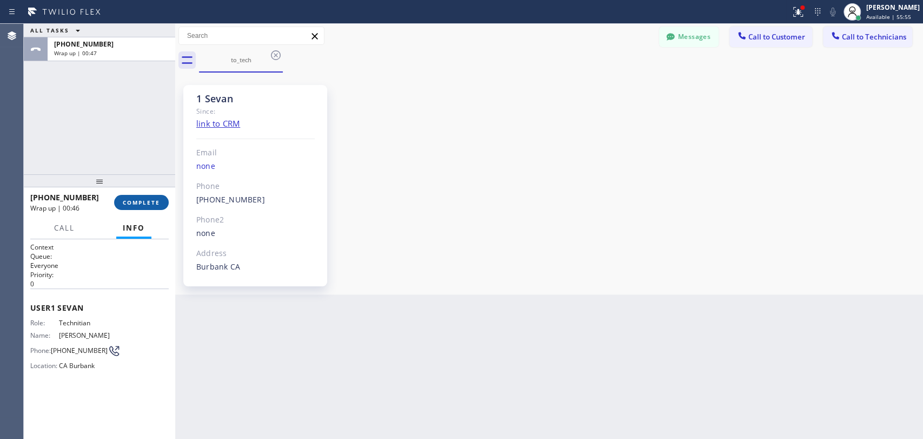
click at [146, 209] on div "+18184800219 Wrap up | 00:46 COMPLETE" at bounding box center [99, 202] width 138 height 28
click at [155, 204] on span "COMPLETE" at bounding box center [141, 203] width 37 height 8
click at [142, 174] on div at bounding box center [99, 180] width 151 height 13
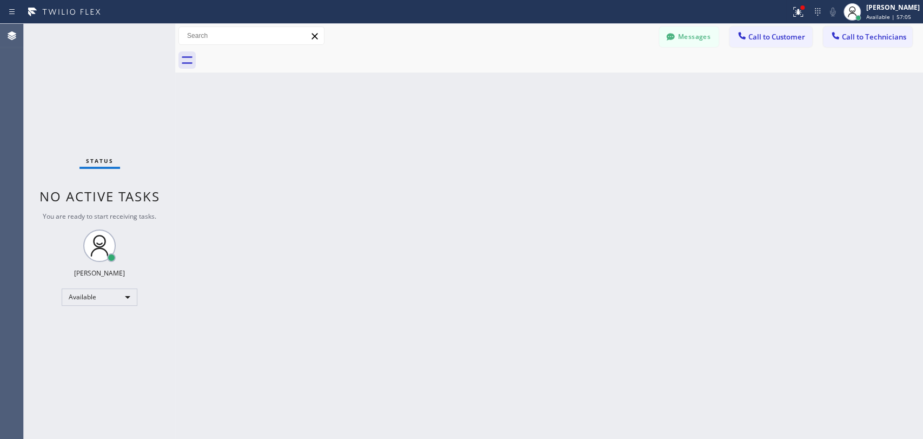
drag, startPoint x: 894, startPoint y: 44, endPoint x: 488, endPoint y: 102, distance: 409.3
click at [890, 43] on button "Call to Technicians" at bounding box center [867, 37] width 89 height 21
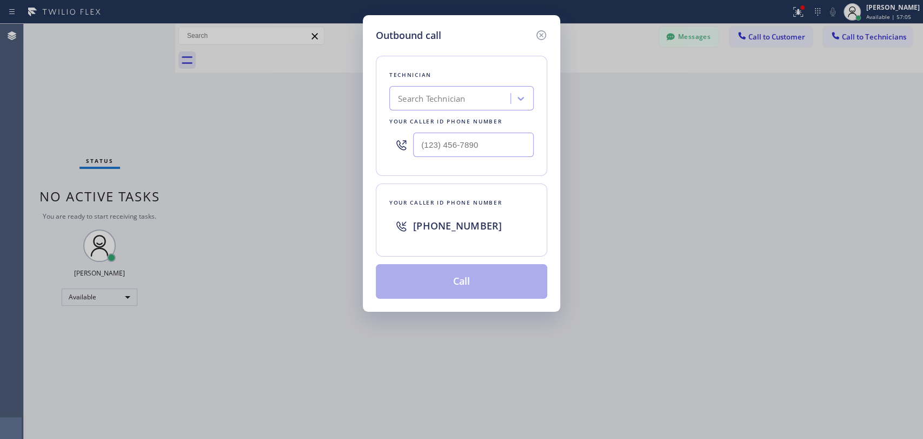
click at [466, 107] on div "Search Technician" at bounding box center [452, 98] width 118 height 19
type input "ivan"
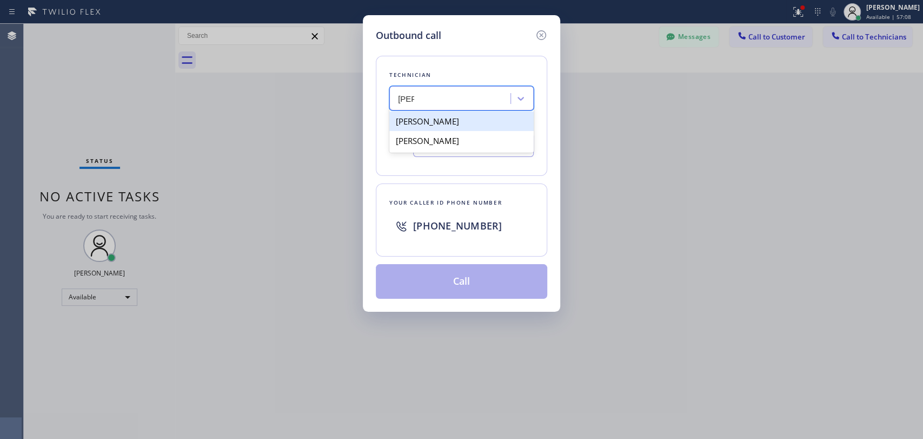
click at [433, 124] on div "Ivan Pleshakov" at bounding box center [461, 120] width 144 height 19
type input "(619) 332-9051"
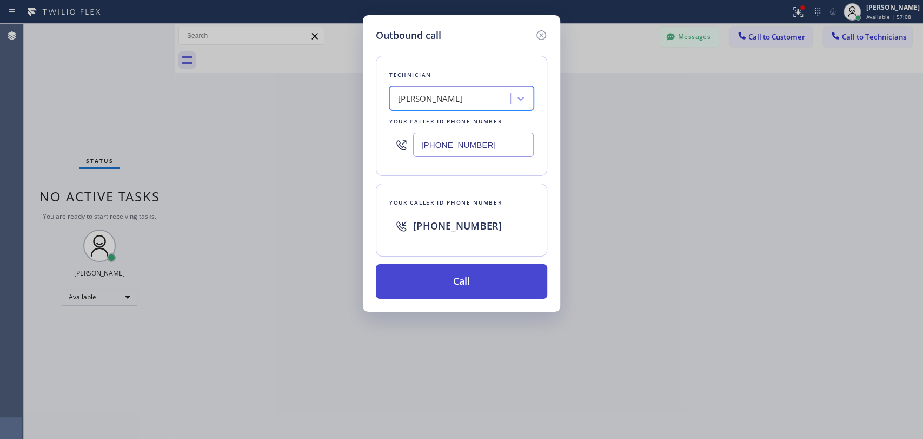
click at [411, 279] on button "Call" at bounding box center [461, 281] width 171 height 35
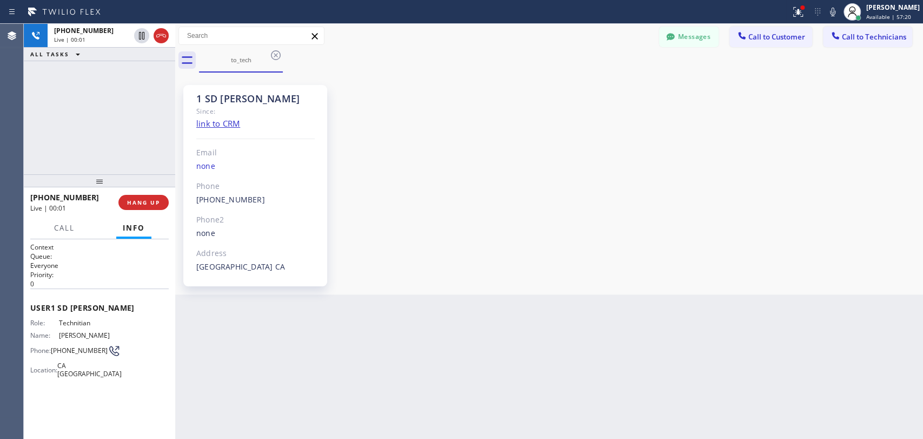
scroll to position [1013, 0]
click at [89, 116] on div "+16193329051 Live | 00:23 ALL TASKS ALL TASKS ACTIVE TASKS TASKS IN WRAP UP" at bounding box center [99, 99] width 151 height 150
drag, startPoint x: 70, startPoint y: 67, endPoint x: 84, endPoint y: 181, distance: 114.4
click at [71, 67] on span "[PHONE_NUMBER]" at bounding box center [84, 67] width 60 height 9
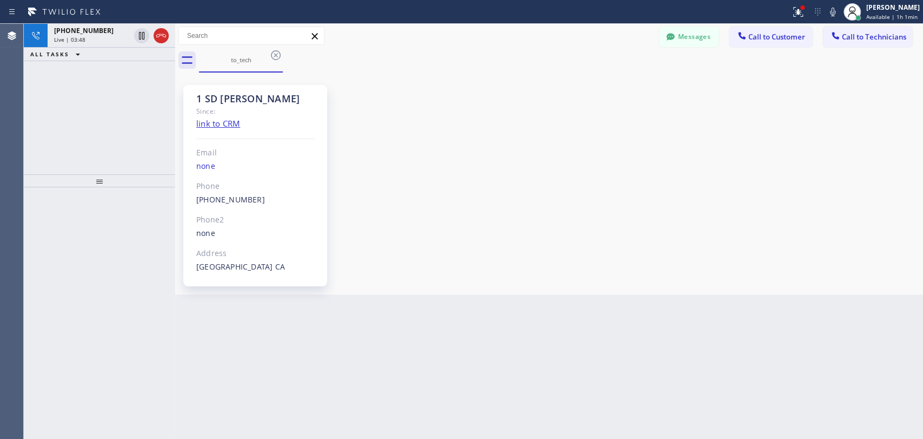
click at [207, 103] on div "1 SD Ivan" at bounding box center [255, 98] width 118 height 12
click at [203, 100] on div "1 SD Ivan" at bounding box center [255, 98] width 118 height 12
drag, startPoint x: 200, startPoint y: 98, endPoint x: 250, endPoint y: 97, distance: 50.3
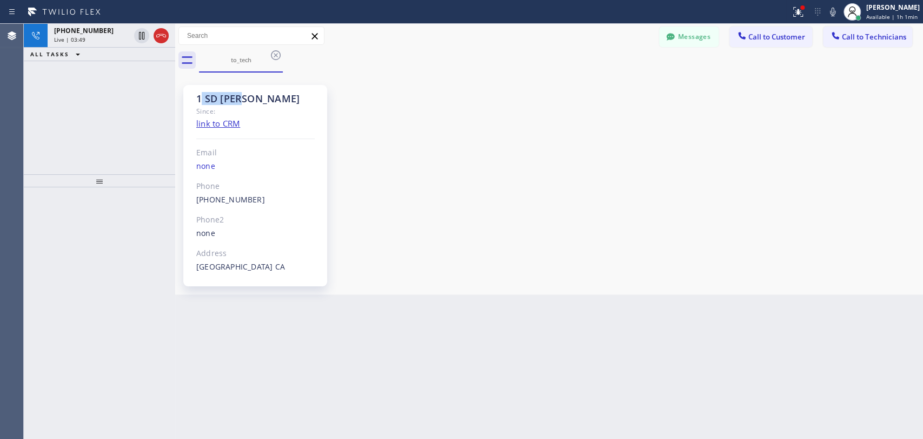
click at [250, 97] on div "1 SD Ivan" at bounding box center [255, 98] width 118 height 12
drag, startPoint x: 250, startPoint y: 97, endPoint x: 185, endPoint y: 101, distance: 65.0
click at [185, 101] on div "1 SD Ivan Since: link to CRM Email none Phone (619) 332-9051 Outbound call Tech…" at bounding box center [255, 185] width 144 height 201
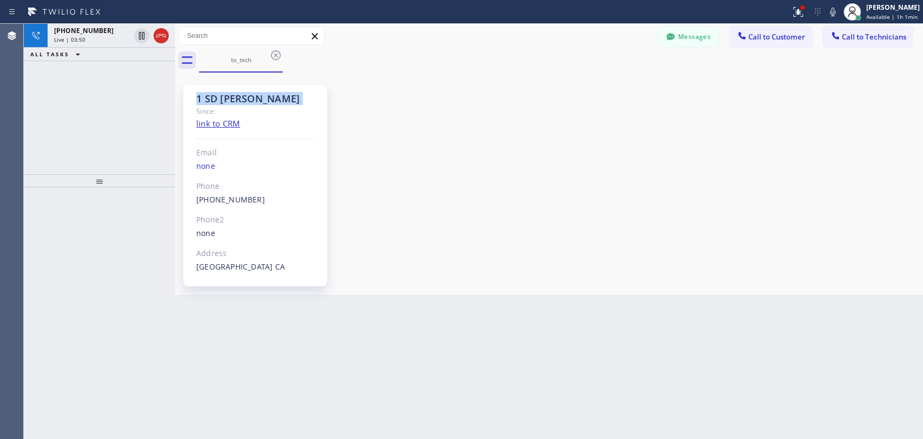
drag, startPoint x: 185, startPoint y: 101, endPoint x: 251, endPoint y: 103, distance: 66.0
click at [251, 103] on div "1 SD Ivan Since: link to CRM Email none Phone (619) 332-9051 Outbound call Tech…" at bounding box center [255, 185] width 144 height 201
click at [251, 103] on div "1 SD Ivan" at bounding box center [255, 98] width 118 height 12
drag, startPoint x: 251, startPoint y: 103, endPoint x: 204, endPoint y: 101, distance: 46.5
click at [204, 101] on div "1 SD Ivan" at bounding box center [255, 98] width 118 height 12
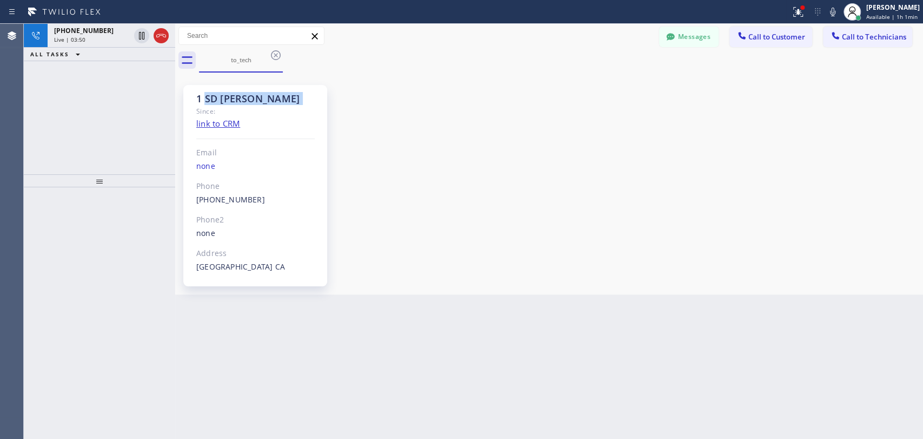
click at [204, 101] on div "1 SD Ivan" at bounding box center [255, 98] width 118 height 12
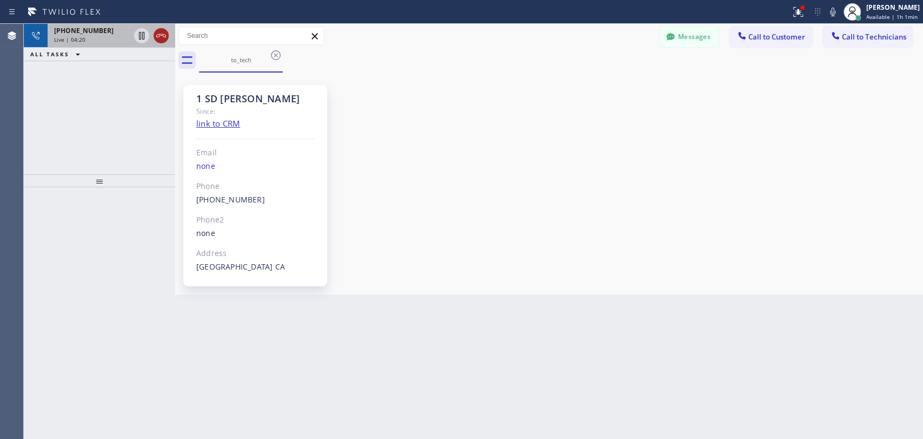
click at [160, 37] on icon at bounding box center [161, 35] width 13 height 13
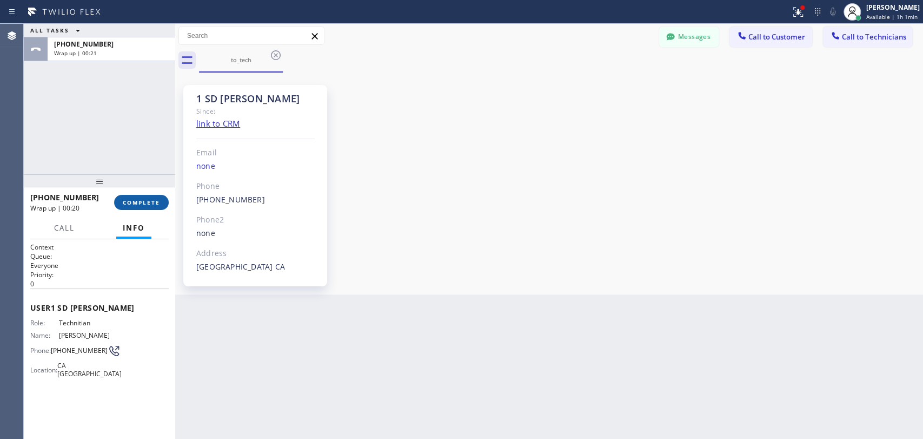
click at [120, 197] on button "COMPLETE" at bounding box center [141, 202] width 55 height 15
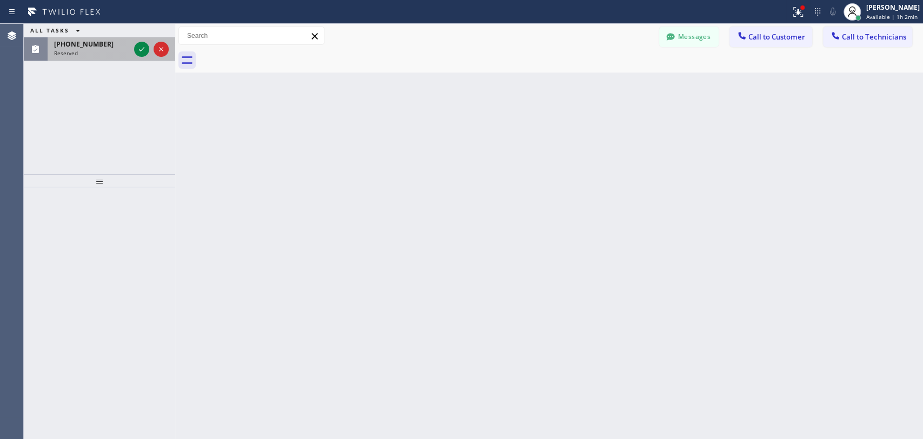
click at [95, 47] on span "[PHONE_NUMBER]" at bounding box center [84, 43] width 60 height 9
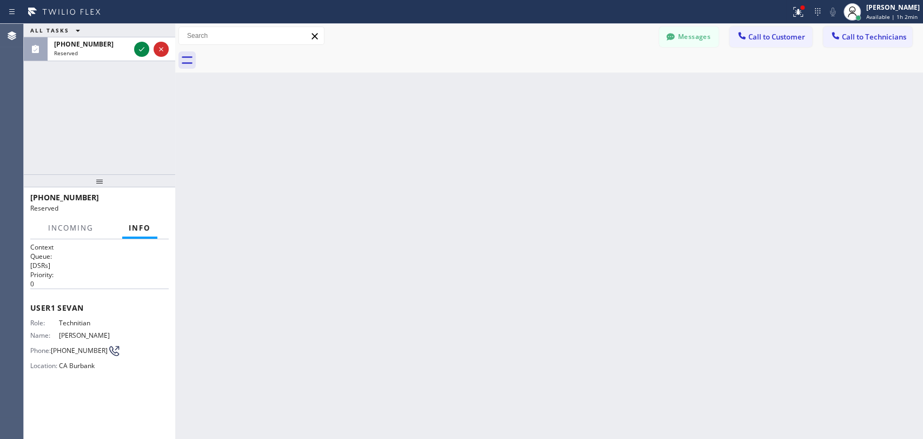
click at [847, 42] on button "Call to Technicians" at bounding box center [867, 37] width 89 height 21
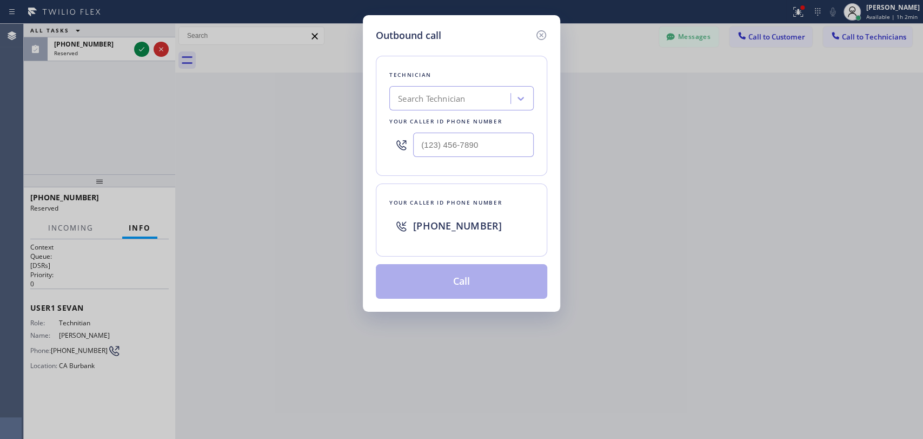
click at [398, 121] on div "Your caller id phone number" at bounding box center [461, 121] width 144 height 11
click at [421, 96] on div "Search Technician" at bounding box center [431, 98] width 67 height 12
type input "sevan"
click at [428, 117] on div "[PERSON_NAME]" at bounding box center [461, 120] width 144 height 19
type input "[PHONE_NUMBER]"
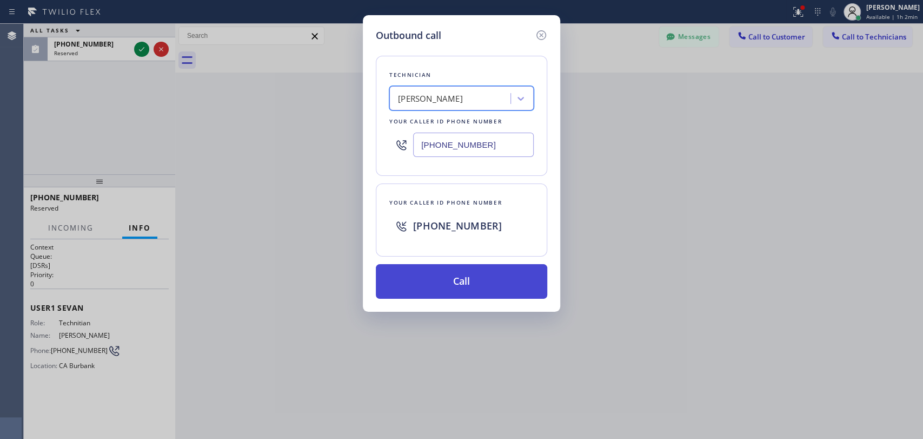
click at [419, 297] on button "Call" at bounding box center [461, 281] width 171 height 35
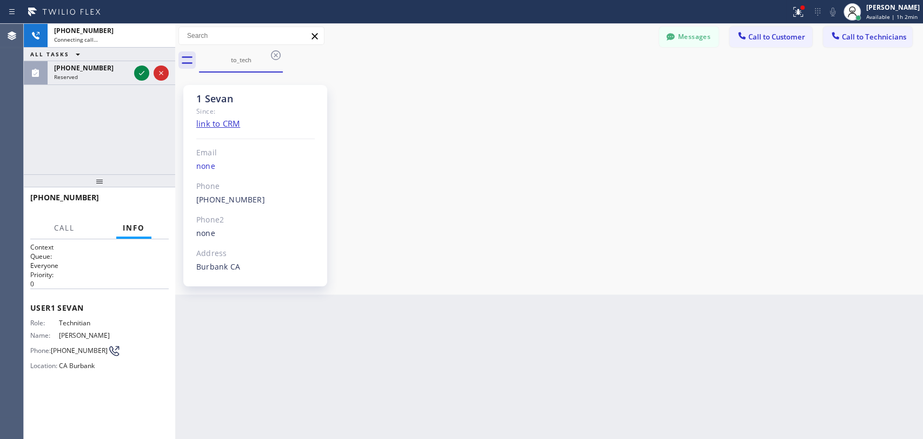
scroll to position [3308, 0]
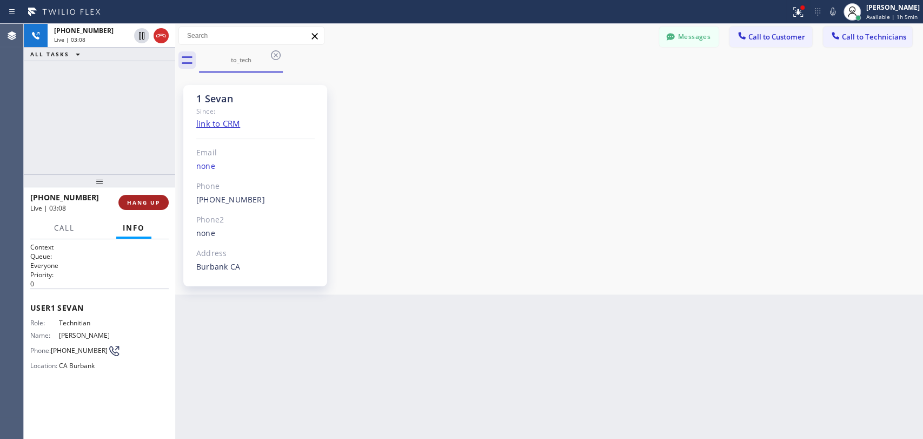
click at [144, 196] on button "HANG UP" at bounding box center [143, 202] width 50 height 15
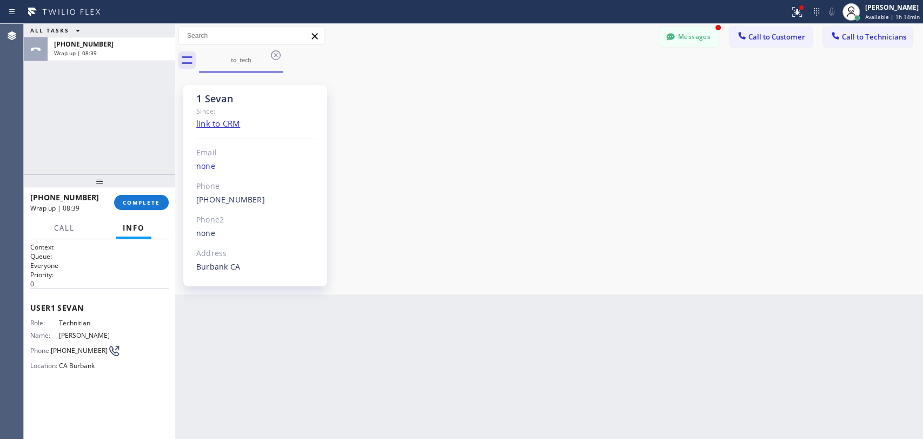
click at [676, 32] on div at bounding box center [670, 37] width 13 height 13
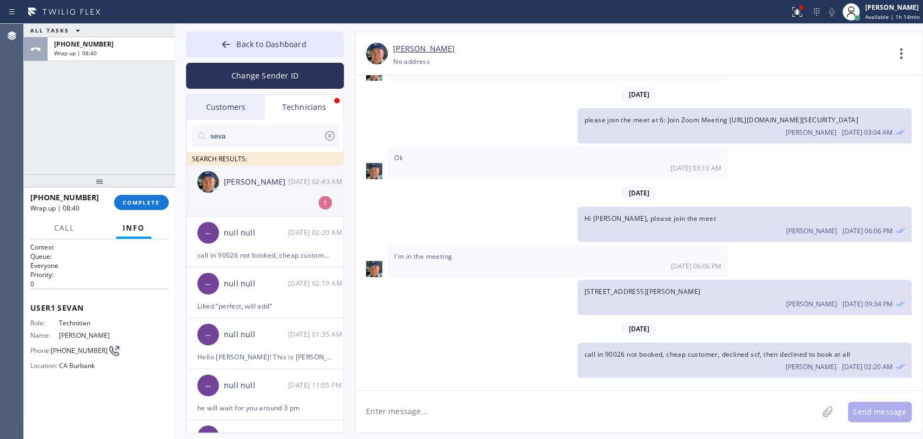
click at [226, 191] on div "Nikolai Suvorov 08/20 02:43 AM" at bounding box center [266, 182] width 158 height 32
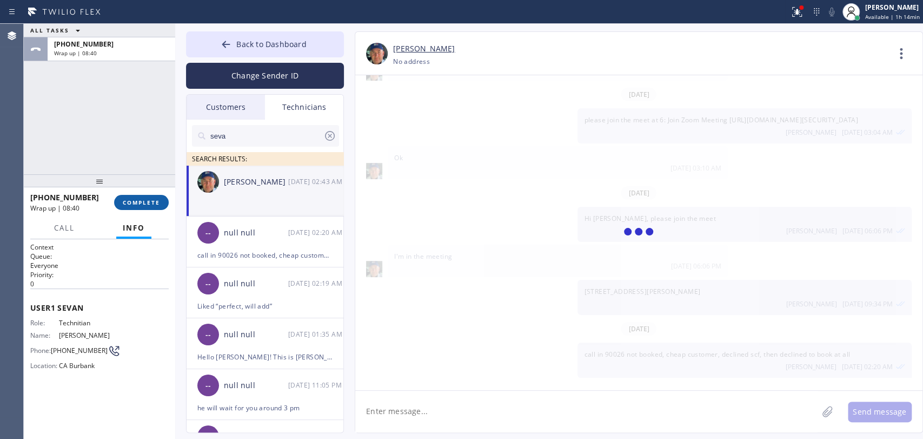
click at [135, 203] on span "COMPLETE" at bounding box center [141, 203] width 37 height 8
click at [134, 161] on div "ALL TASKS ALL TASKS ACTIVE TASKS TASKS IN WRAP UP +18184800219 Wrap up | 08:41" at bounding box center [99, 99] width 151 height 150
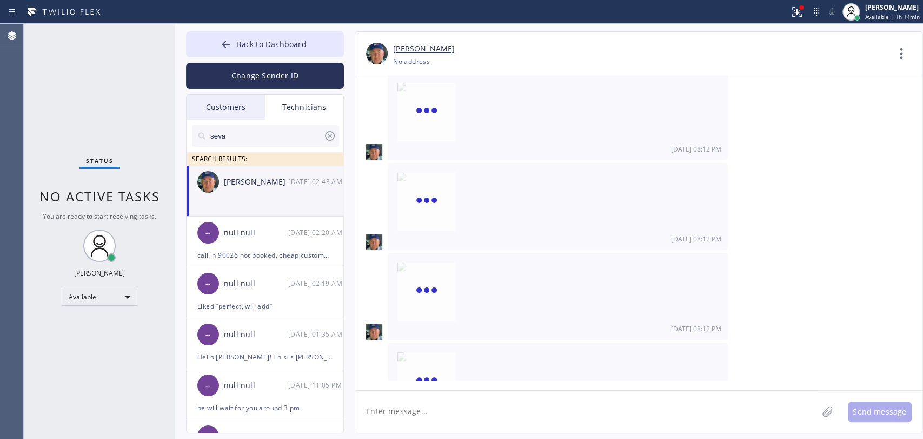
scroll to position [113782, 0]
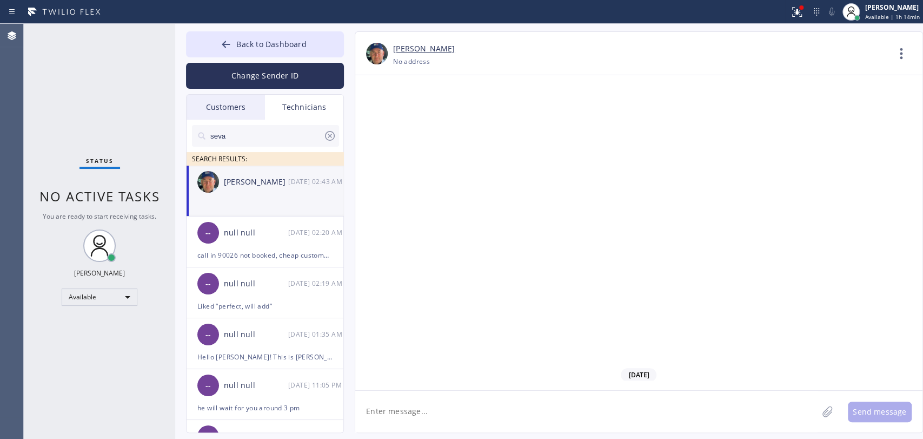
click at [275, 137] on input "seva" at bounding box center [266, 136] width 114 height 22
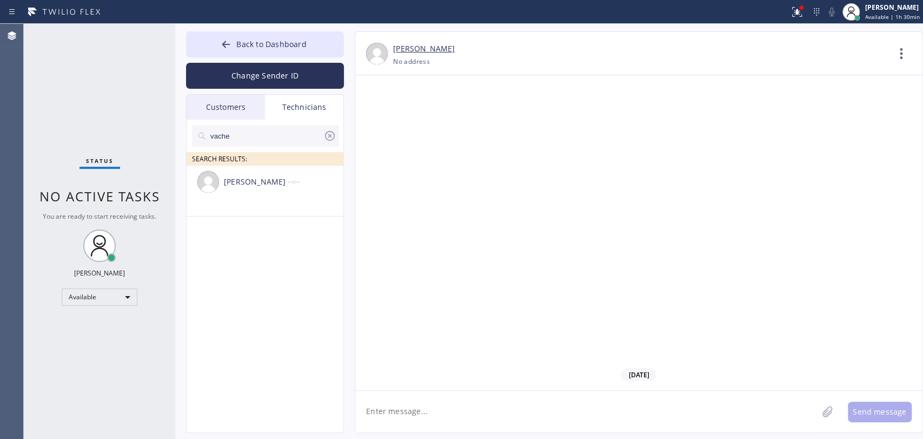
type input "vache"
click at [261, 204] on li "Vache Katabyan --:--" at bounding box center [266, 191] width 158 height 51
click at [407, 401] on textarea at bounding box center [586, 412] width 462 height 42
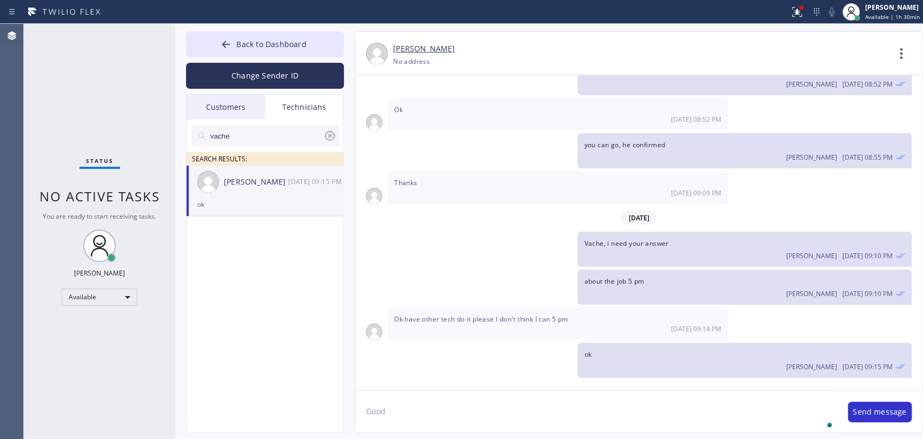
scroll to position [22973, 0]
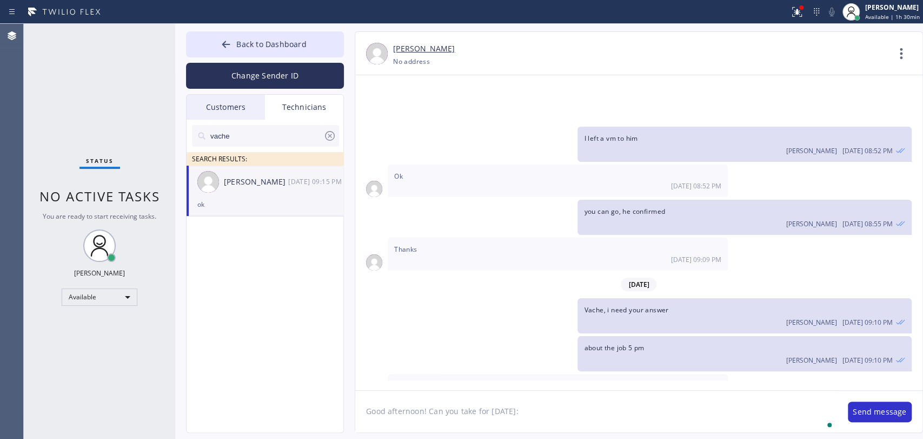
paste textarea "9-12 | Free SCF | Water heater Standard | 4 Yrs Might be out of warranty | Main…"
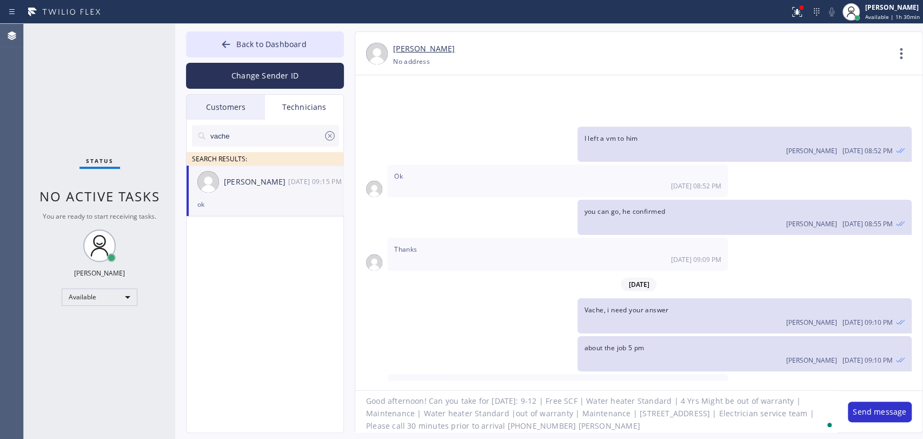
scroll to position [21, 0]
type textarea "Good afternoon! Can you take for tomorrow: 9-12 | Free SCF | Water heater Stand…"
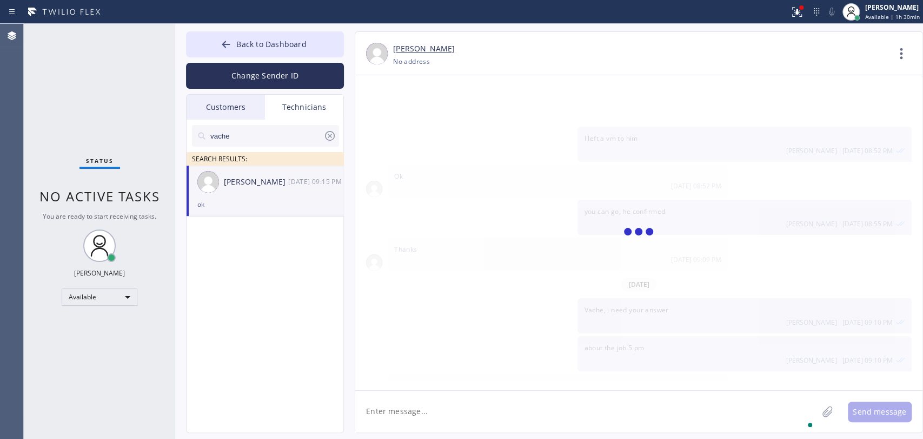
scroll to position [23066, 0]
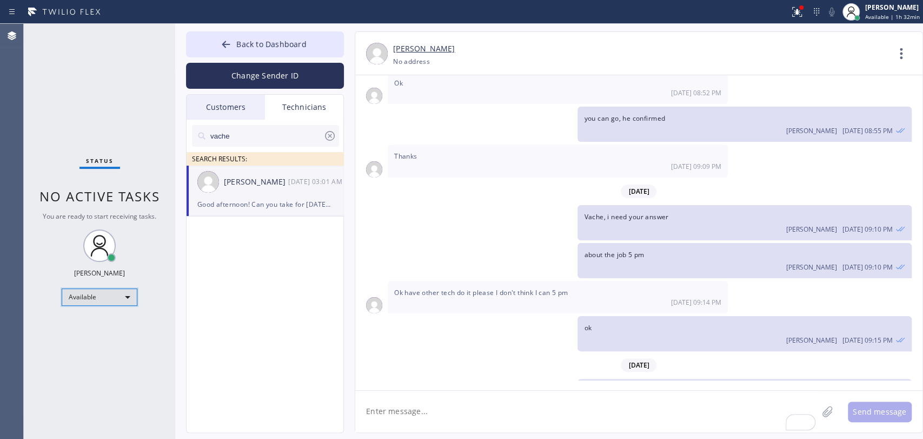
click at [109, 295] on div "Available" at bounding box center [100, 296] width 76 height 17
click at [100, 312] on li "Offline" at bounding box center [99, 311] width 74 height 13
click at [272, 36] on button "Back to Dashboard" at bounding box center [265, 44] width 158 height 26
